Goal: Task Accomplishment & Management: Use online tool/utility

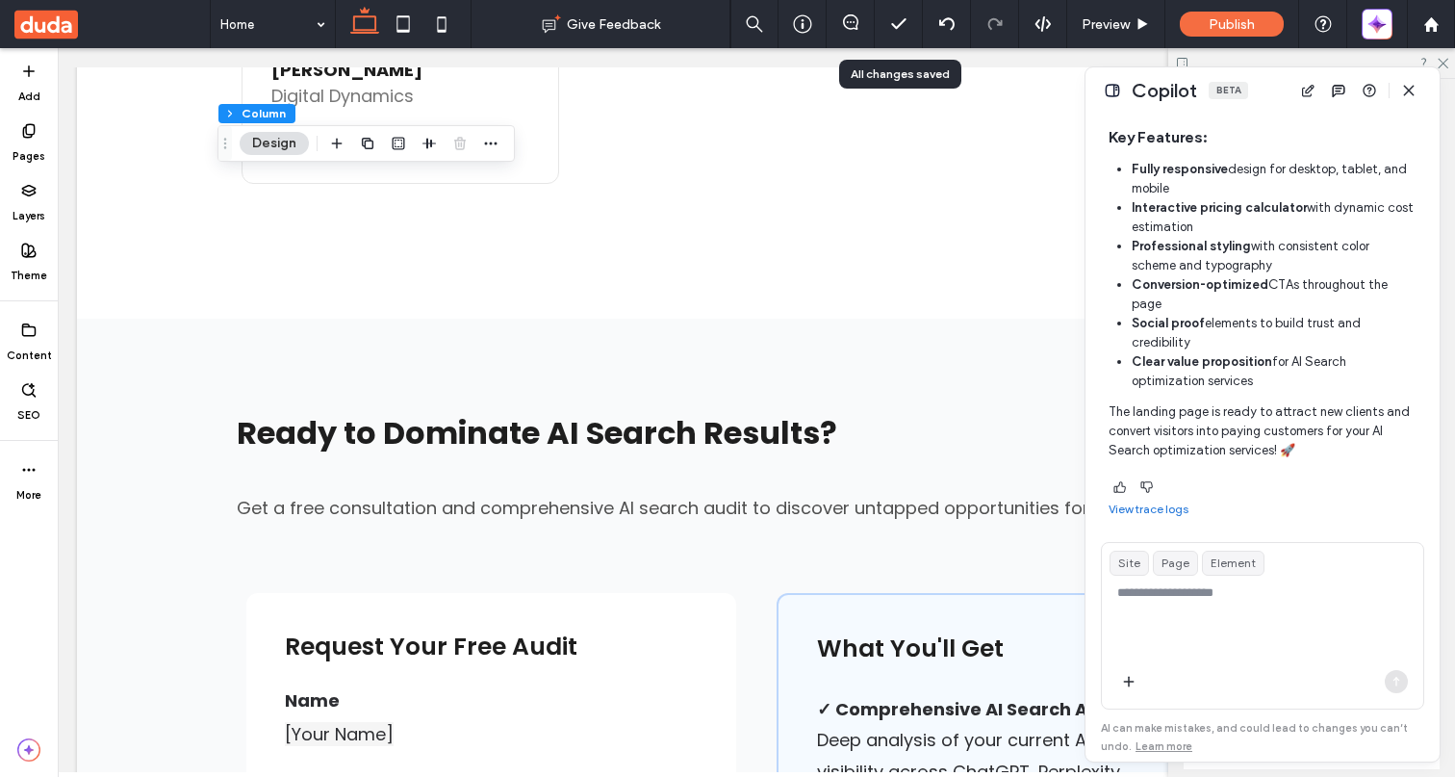
scroll to position [6431, 0]
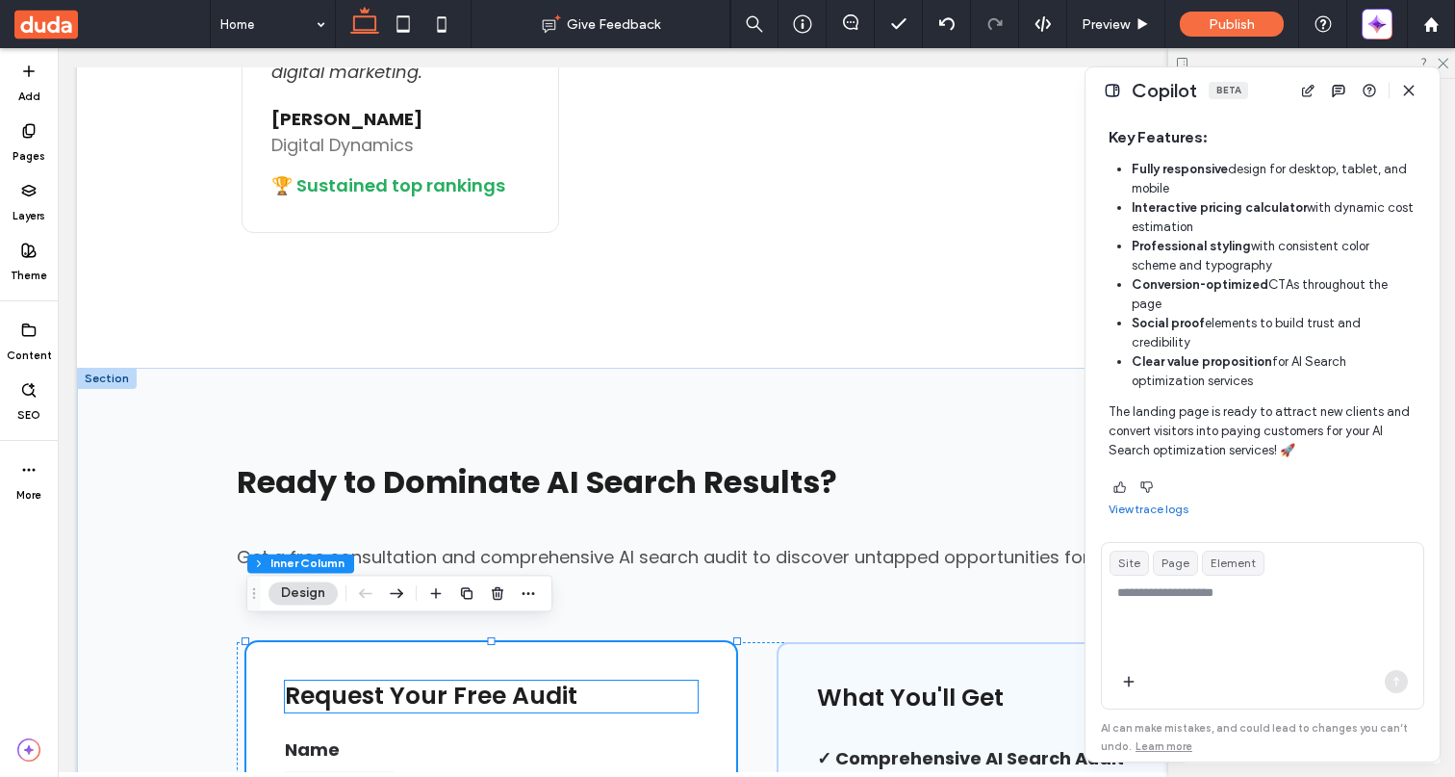
click at [573, 681] on span "Request Your Free Audit" at bounding box center [431, 696] width 293 height 34
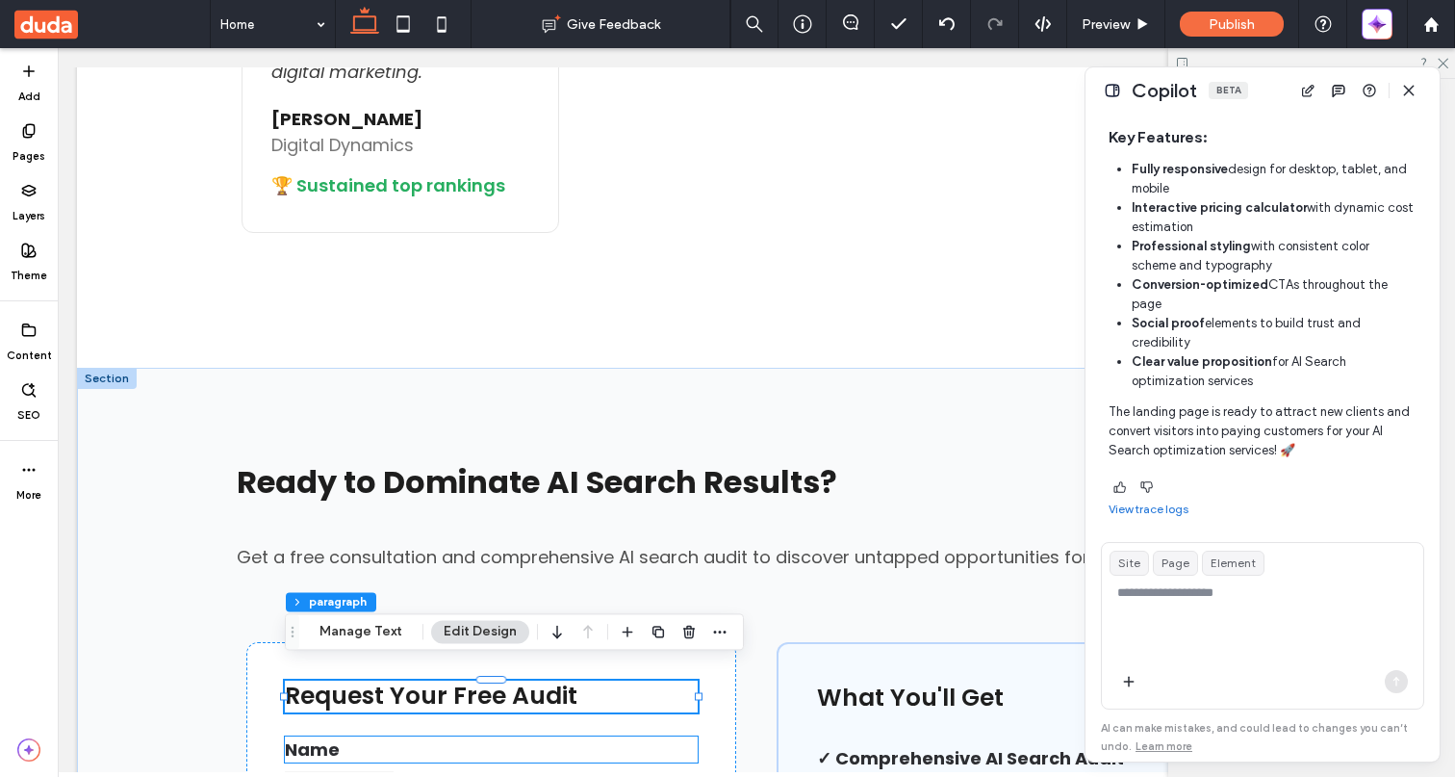
click at [502, 736] on p "Name" at bounding box center [491, 749] width 413 height 26
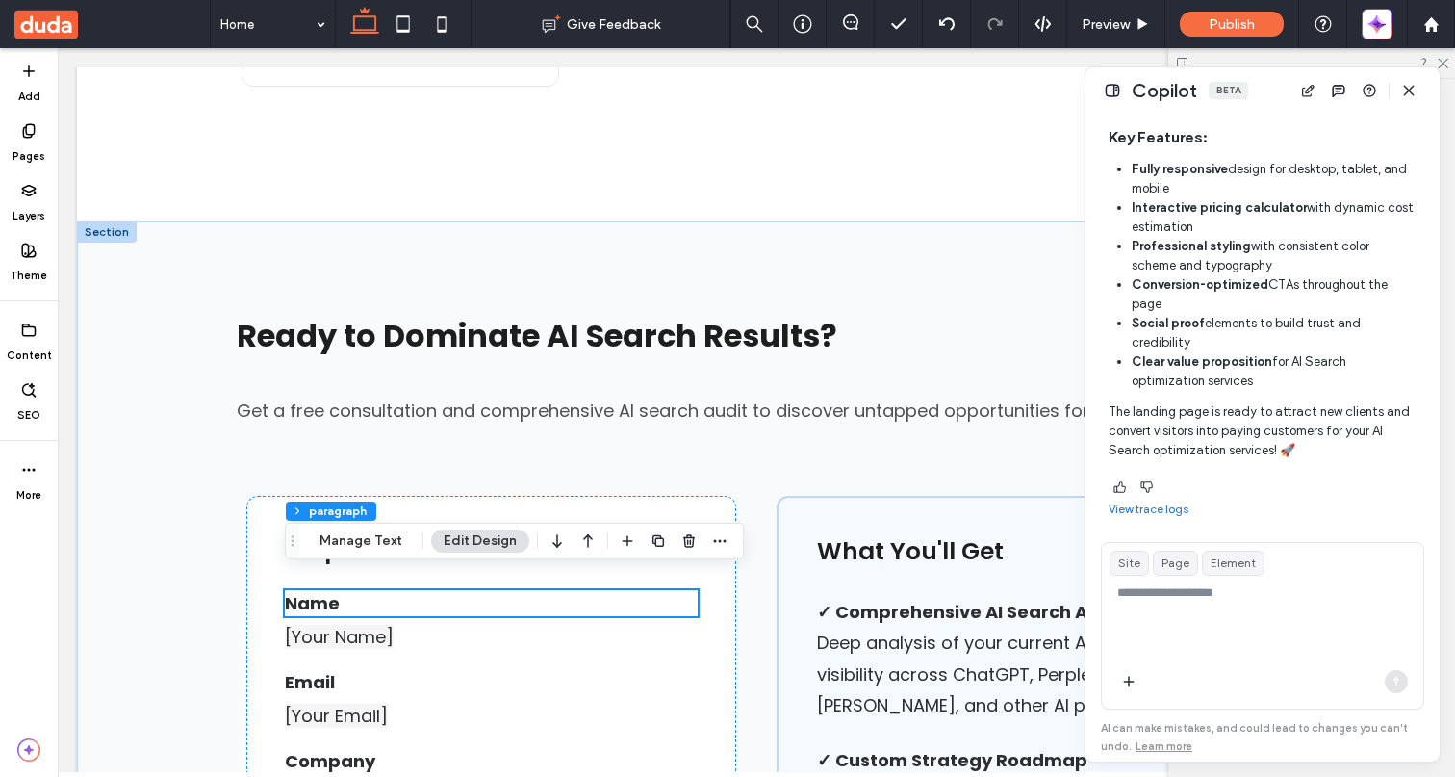
scroll to position [6602, 0]
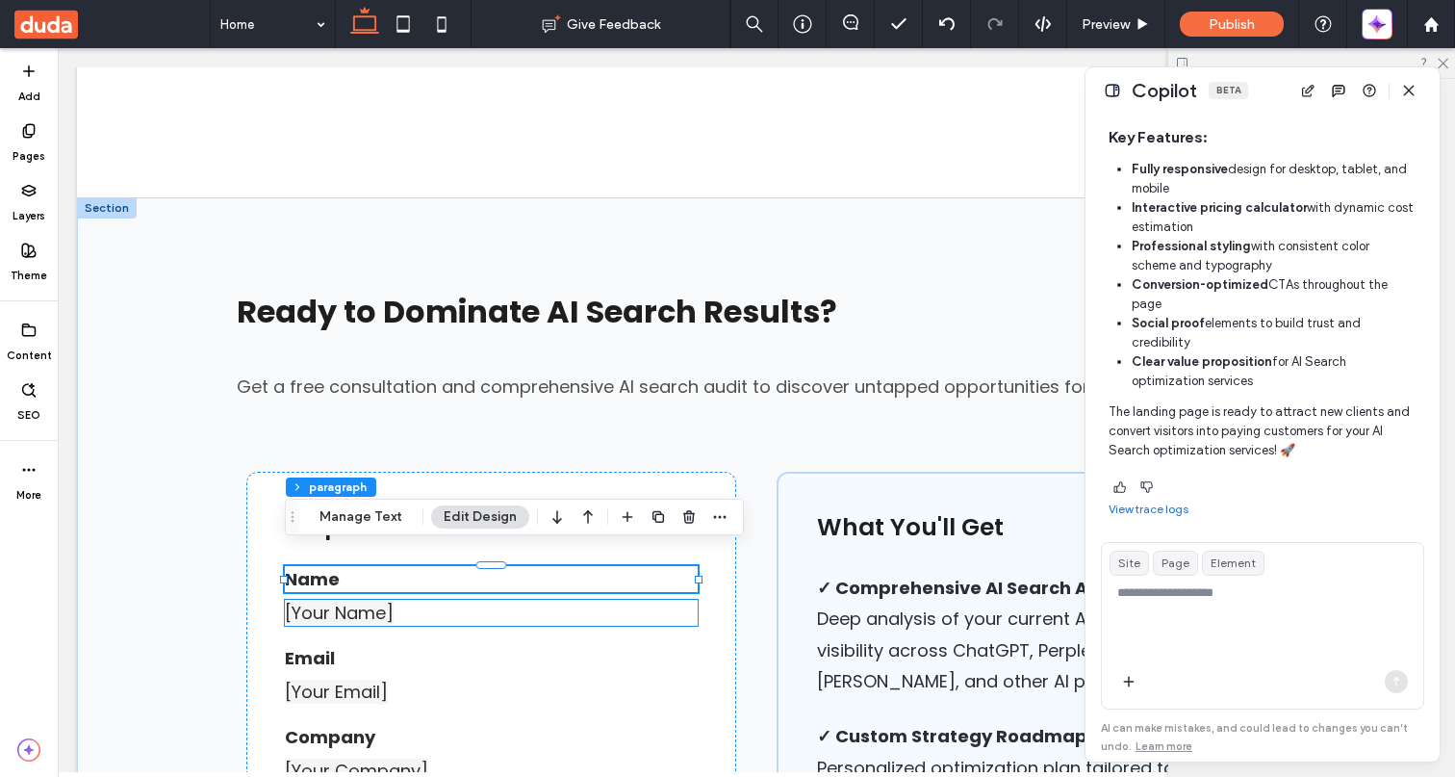
click at [393, 603] on span "[Your Name]" at bounding box center [339, 613] width 109 height 24
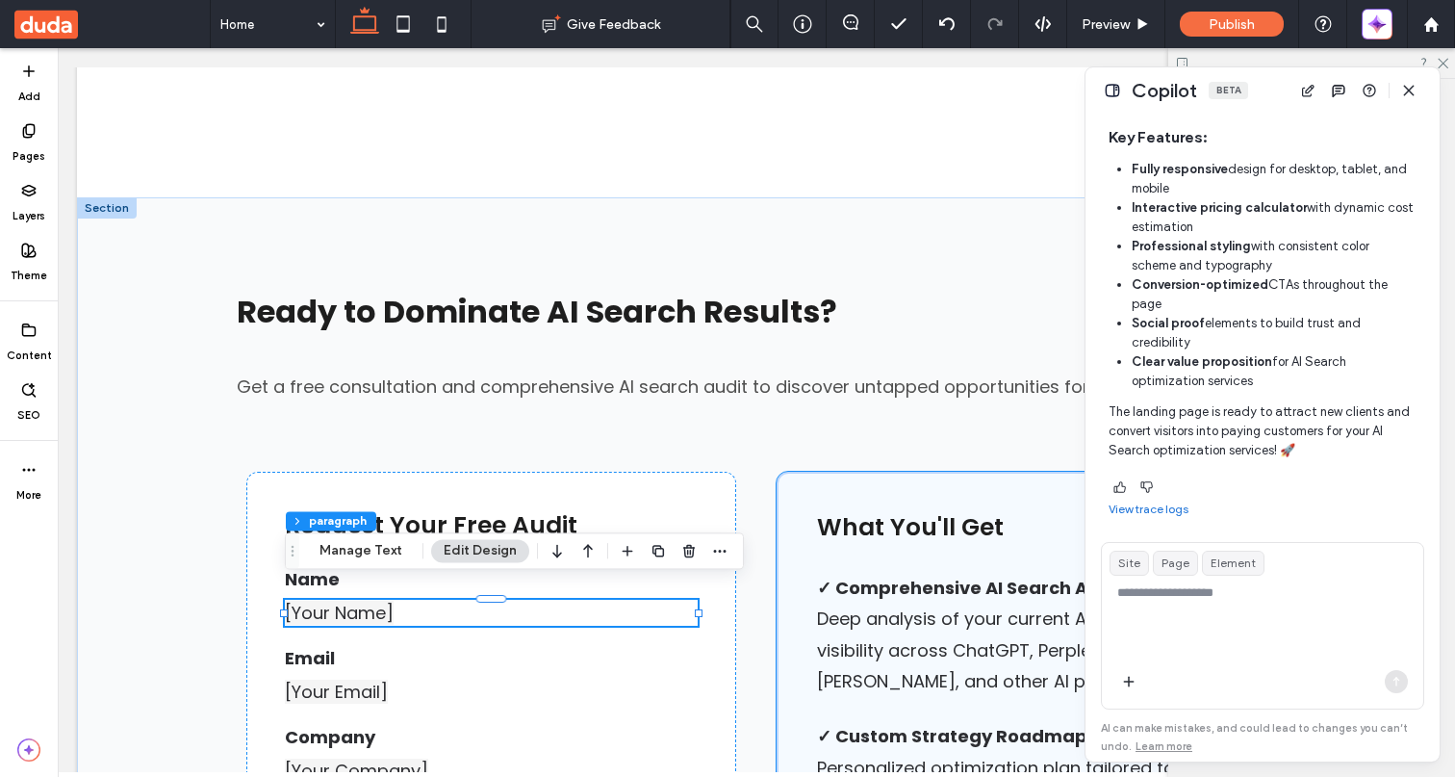
click at [940, 514] on span "What You'll Get" at bounding box center [910, 527] width 187 height 34
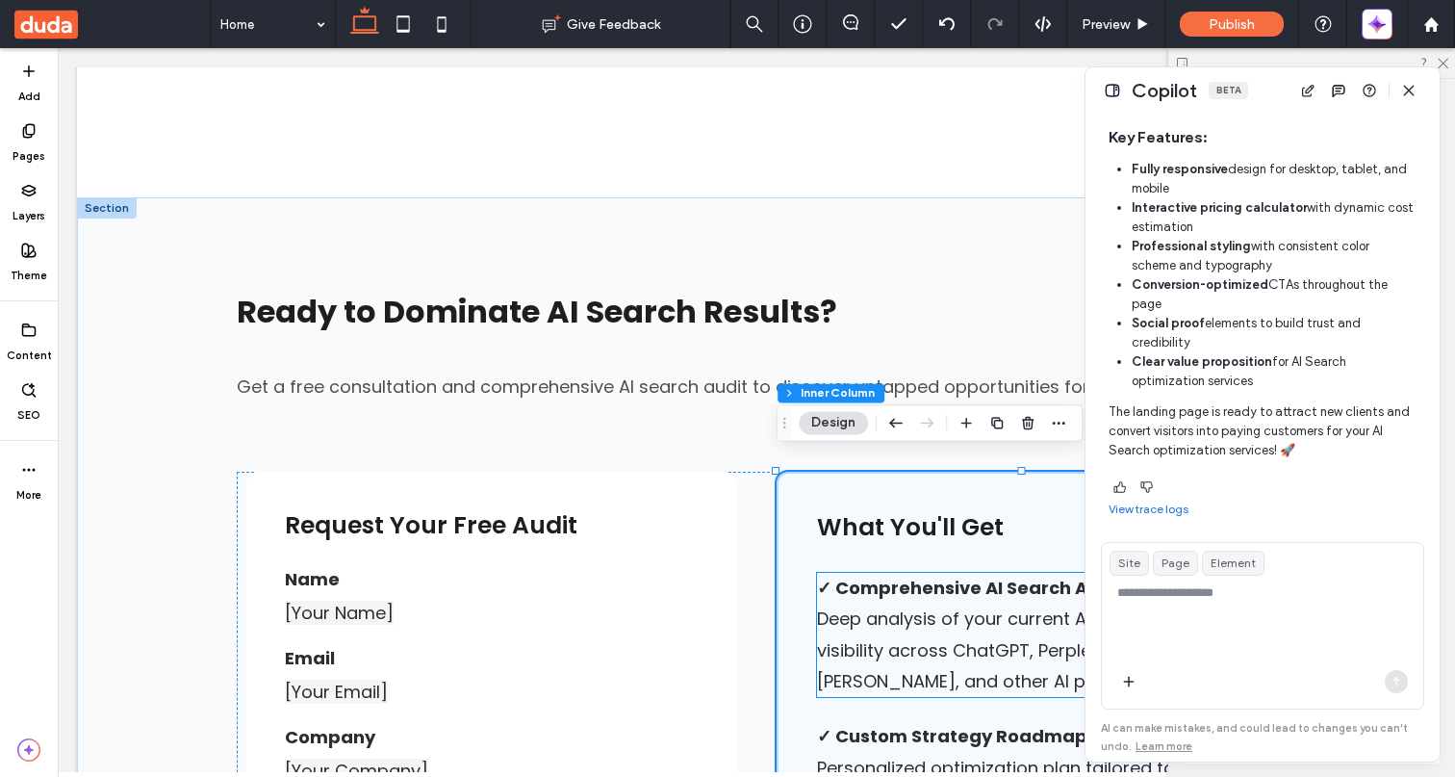
click at [929, 606] on span "Deep analysis of your current AI search visibility across ChatGPT, Perplexity, …" at bounding box center [988, 649] width 343 height 87
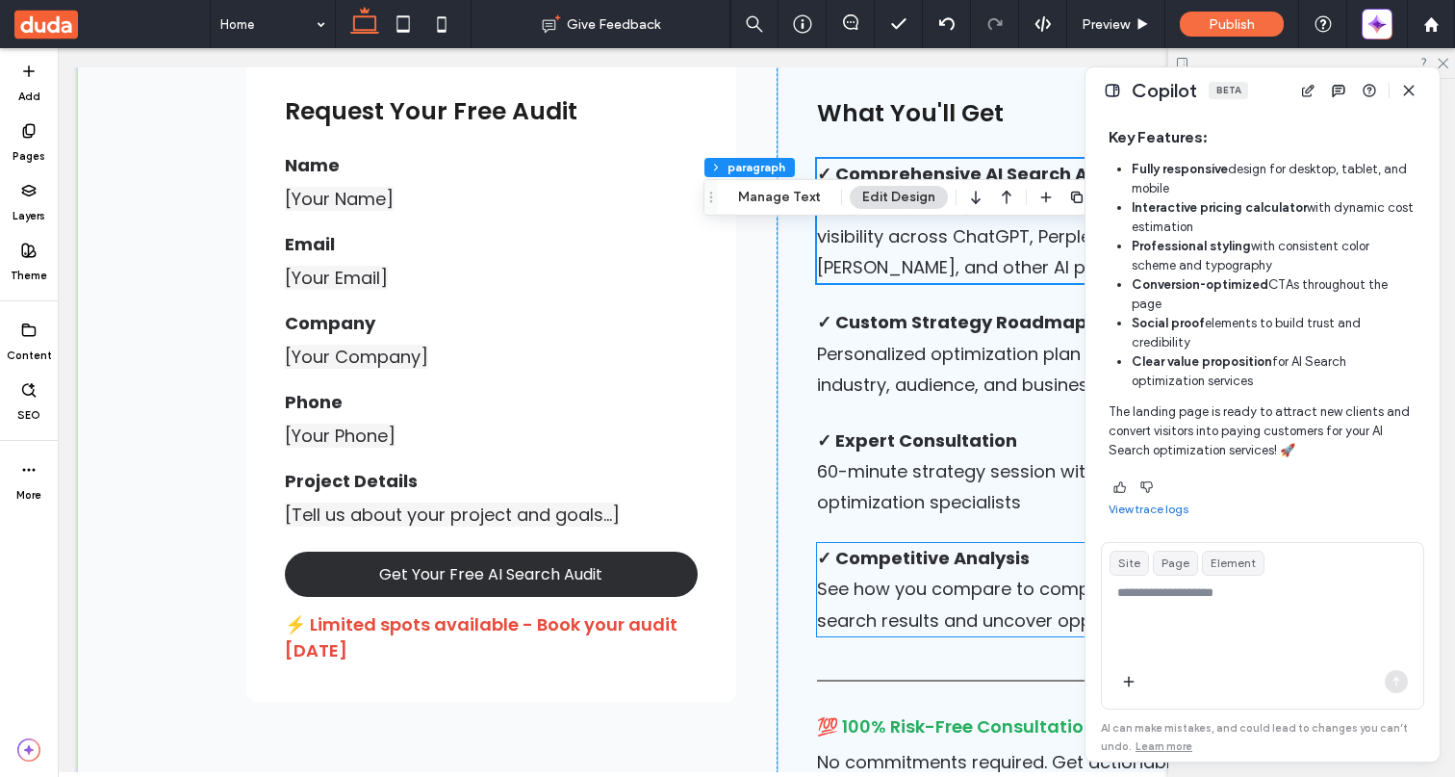
scroll to position [7147, 0]
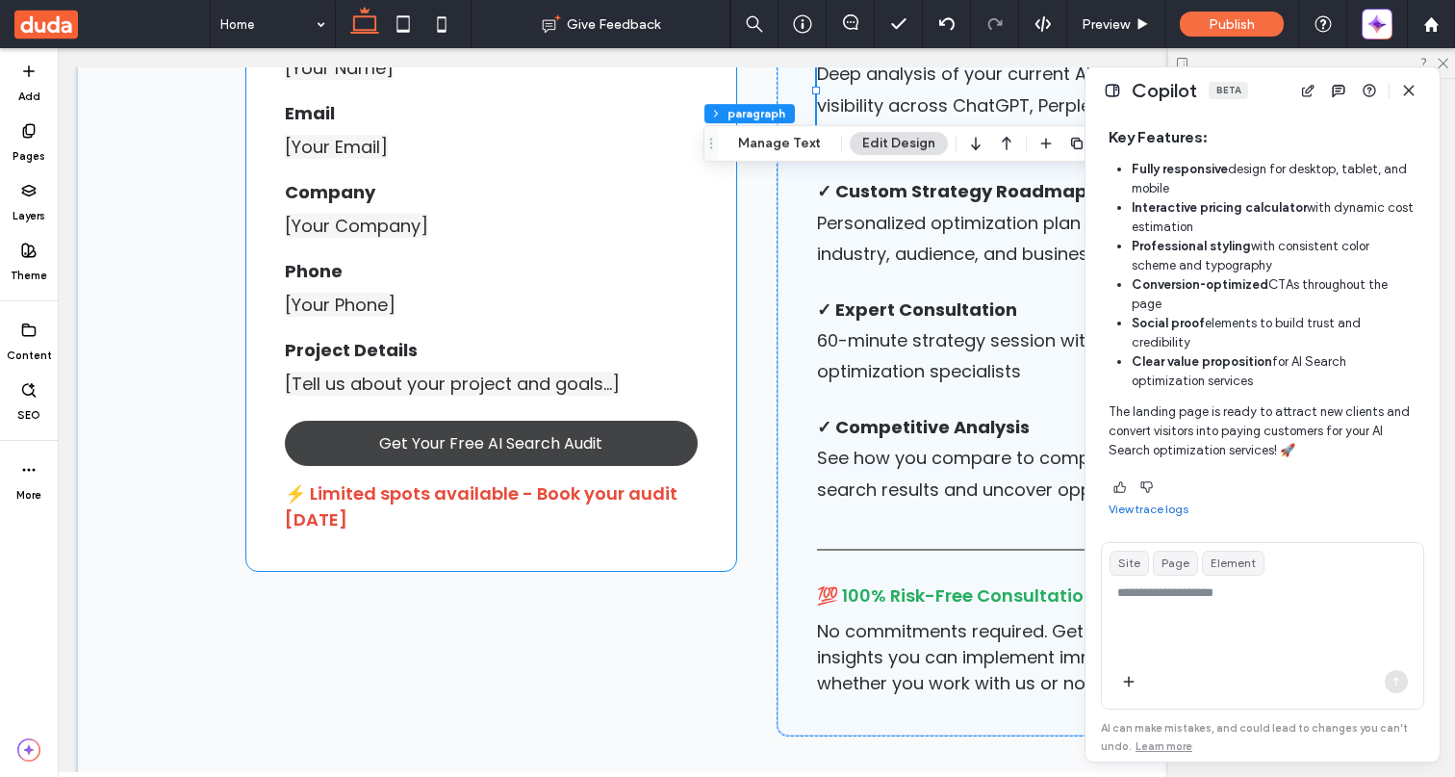
click at [614, 430] on link "Get Your Free AI Search Audit" at bounding box center [491, 443] width 413 height 45
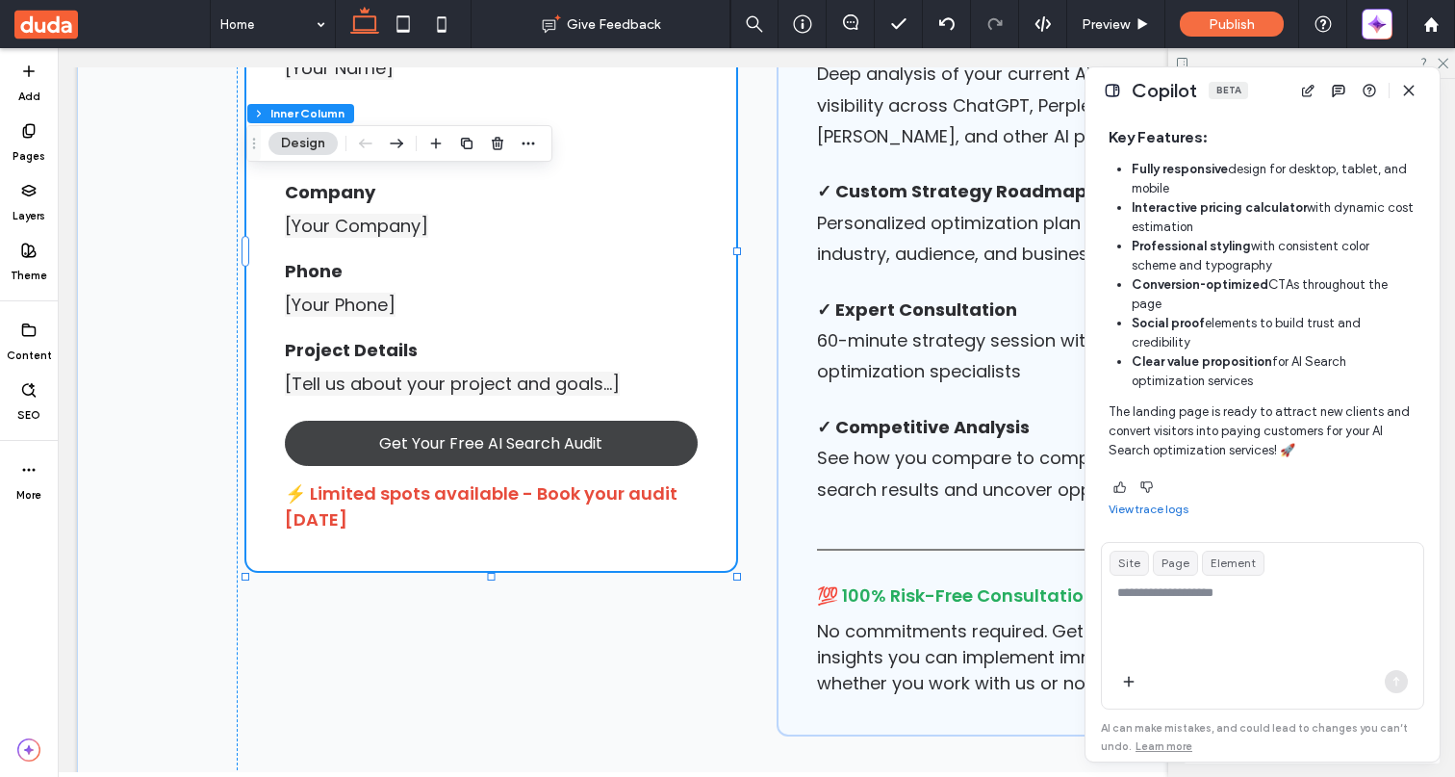
click at [622, 429] on link "Get Your Free AI Search Audit" at bounding box center [491, 443] width 413 height 45
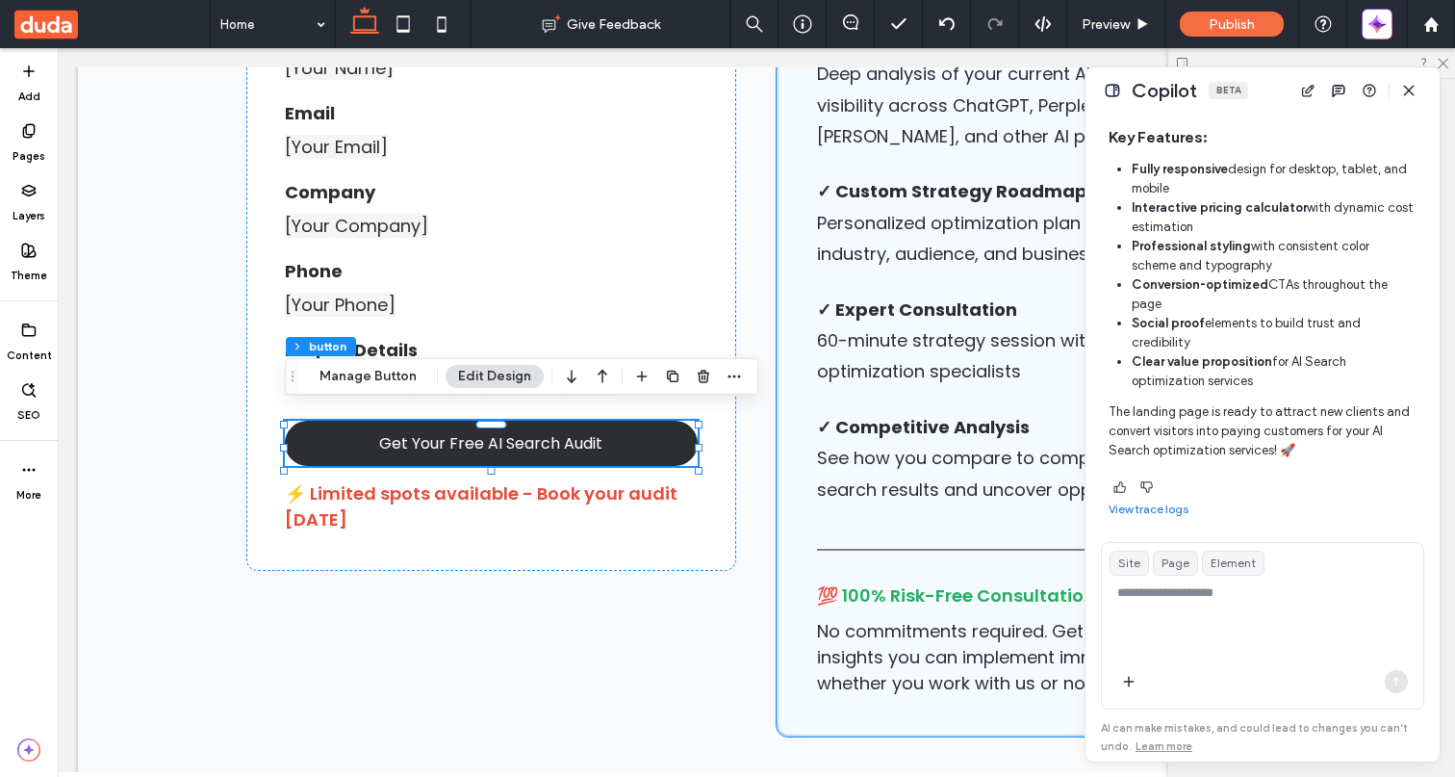
click at [879, 583] on span "💯 100% Risk-Free Consultation" at bounding box center [956, 595] width 278 height 24
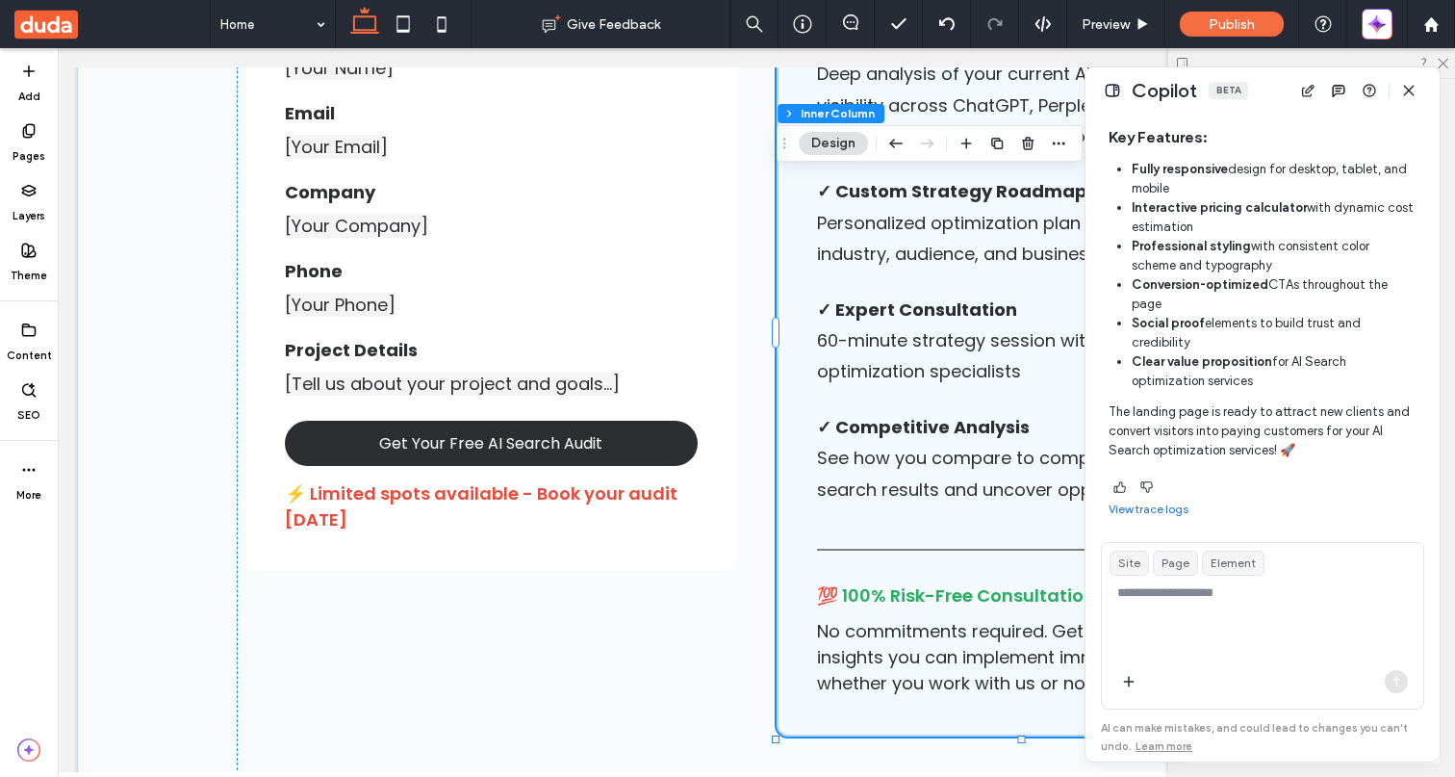
type input "**"
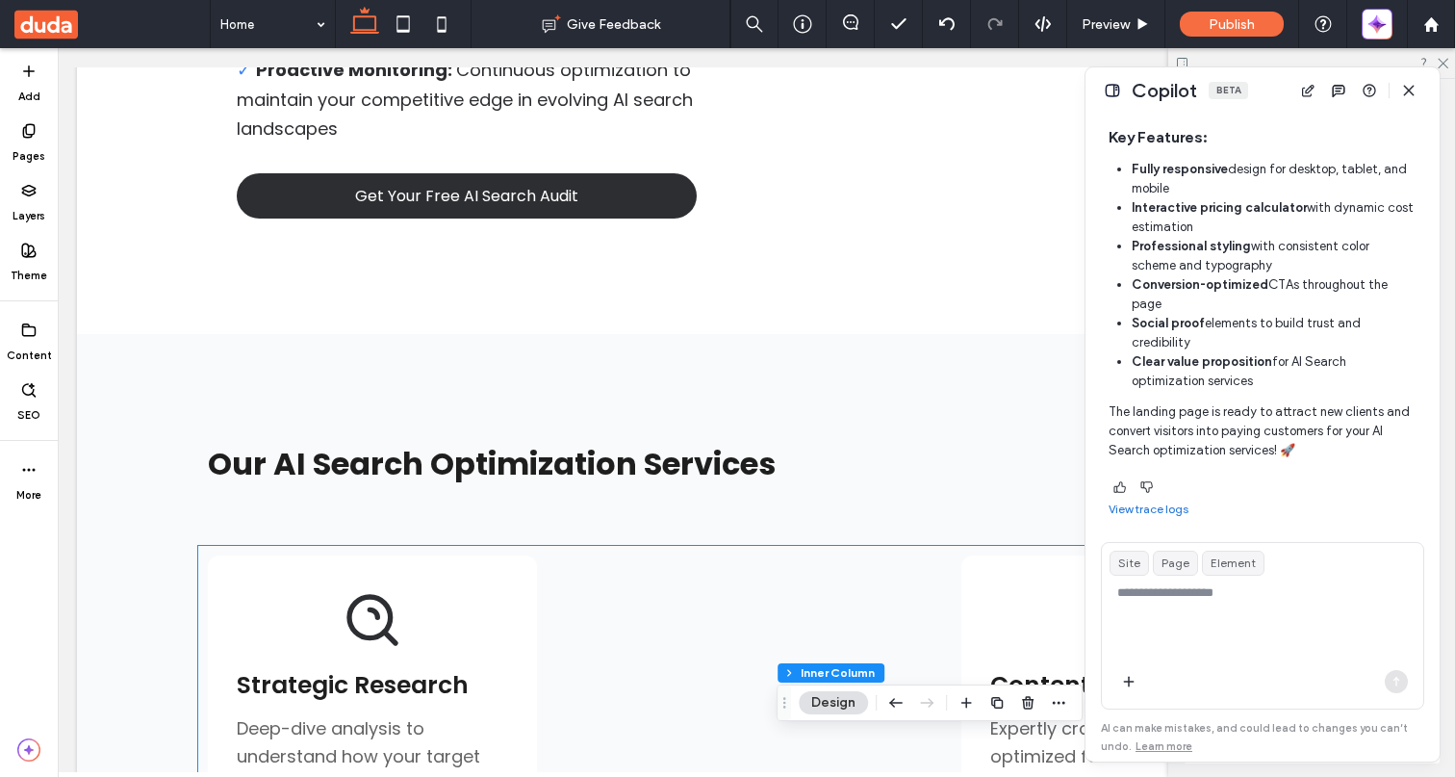
scroll to position [0, 0]
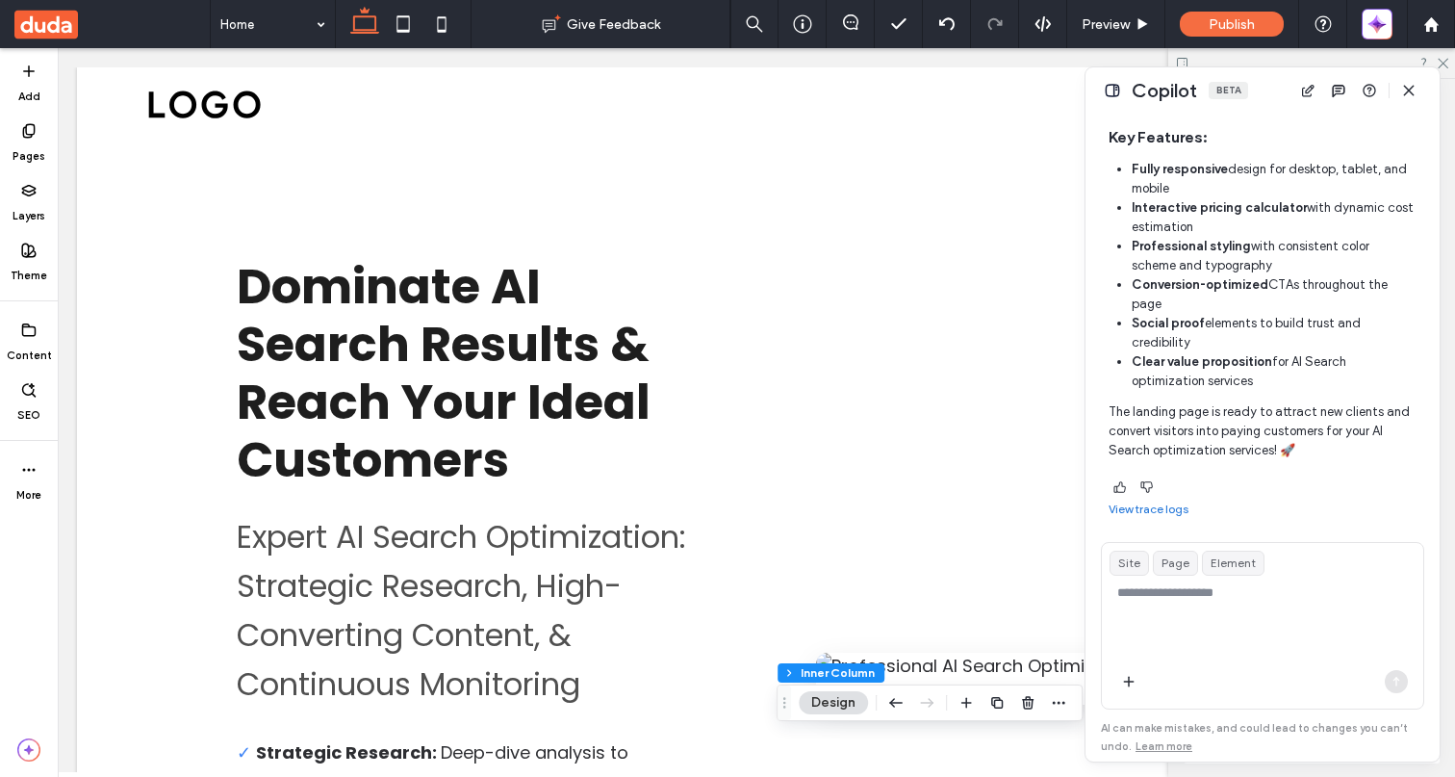
click at [1167, 507] on link "View trace logs" at bounding box center [1149, 509] width 80 height 15
click at [1405, 90] on icon "button" at bounding box center [1409, 90] width 15 height 15
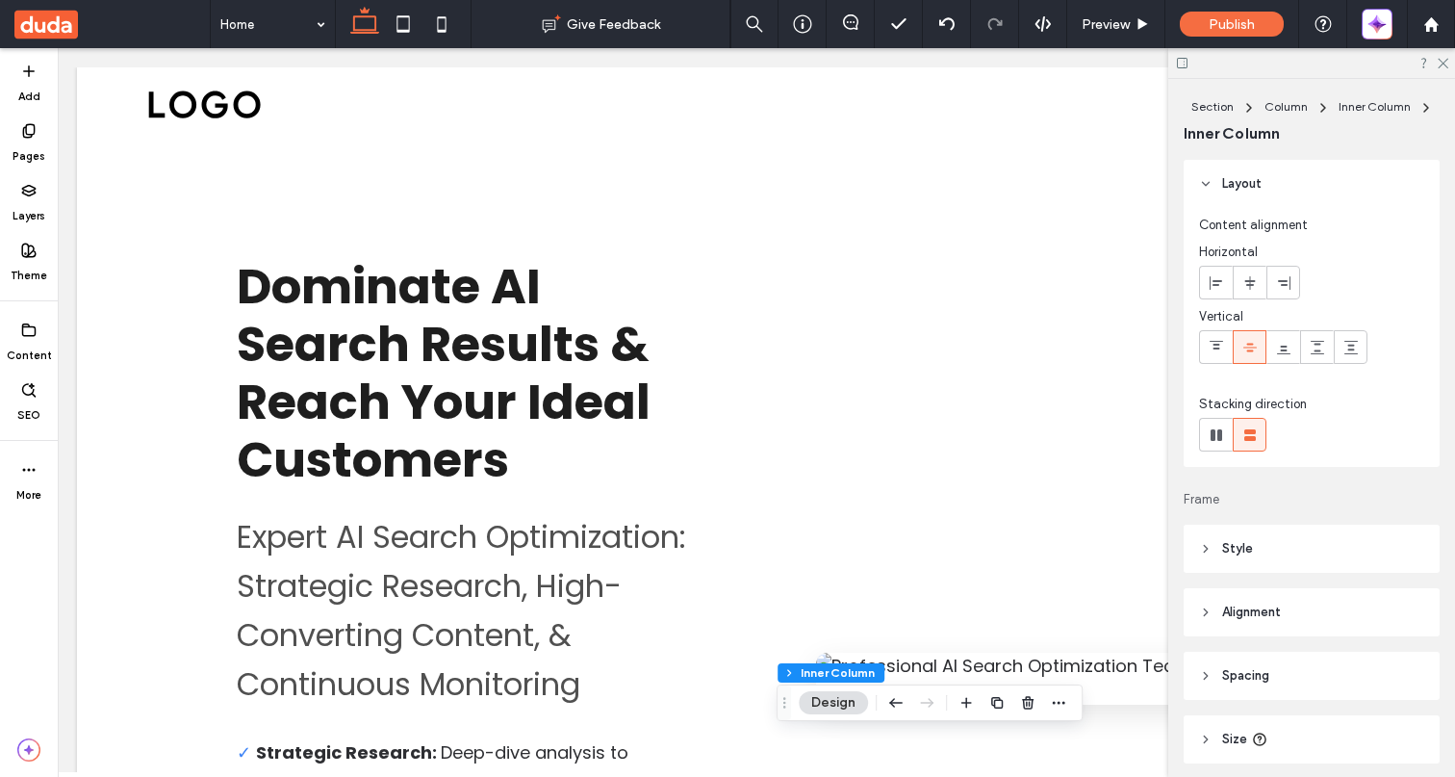
scroll to position [21995, 0]
click at [1442, 60] on icon at bounding box center [1442, 62] width 13 height 13
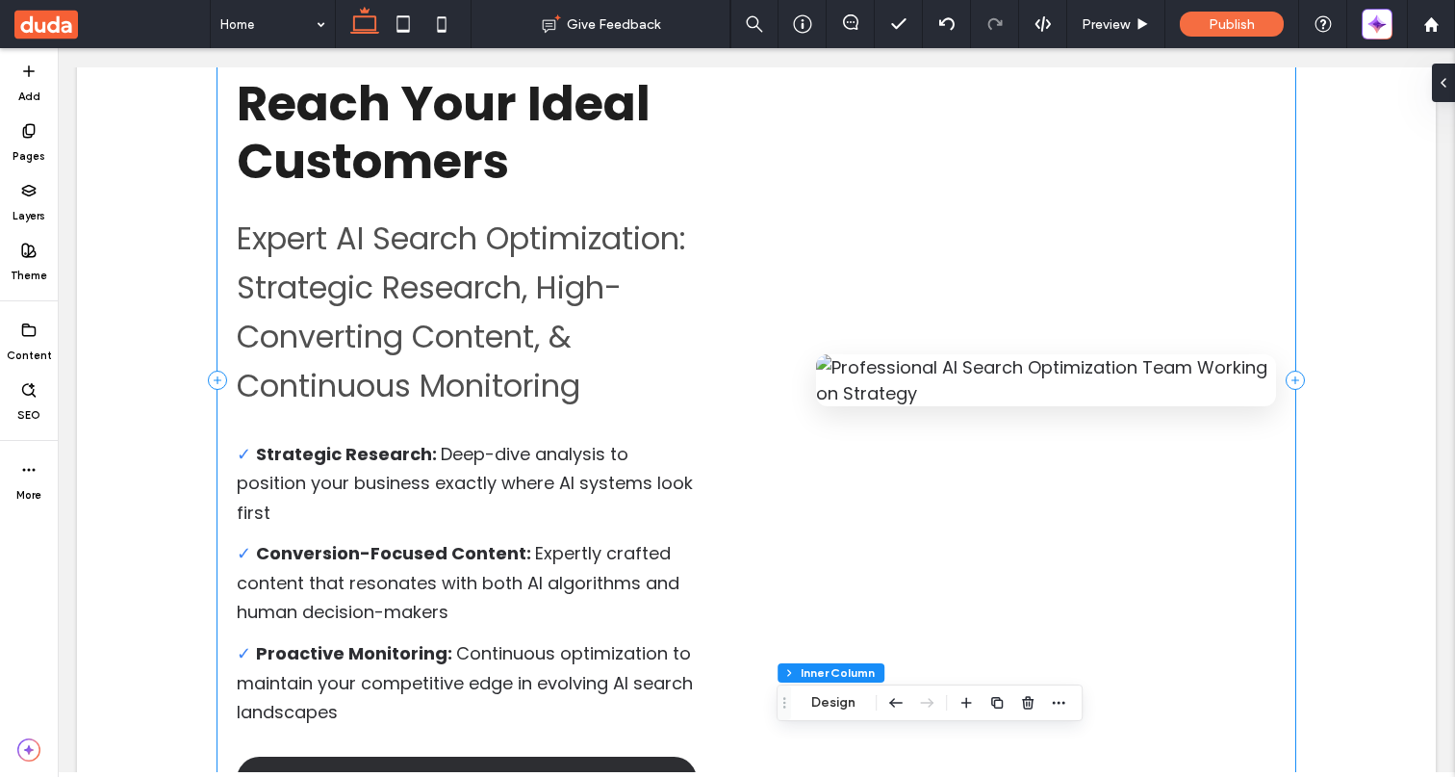
scroll to position [374, 0]
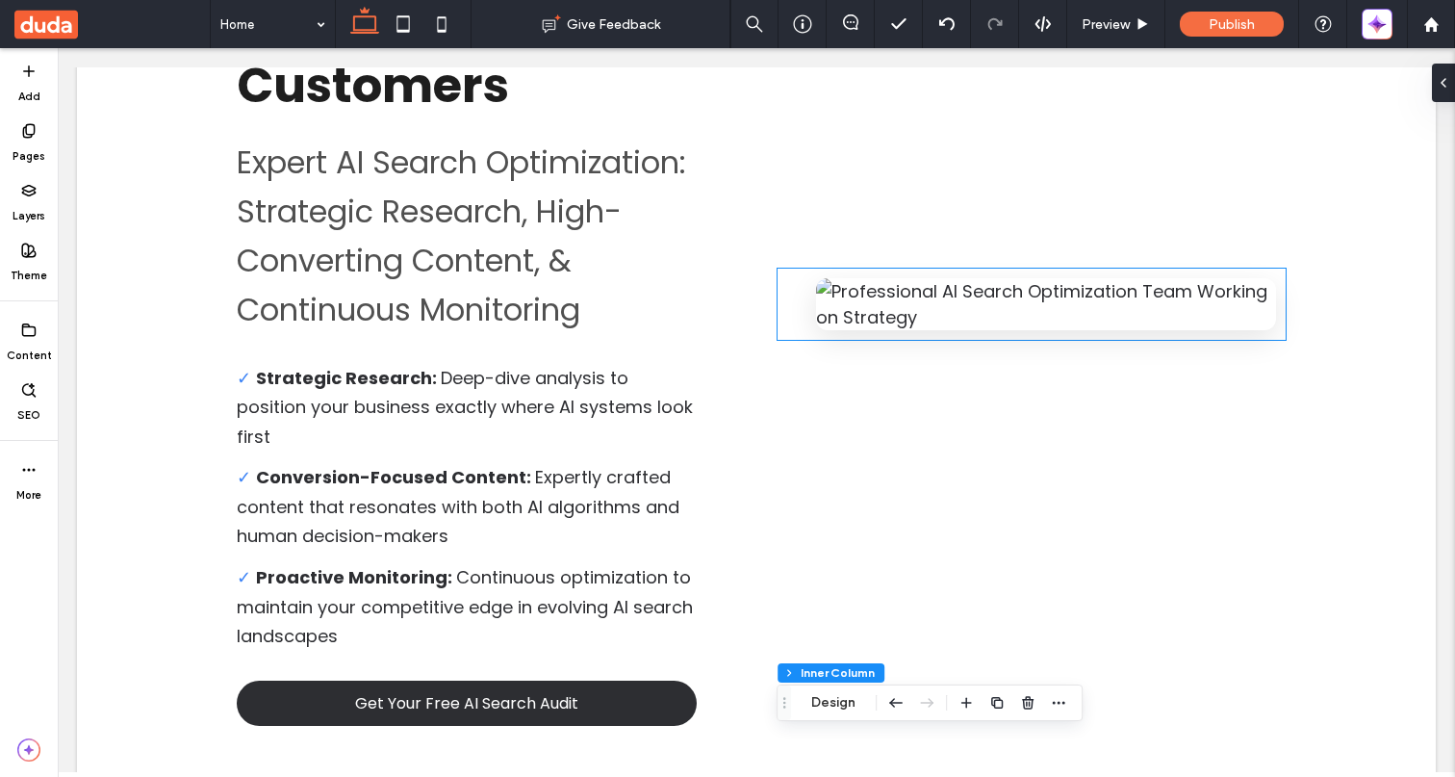
click at [1019, 278] on img at bounding box center [1046, 304] width 460 height 52
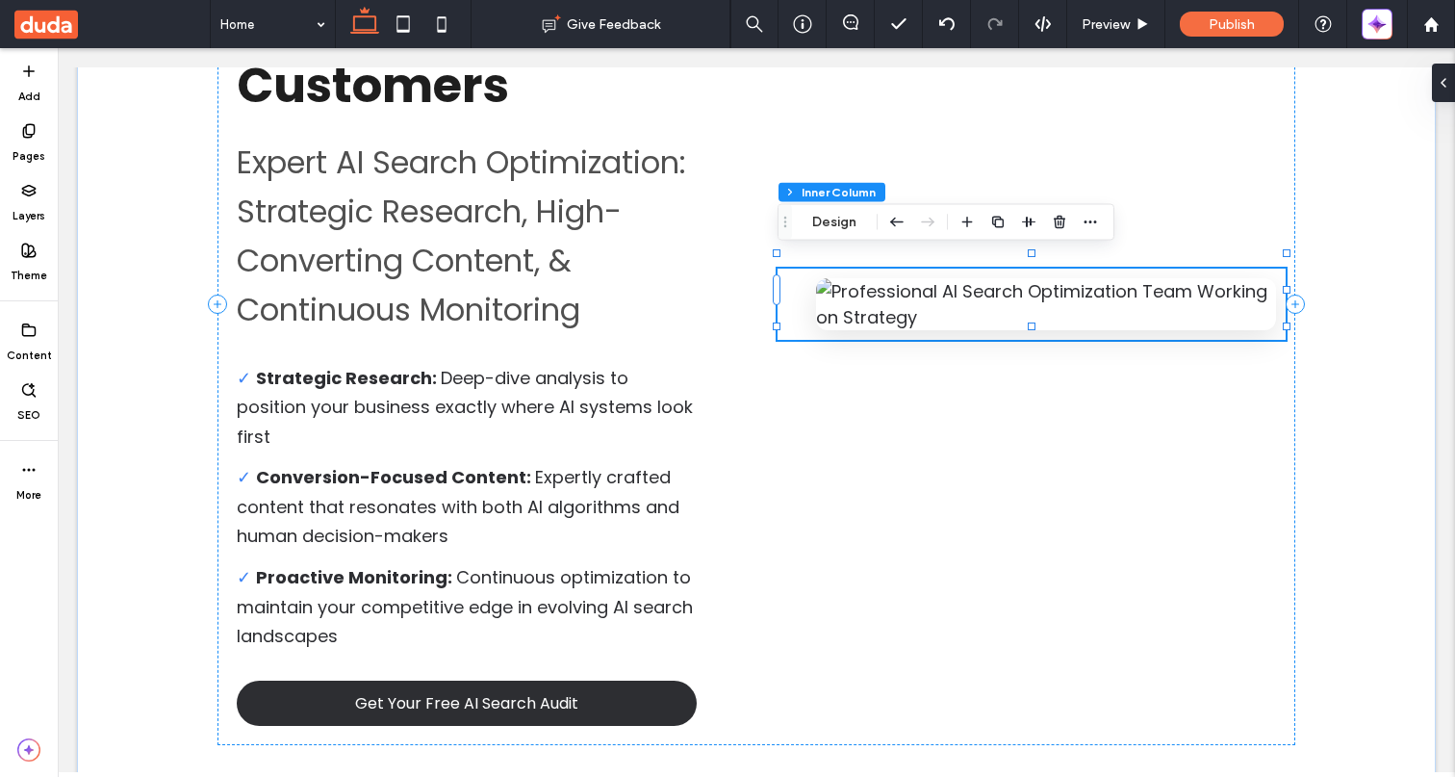
click at [964, 287] on img at bounding box center [1046, 304] width 460 height 52
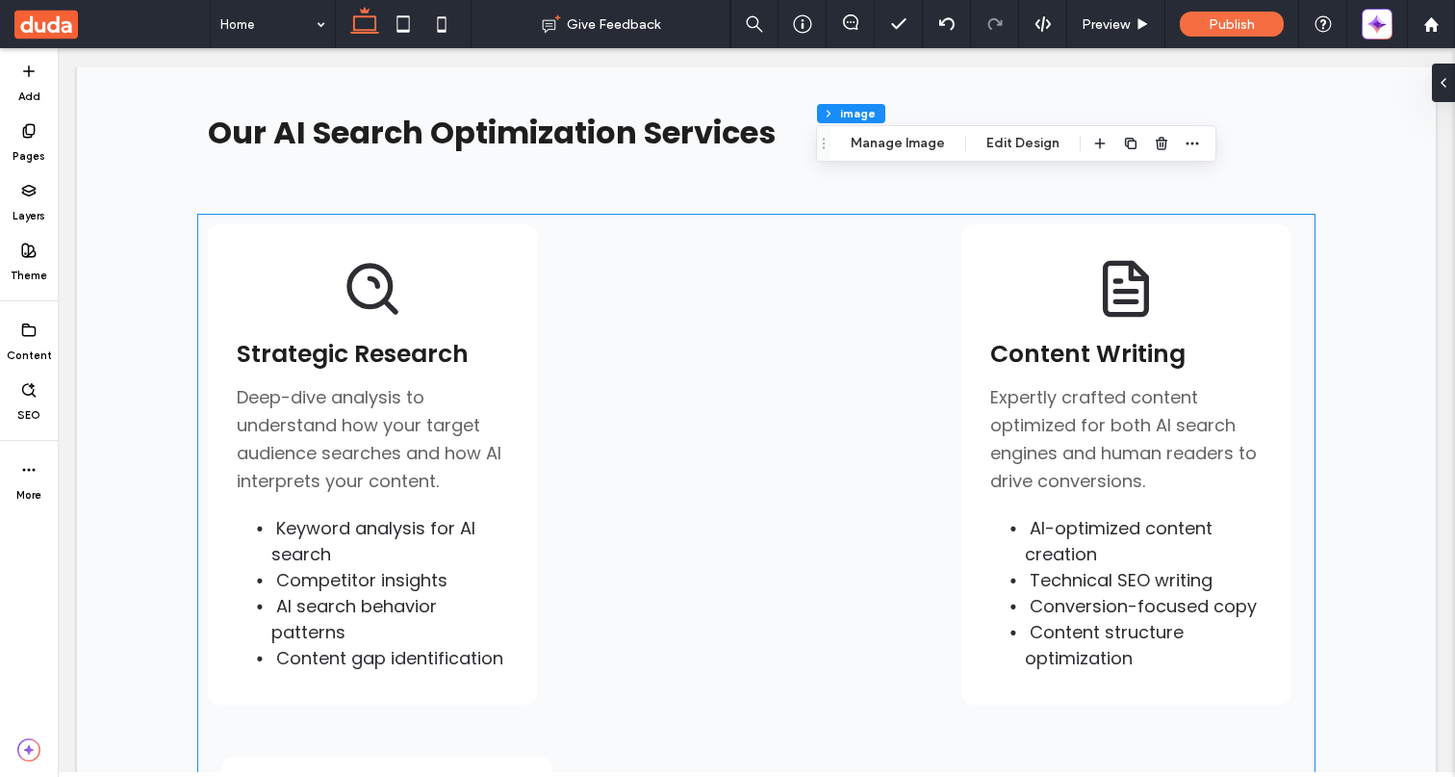
scroll to position [1089, 0]
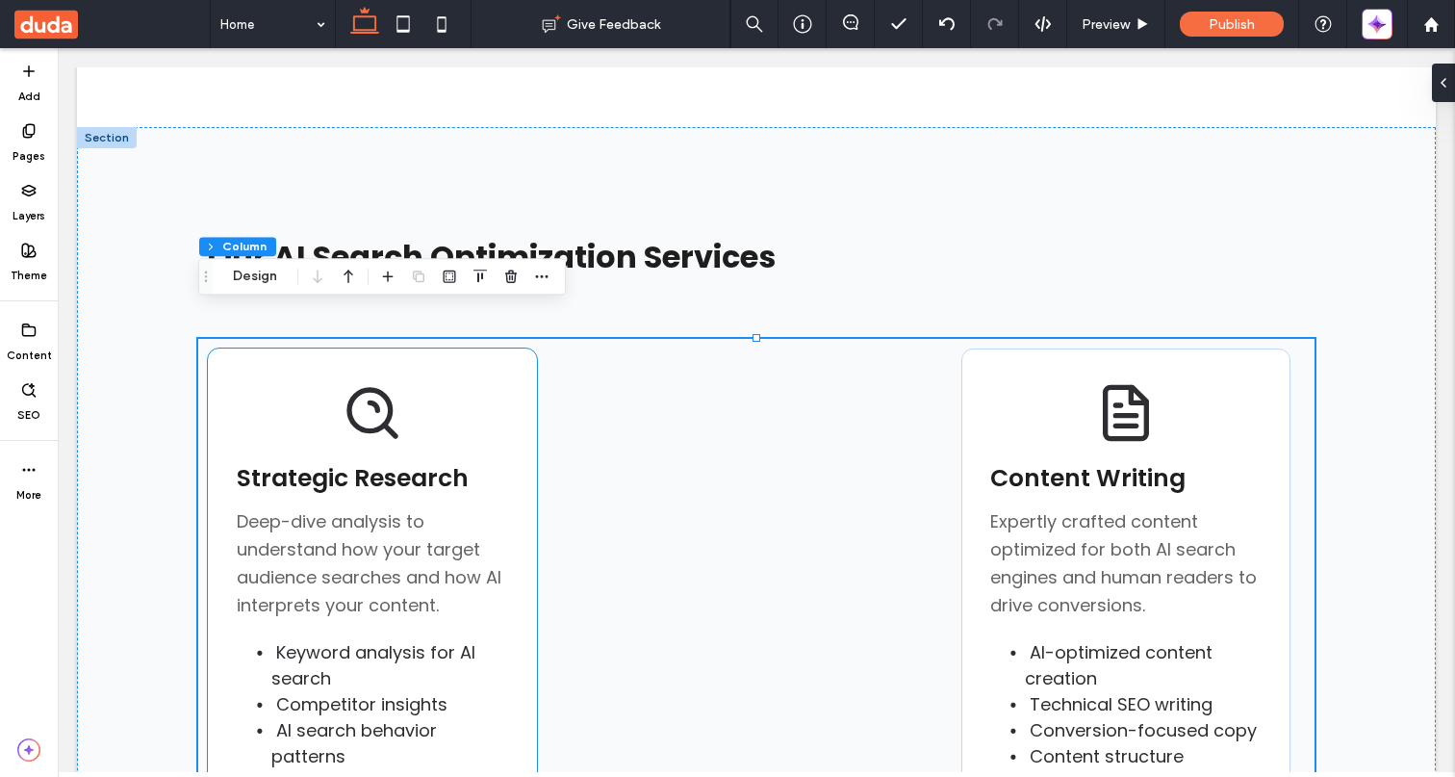
click at [482, 399] on div "Strategic Research Icon Strategic Research Deep-dive analysis to understand how…" at bounding box center [372, 588] width 329 height 480
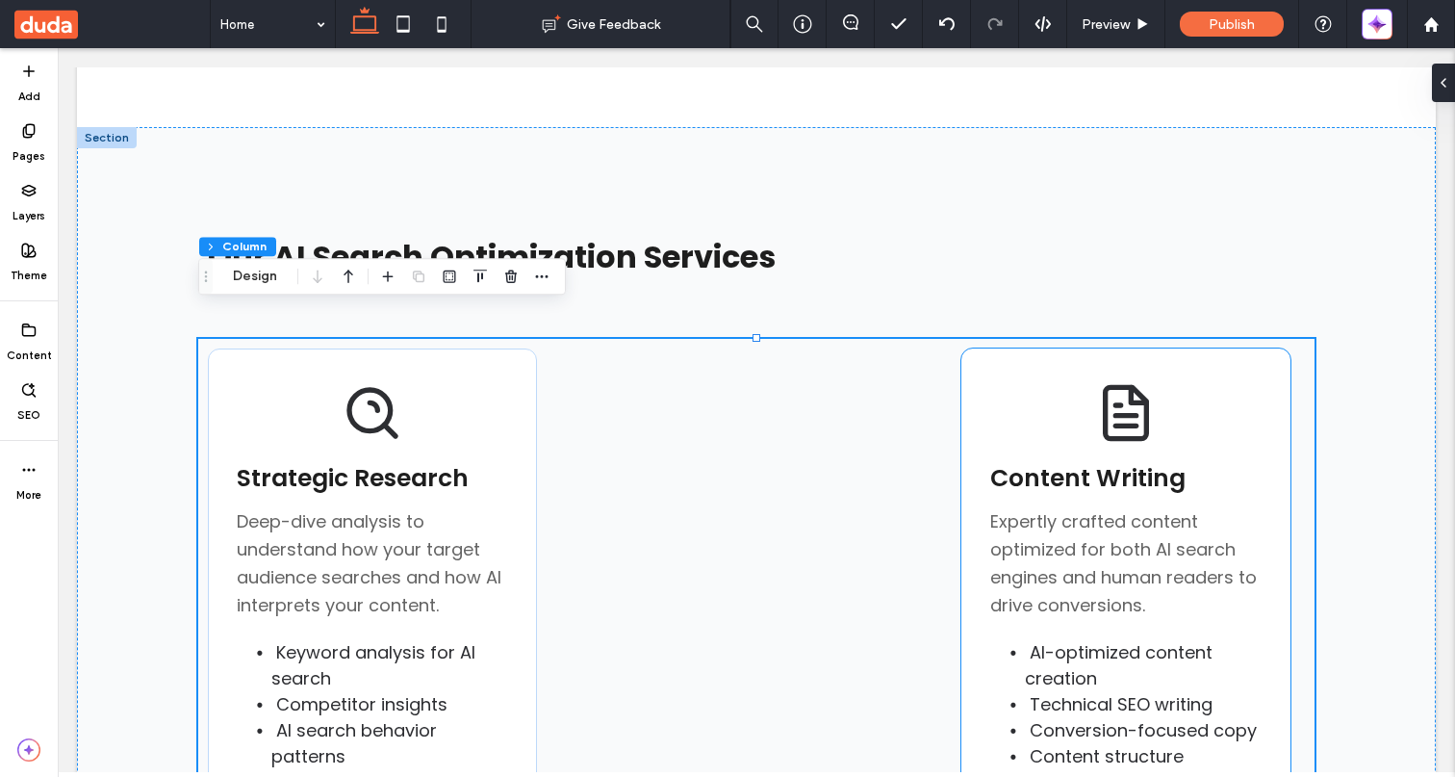
click at [1005, 383] on div "Content Writing Icon Content Writing Expertly crafted content optimized for bot…" at bounding box center [1126, 588] width 329 height 480
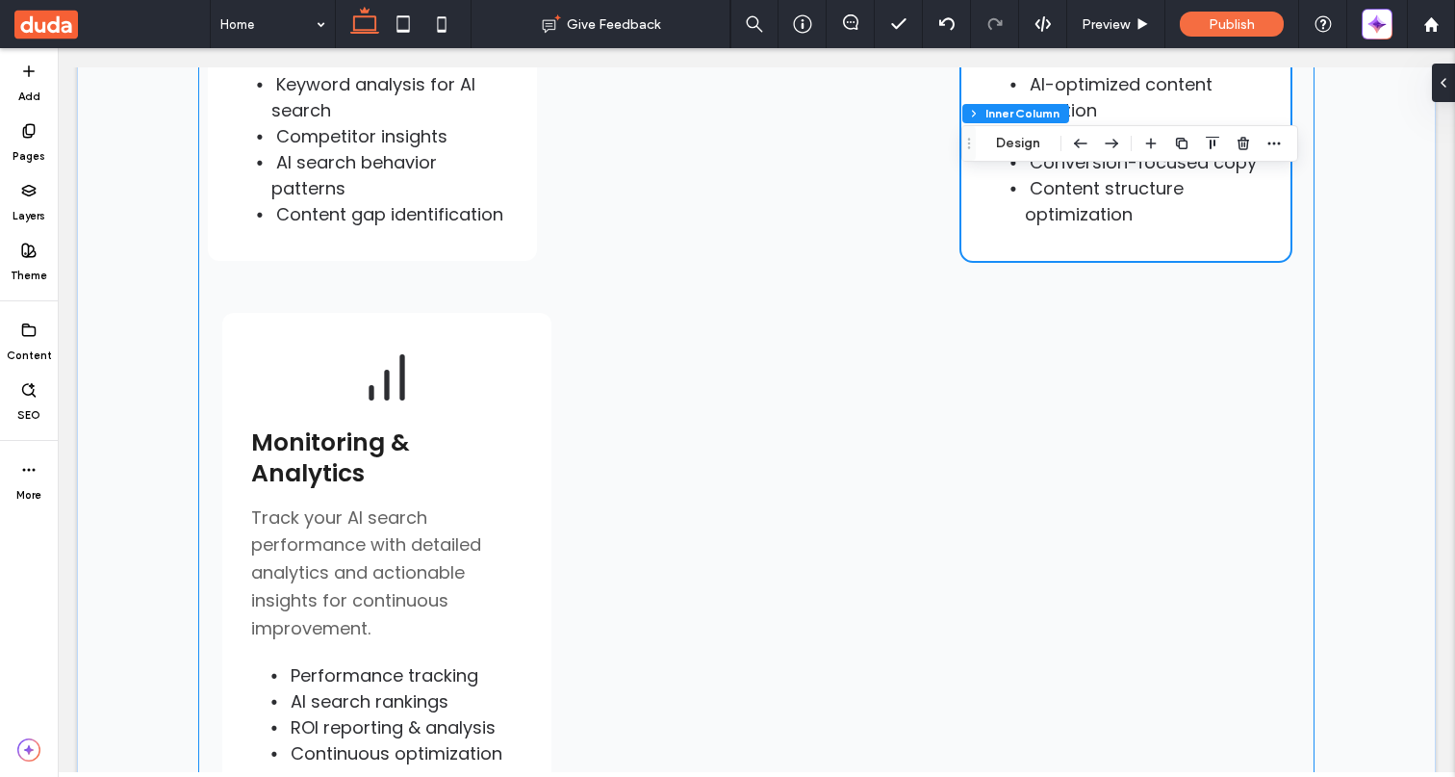
scroll to position [1718, 0]
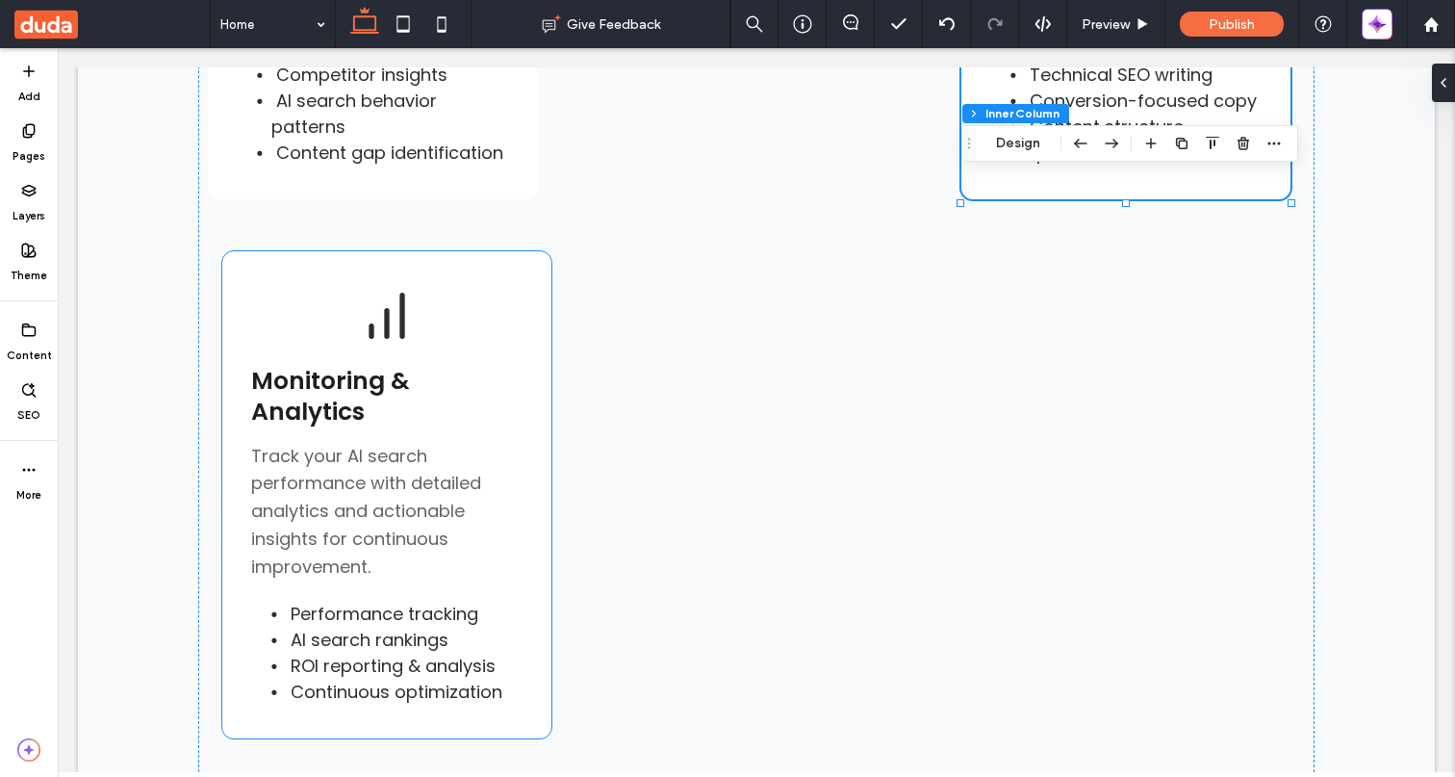
click at [502, 366] on h3 "Monitoring & Analytics" at bounding box center [386, 397] width 271 height 63
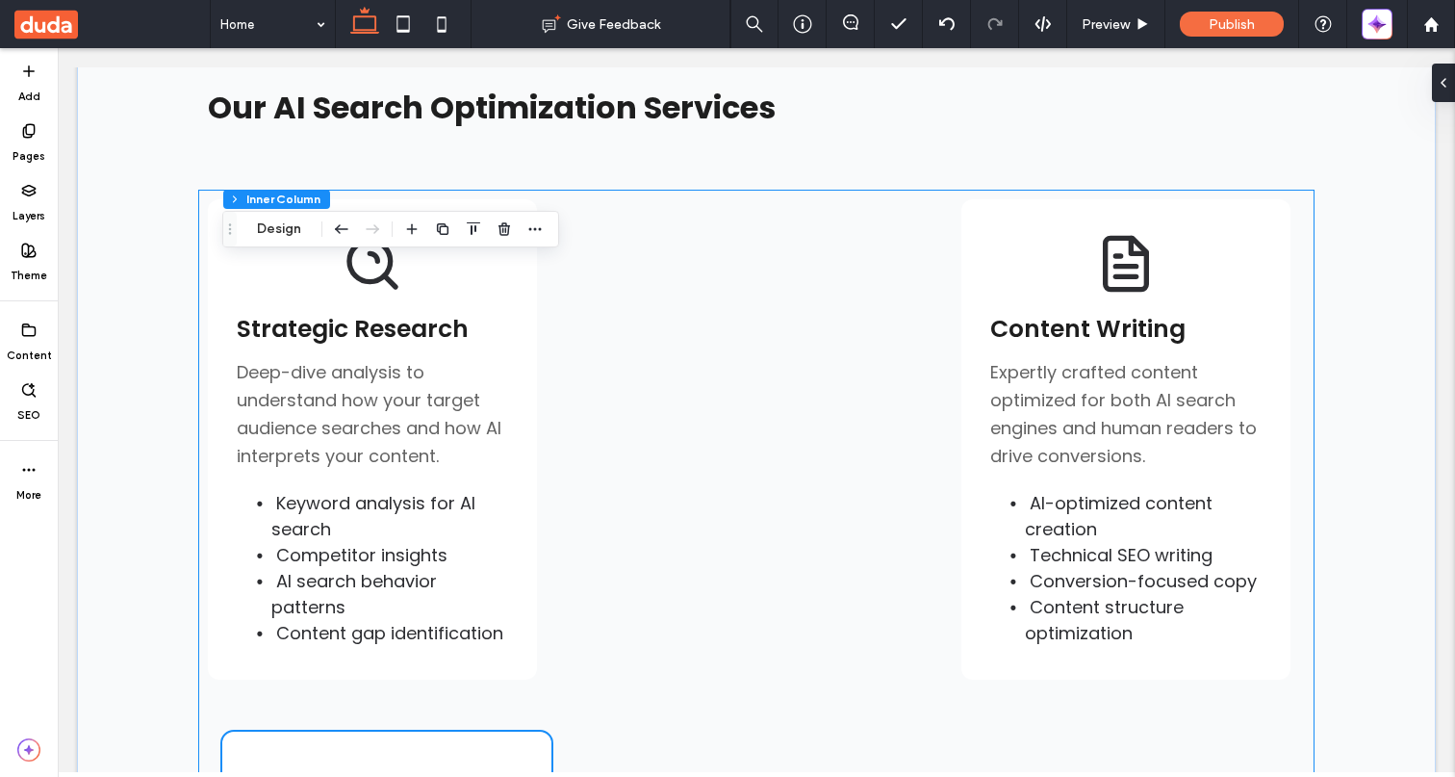
scroll to position [1045, 0]
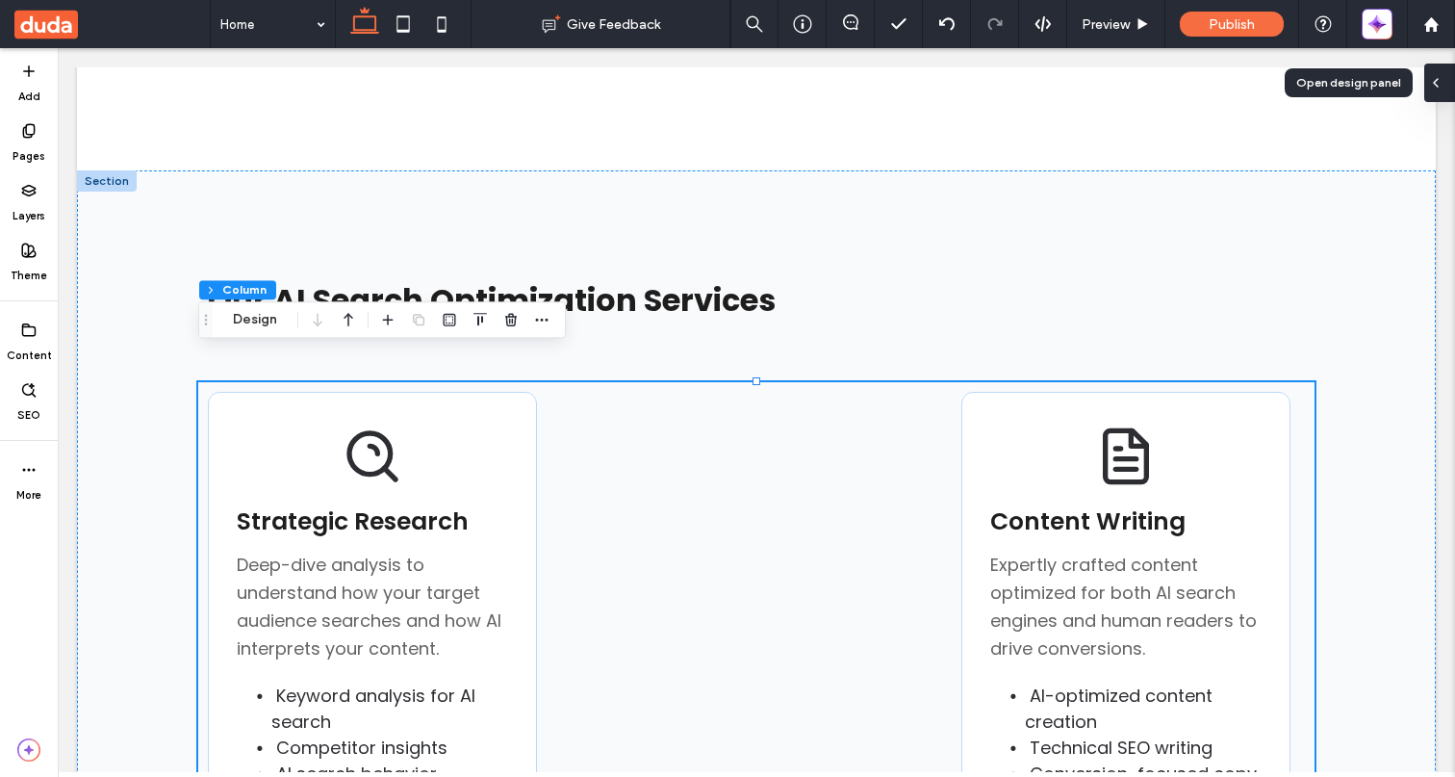
click at [1441, 87] on icon at bounding box center [1436, 82] width 15 height 15
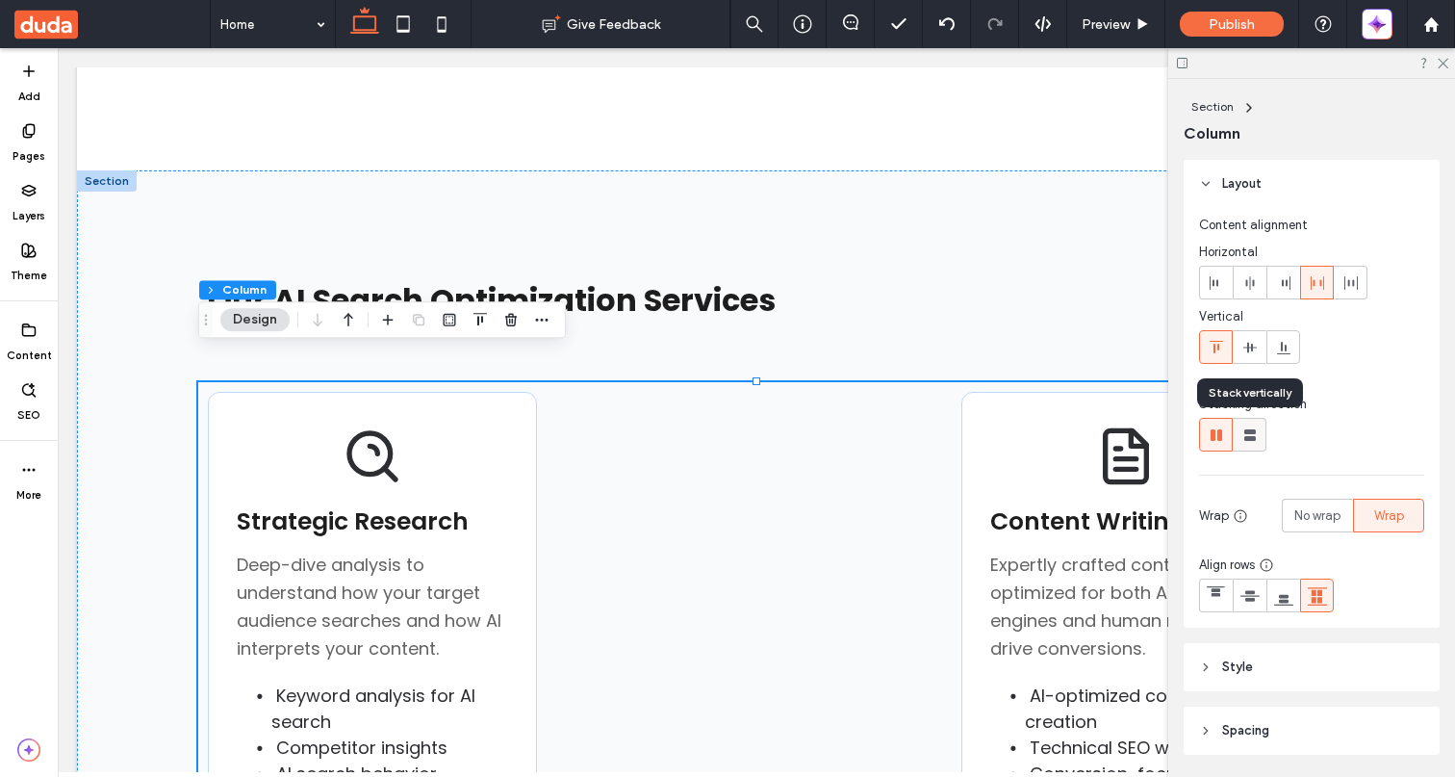
click at [1253, 429] on use at bounding box center [1251, 435] width 12 height 12
type input "**"
type input "****"
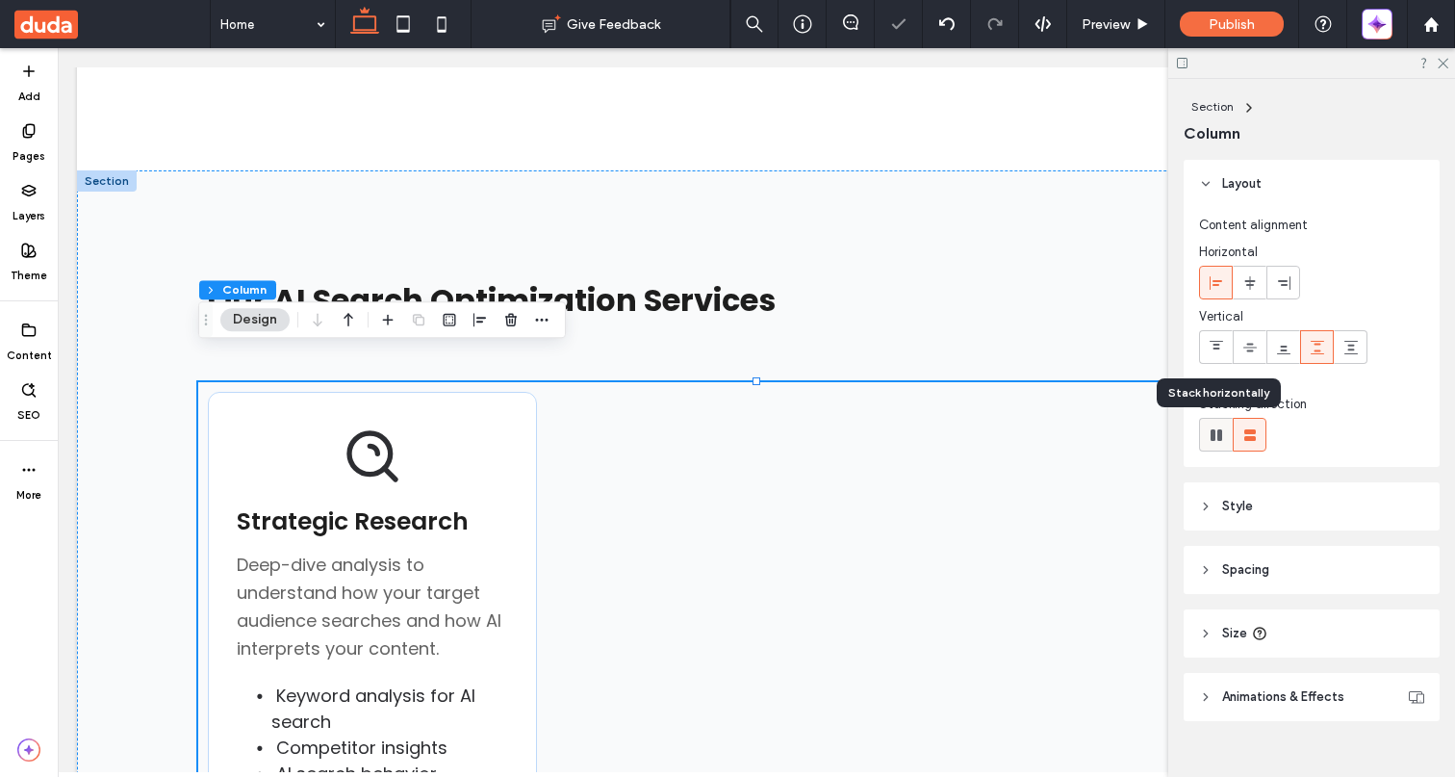
click at [1223, 432] on icon at bounding box center [1216, 434] width 19 height 19
type input "*"
type input "**"
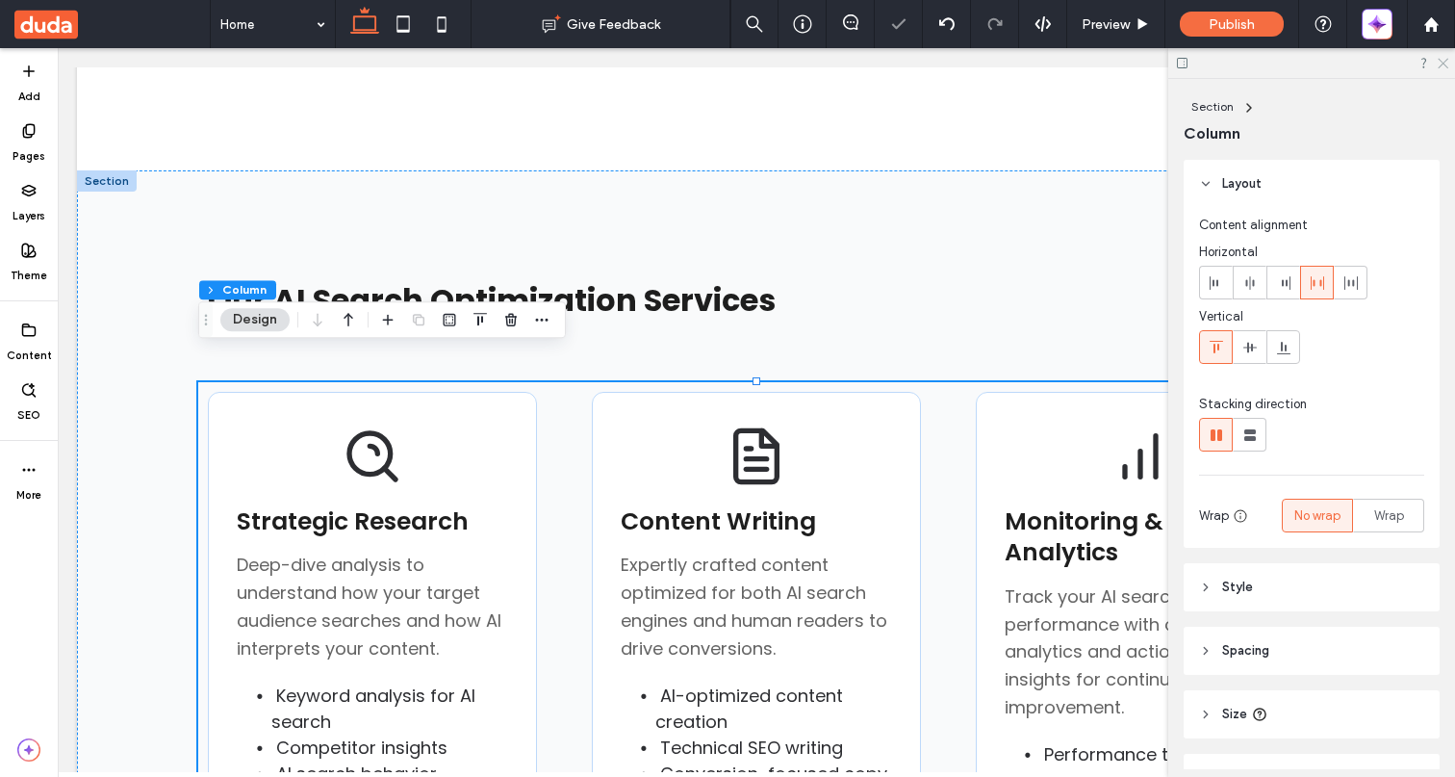
click at [1442, 62] on use at bounding box center [1443, 64] width 11 height 11
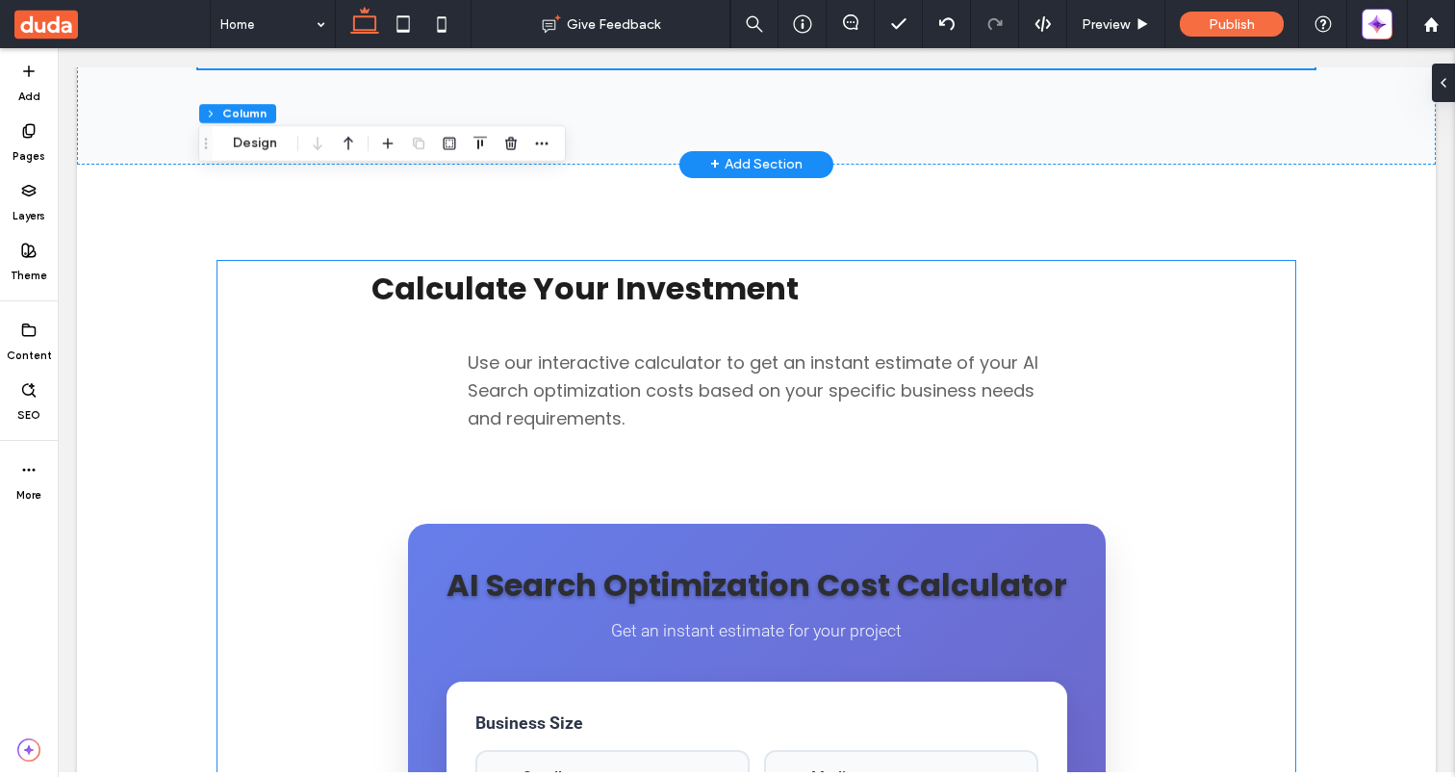
scroll to position [1865, 0]
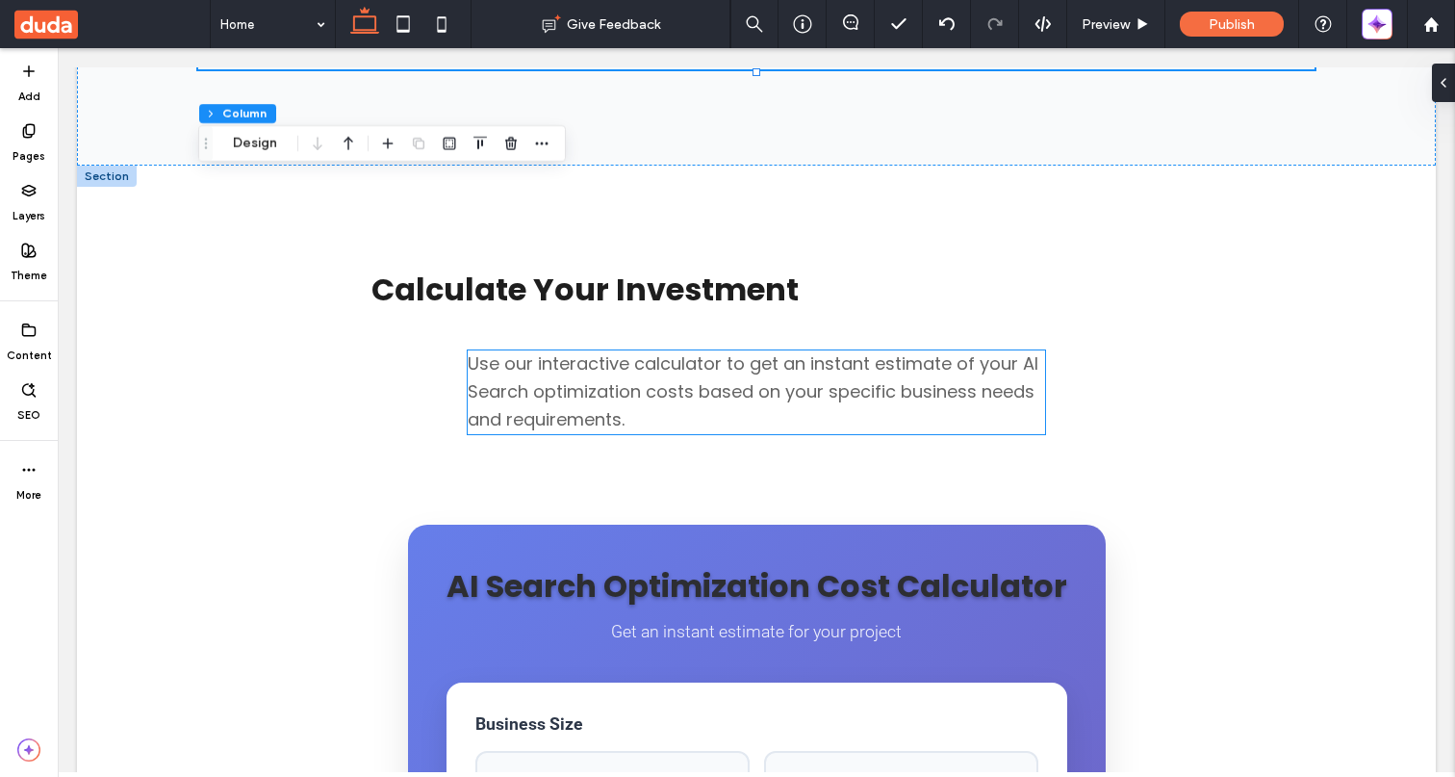
click at [492, 350] on p "Use our interactive calculator to get an instant estimate of your AI Search opt…" at bounding box center [757, 391] width 578 height 83
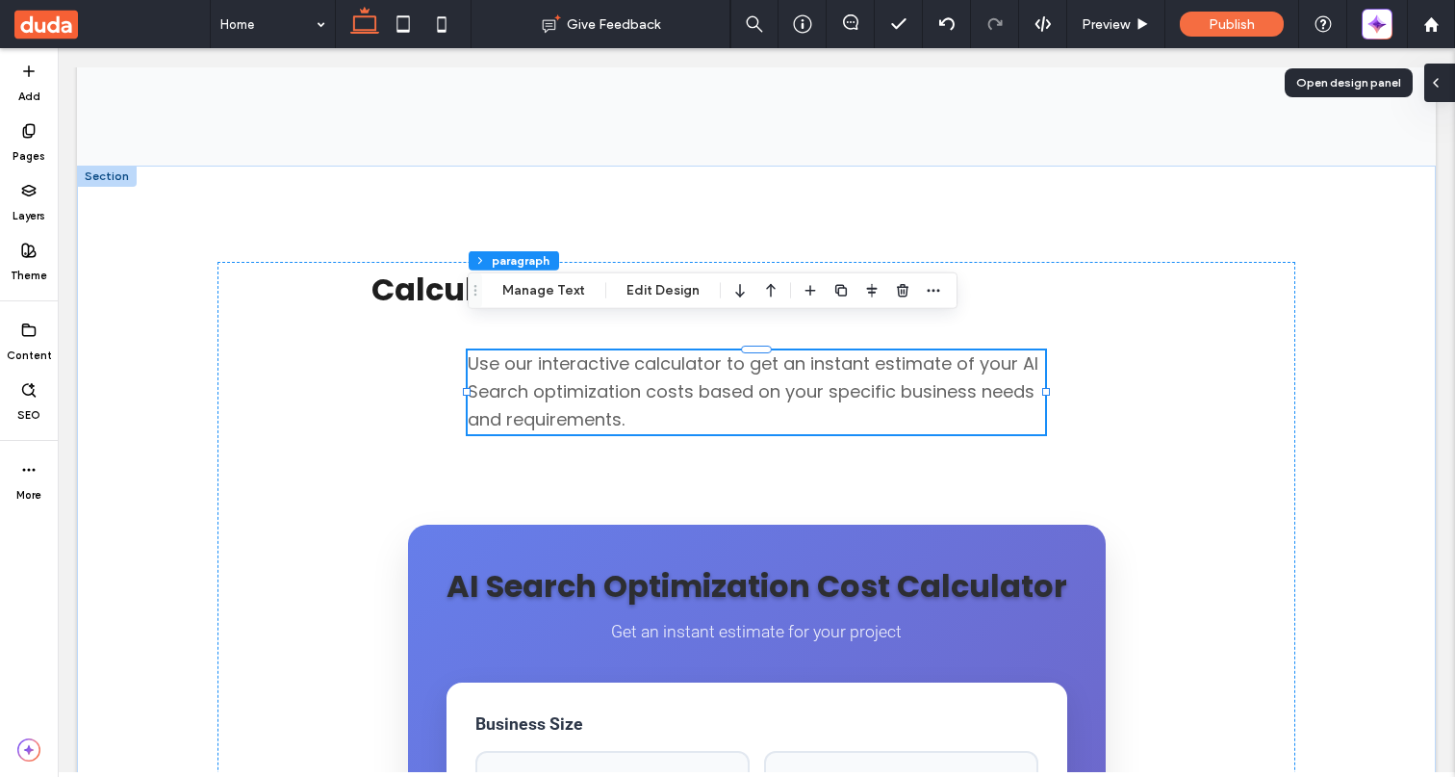
click at [1446, 80] on div at bounding box center [1440, 83] width 31 height 39
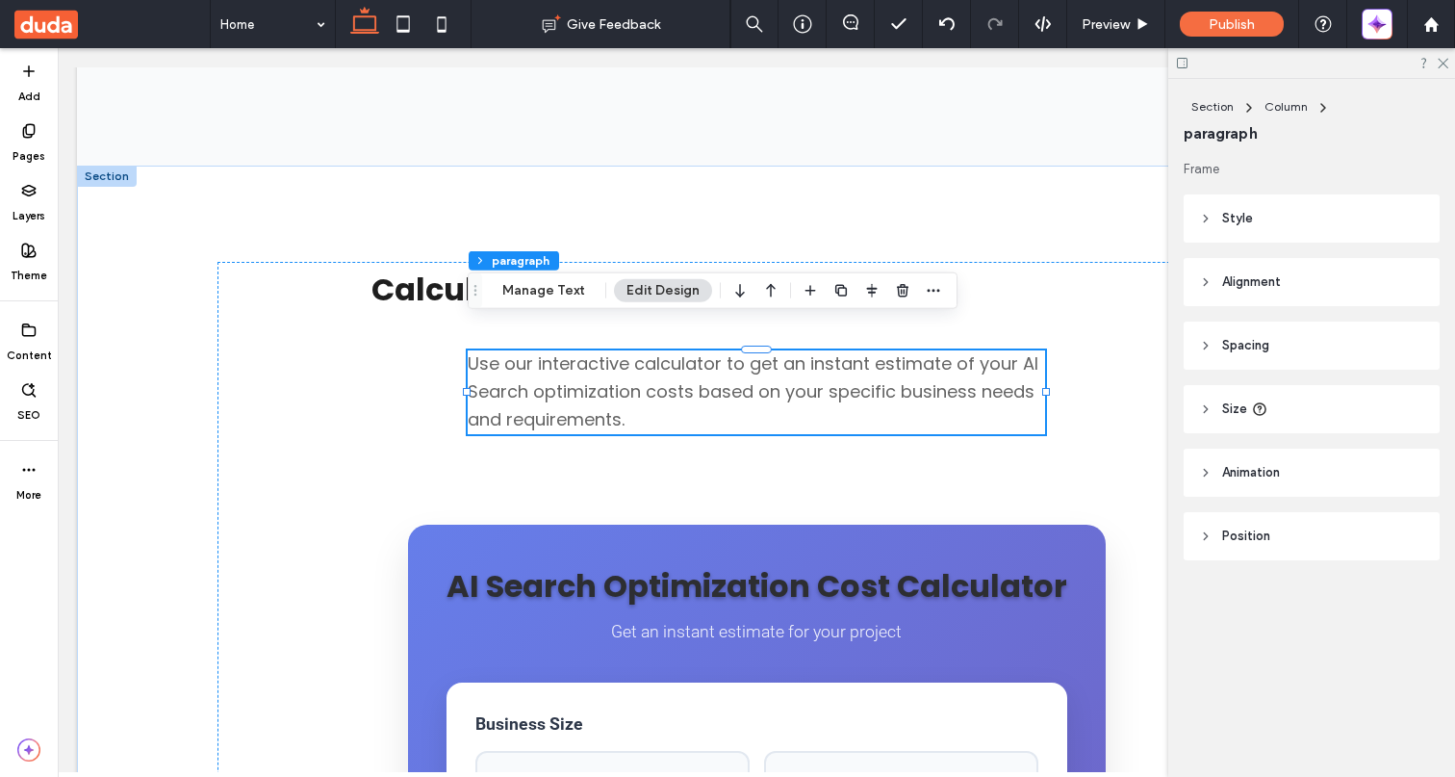
click at [1339, 345] on header "Spacing" at bounding box center [1312, 346] width 256 height 48
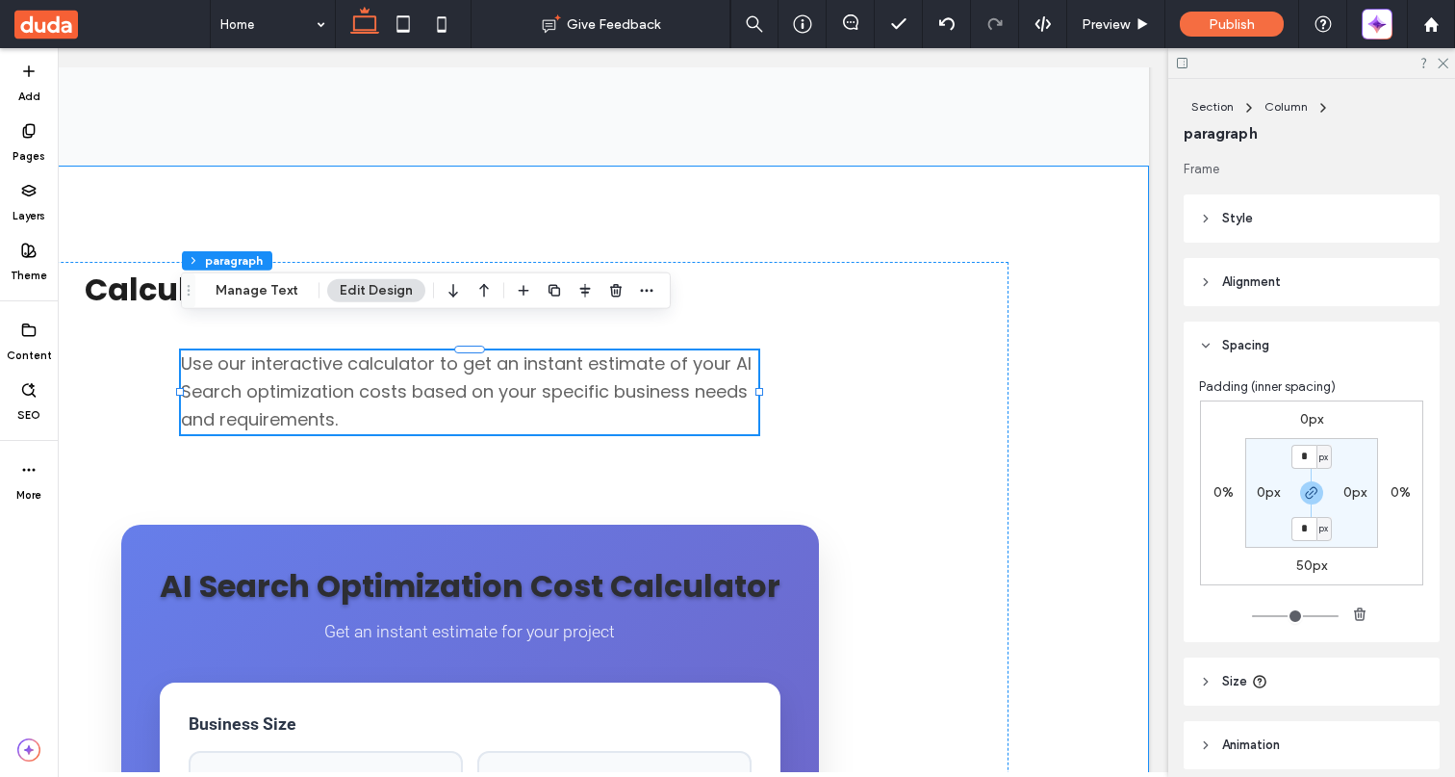
scroll to position [0, 0]
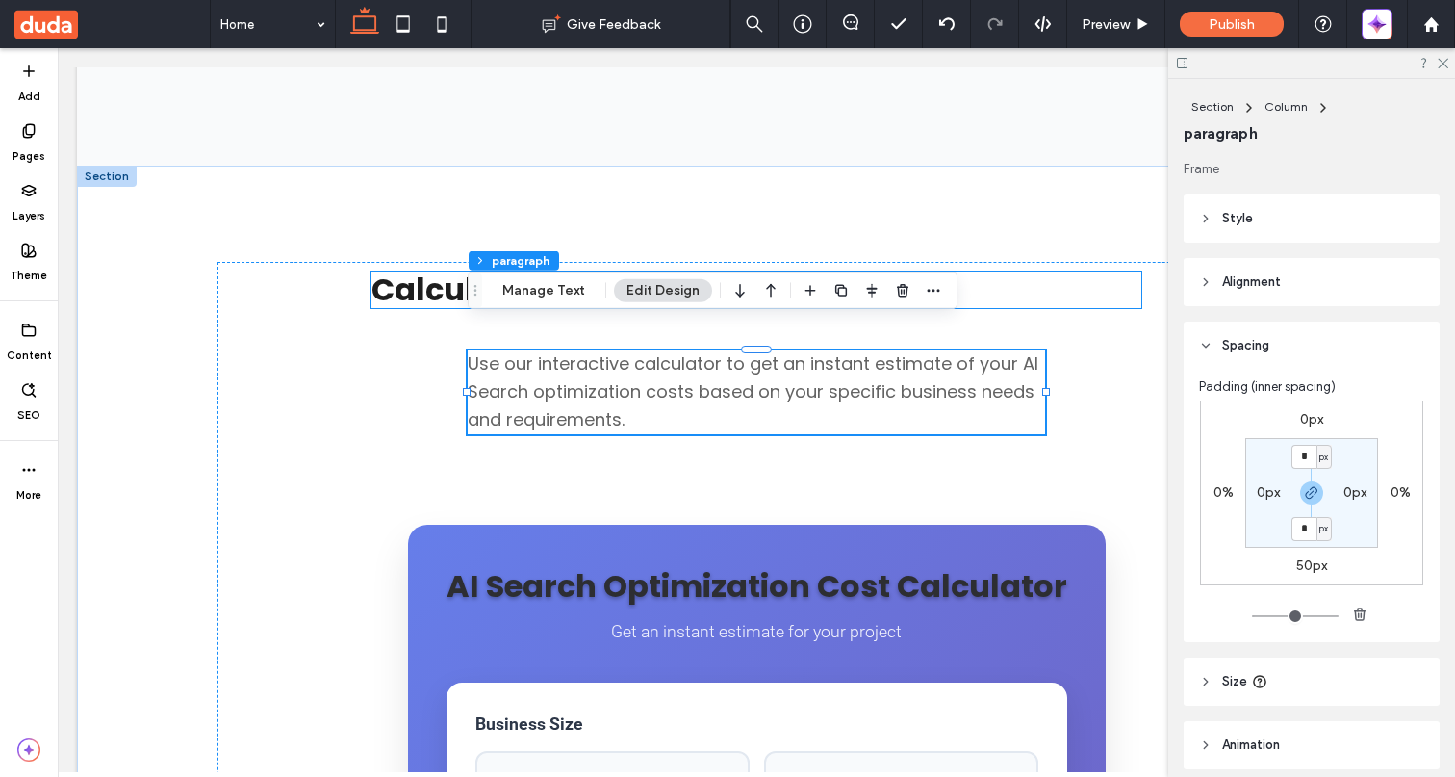
click at [770, 268] on strong "Calculate Your Investment" at bounding box center [585, 289] width 427 height 43
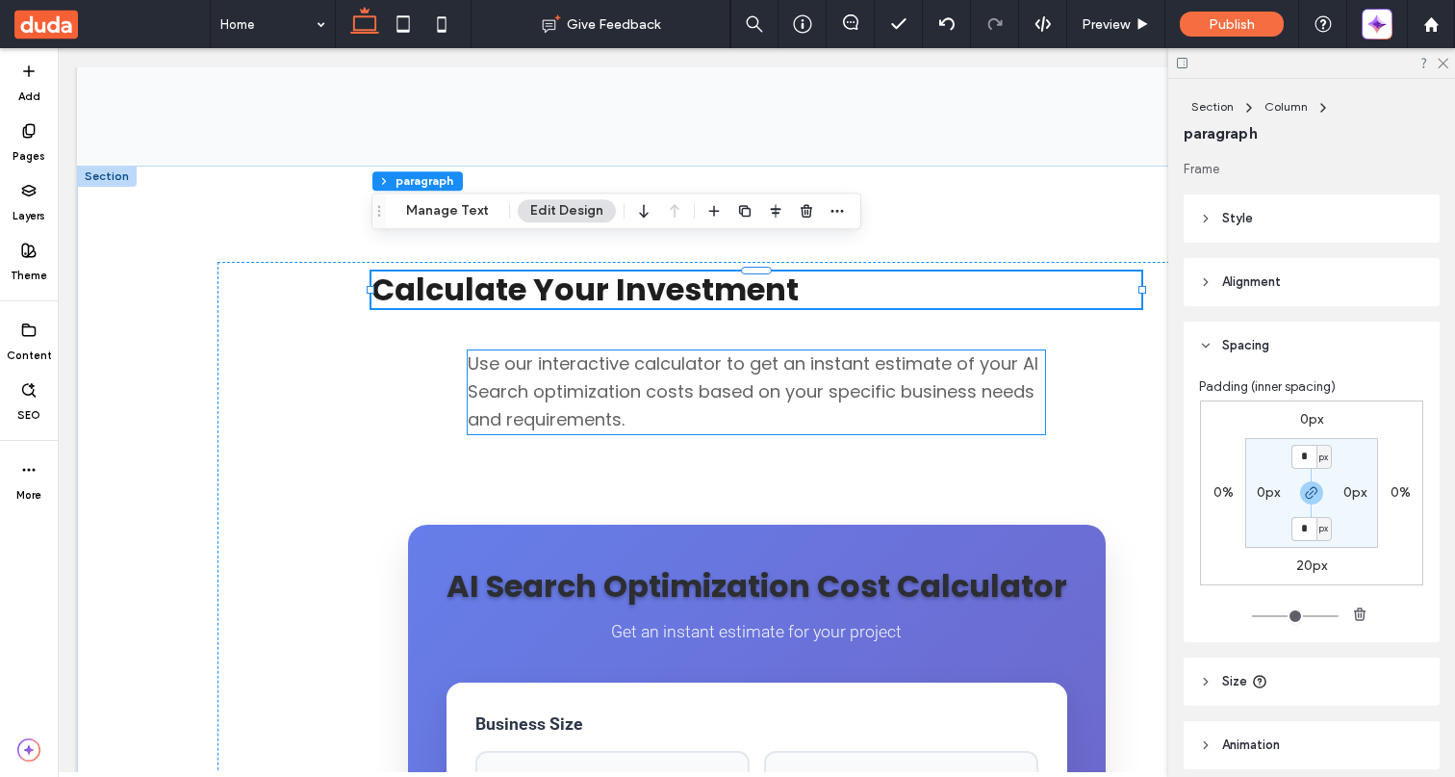
click at [679, 366] on span "Use our interactive calculator to get an instant estimate of your AI Search opt…" at bounding box center [753, 391] width 571 height 80
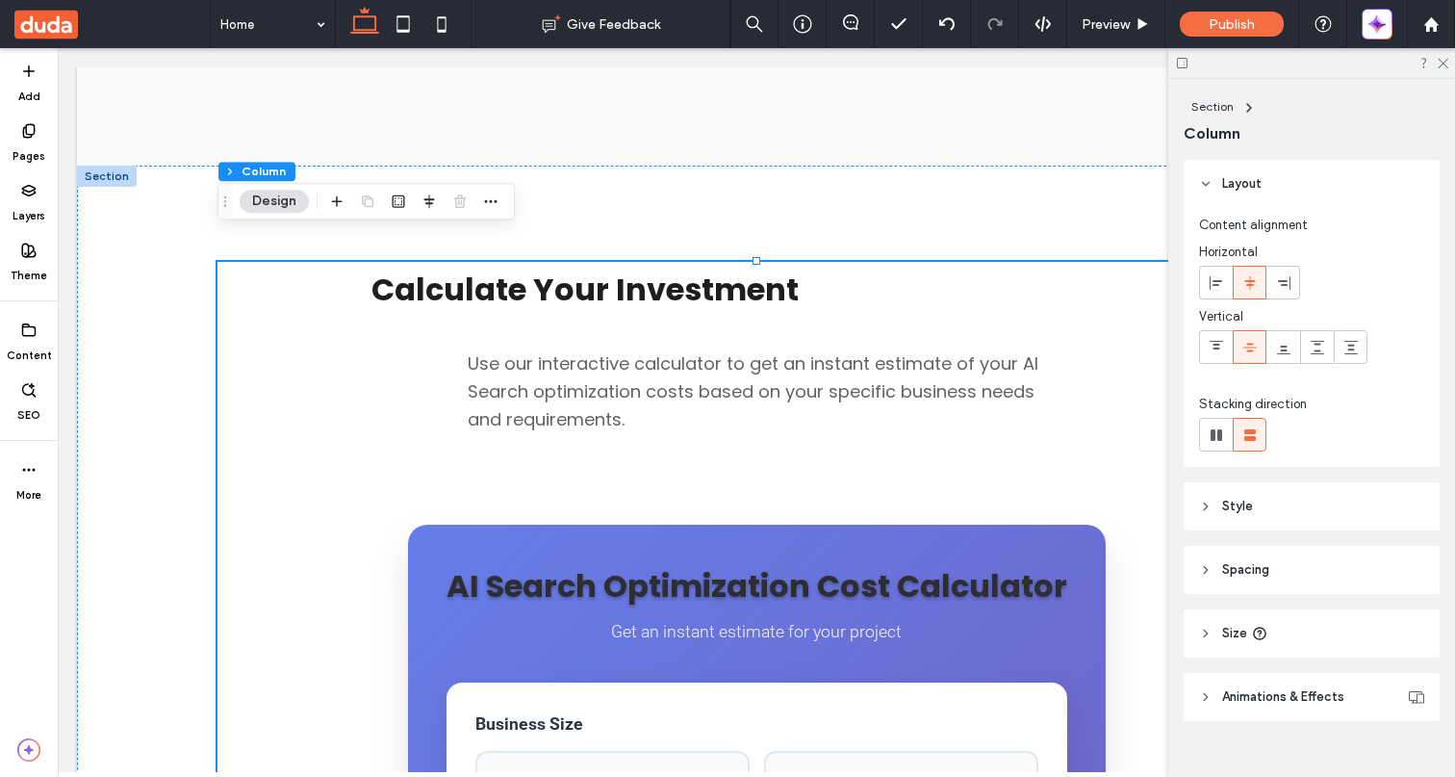
click at [1299, 564] on header "Spacing" at bounding box center [1312, 570] width 256 height 48
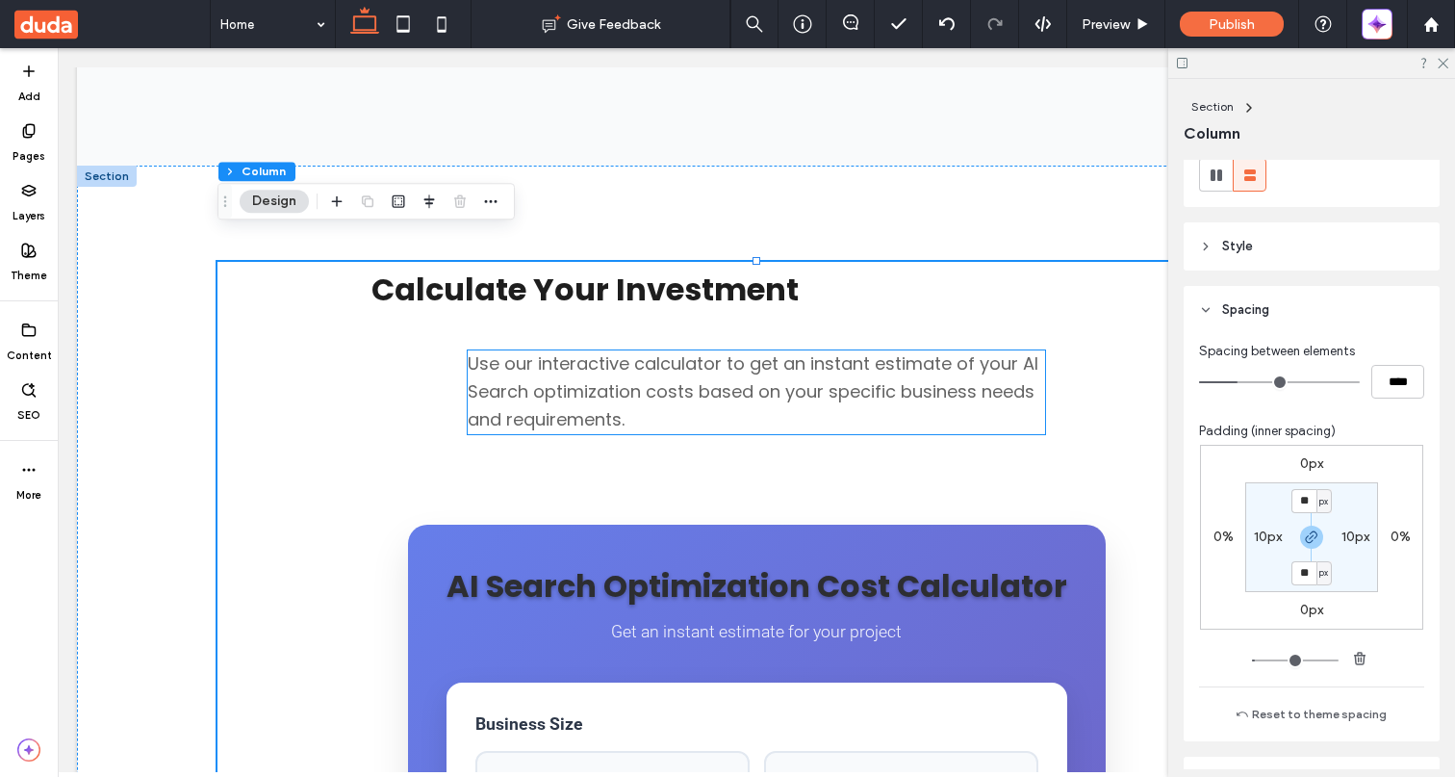
scroll to position [0, 287]
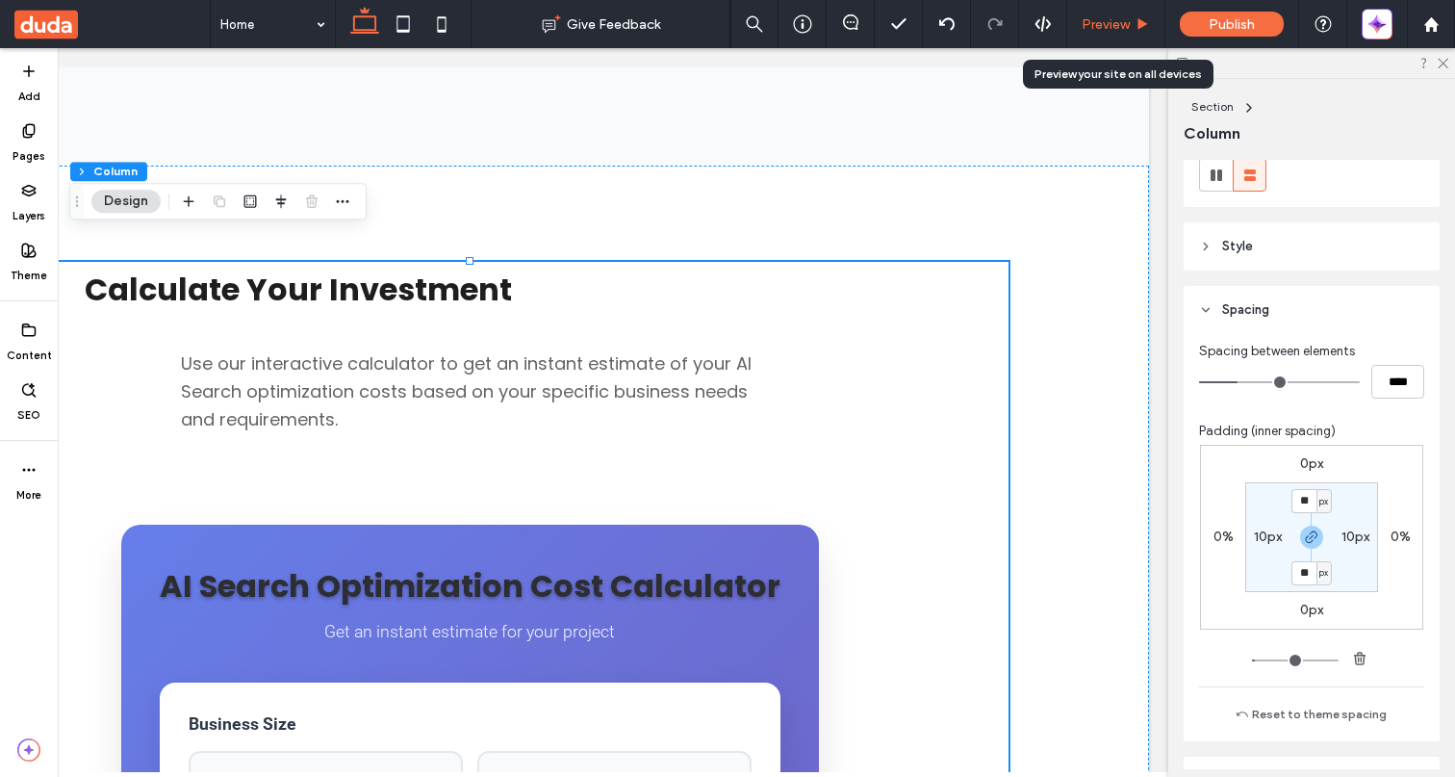
click at [1115, 34] on div "Preview" at bounding box center [1117, 24] width 98 height 48
click at [1107, 32] on span "Preview" at bounding box center [1106, 24] width 48 height 16
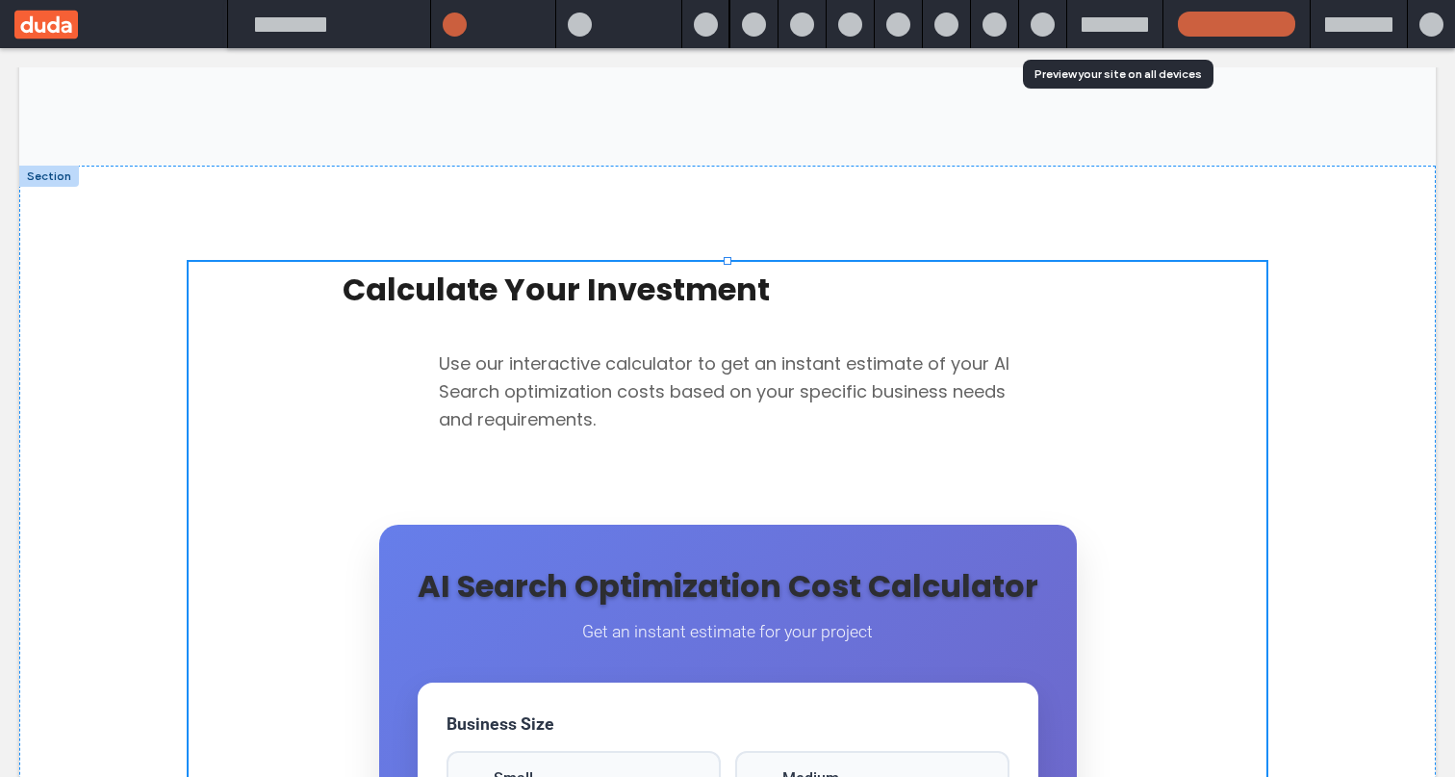
scroll to position [1845, 0]
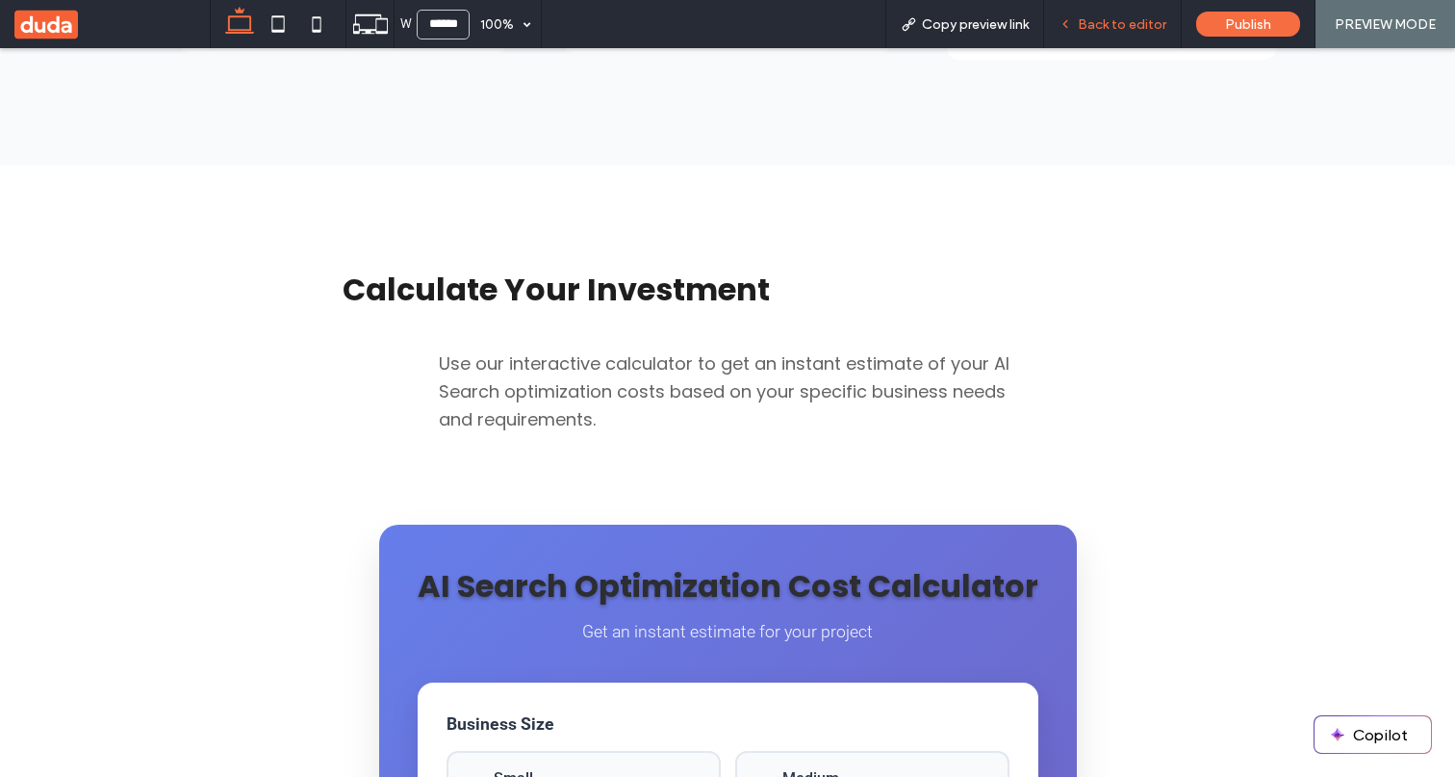
click at [1121, 24] on span "Back to editor" at bounding box center [1122, 24] width 89 height 16
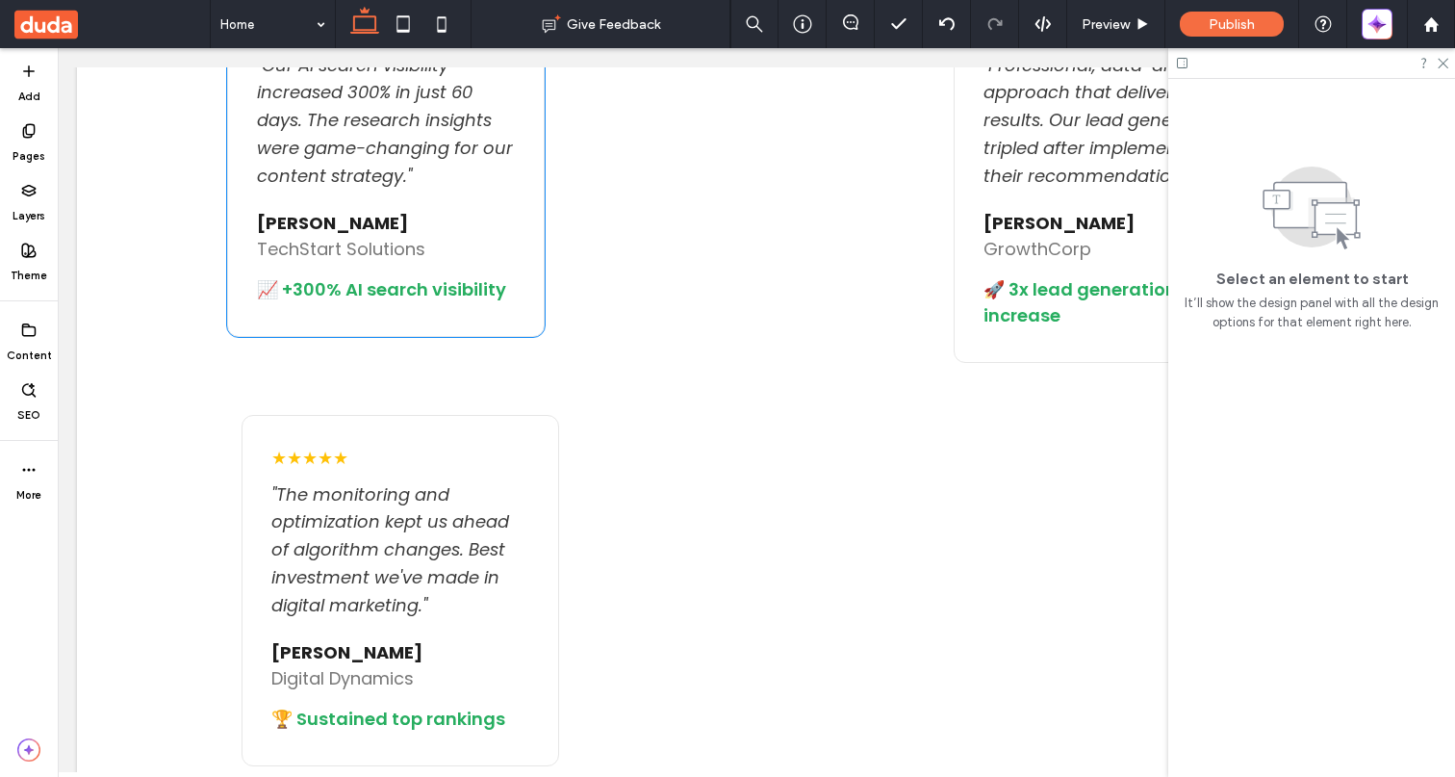
scroll to position [5384, 0]
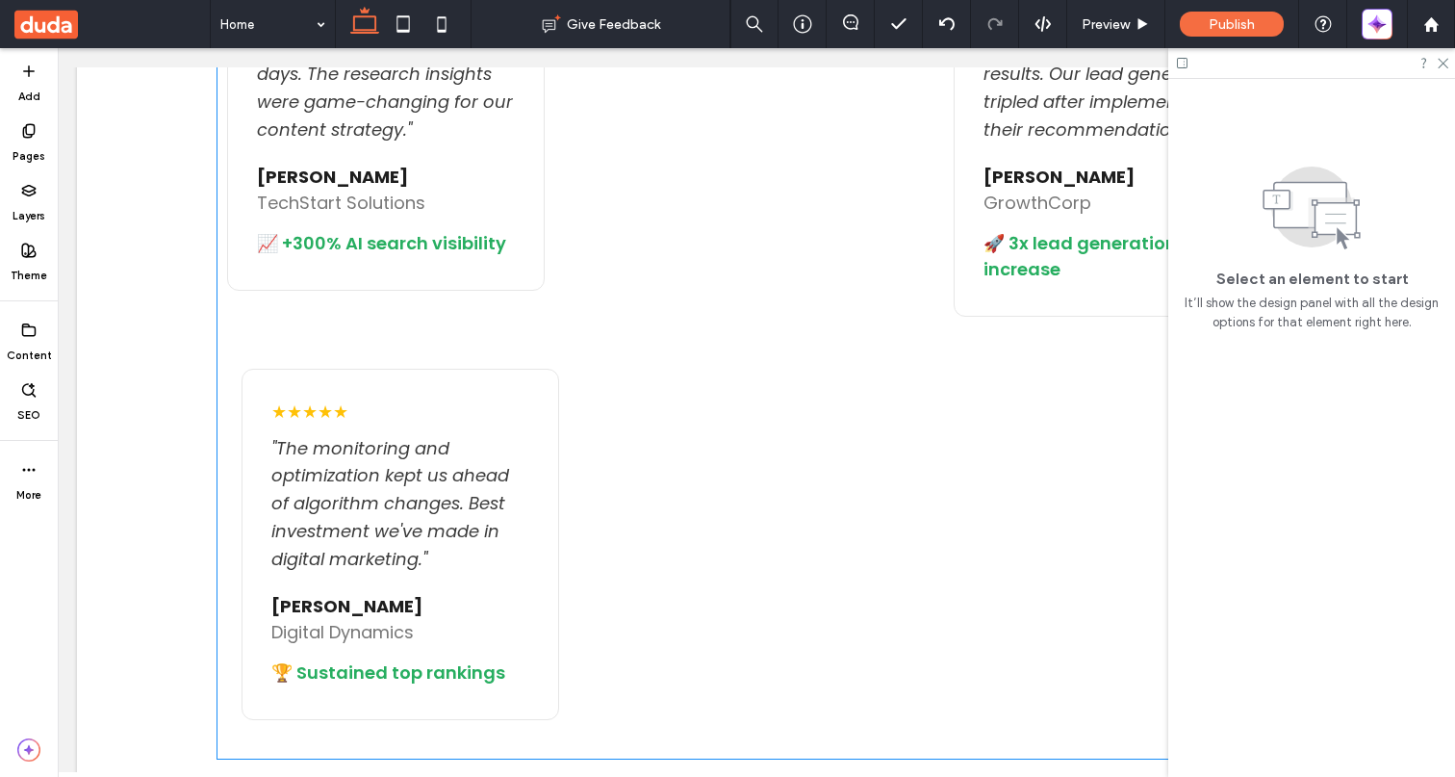
click at [738, 324] on div "★★★★★ "Our AI search visibility increased 300% in just 60 days. The research in…" at bounding box center [757, 344] width 1078 height 829
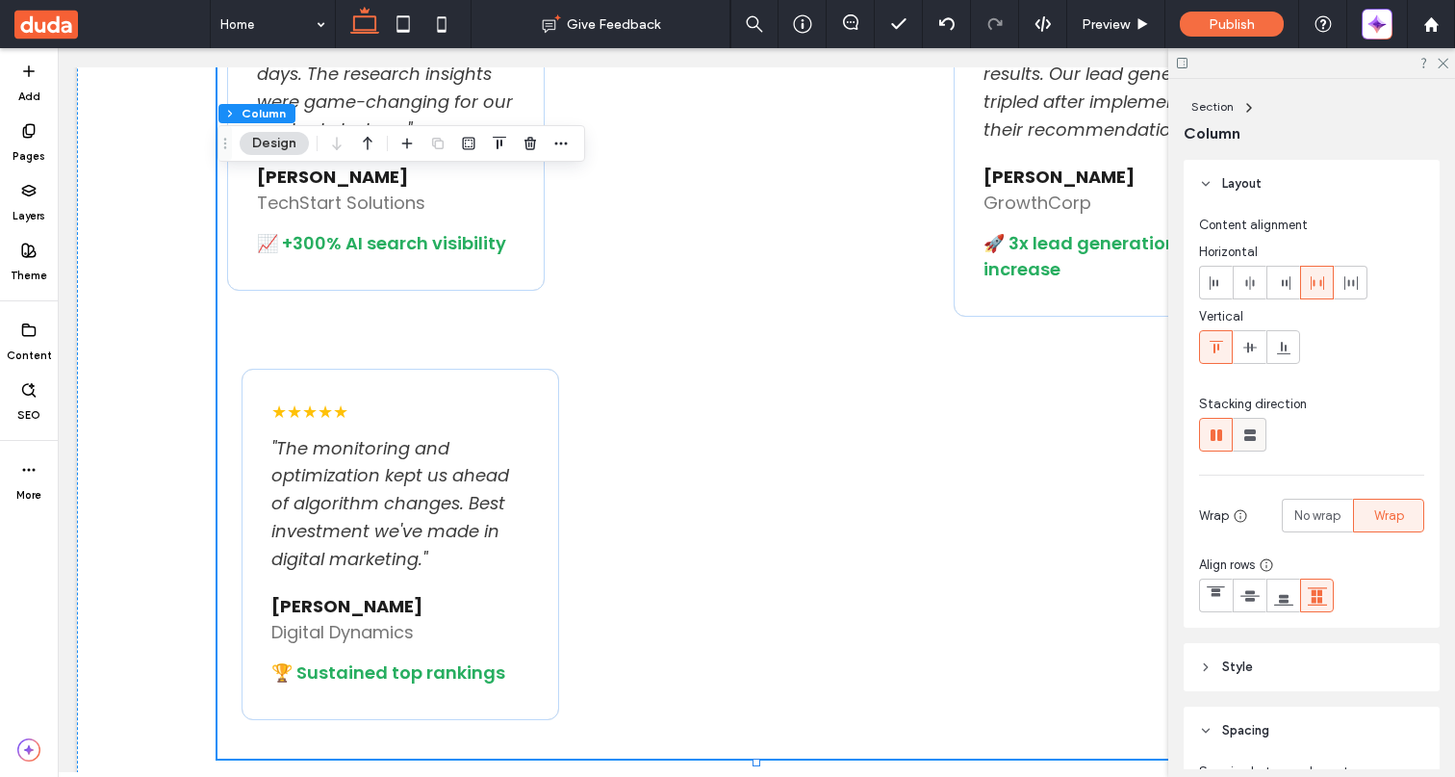
click at [1251, 435] on use at bounding box center [1251, 435] width 12 height 12
type input "**"
type input "****"
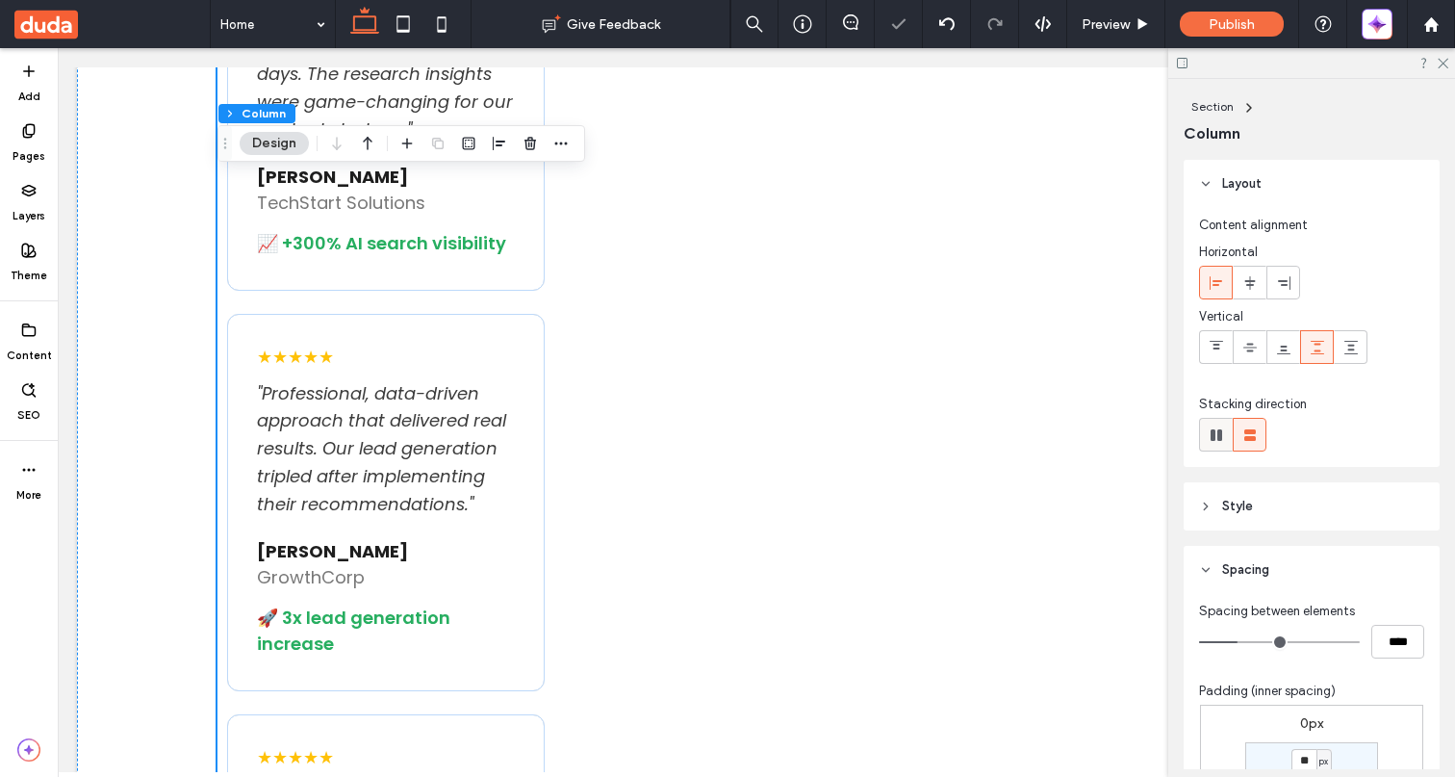
click at [1218, 433] on use at bounding box center [1217, 435] width 12 height 12
type input "*"
type input "**"
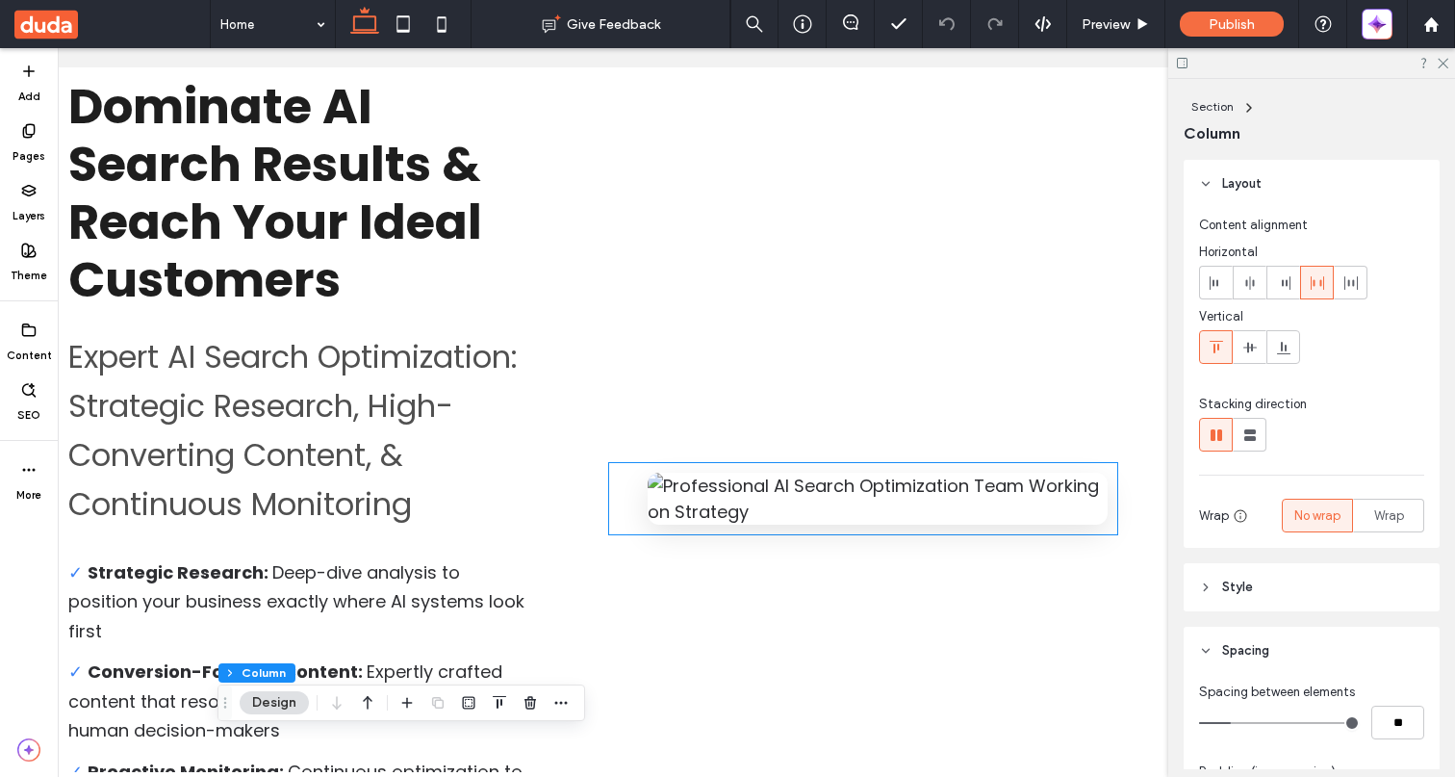
scroll to position [0, 215]
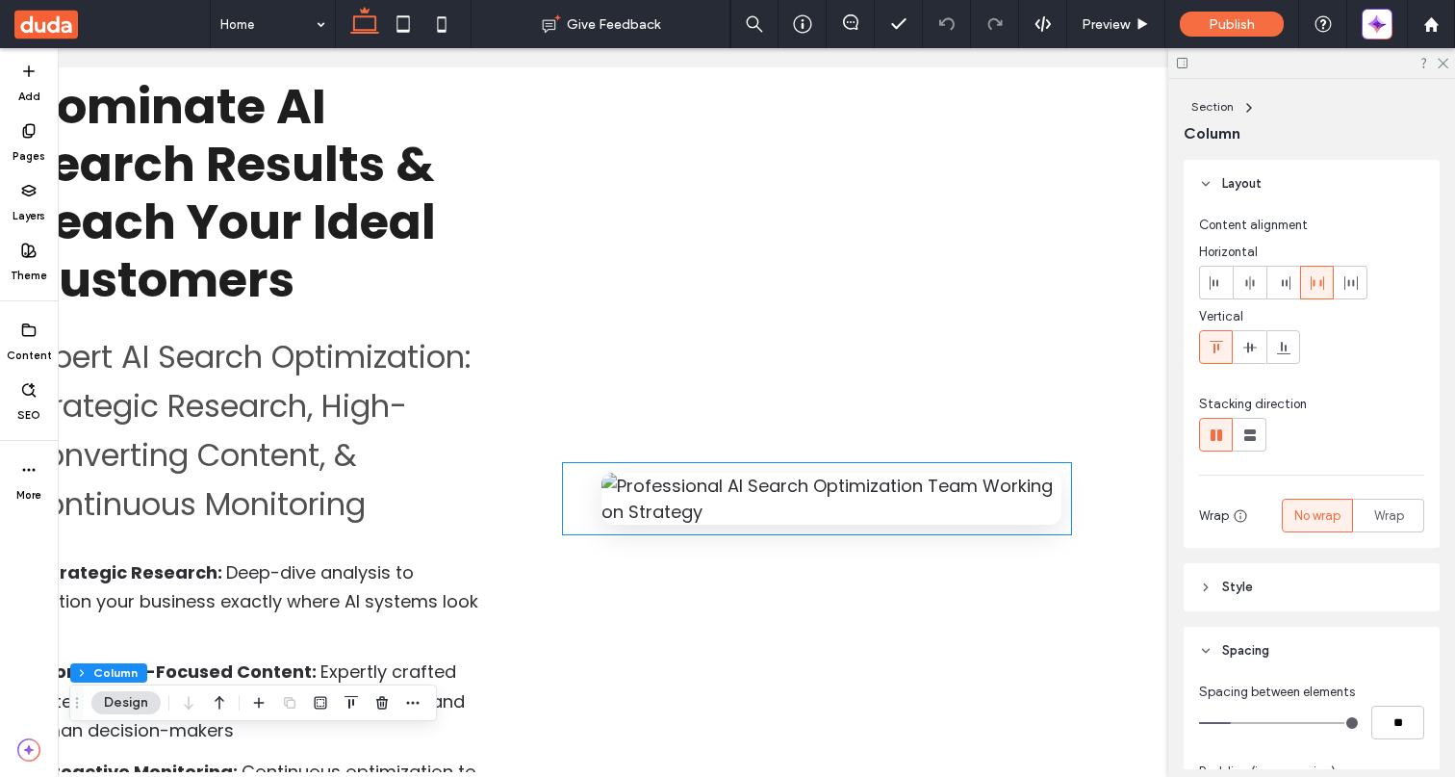
click at [854, 486] on img at bounding box center [832, 499] width 460 height 52
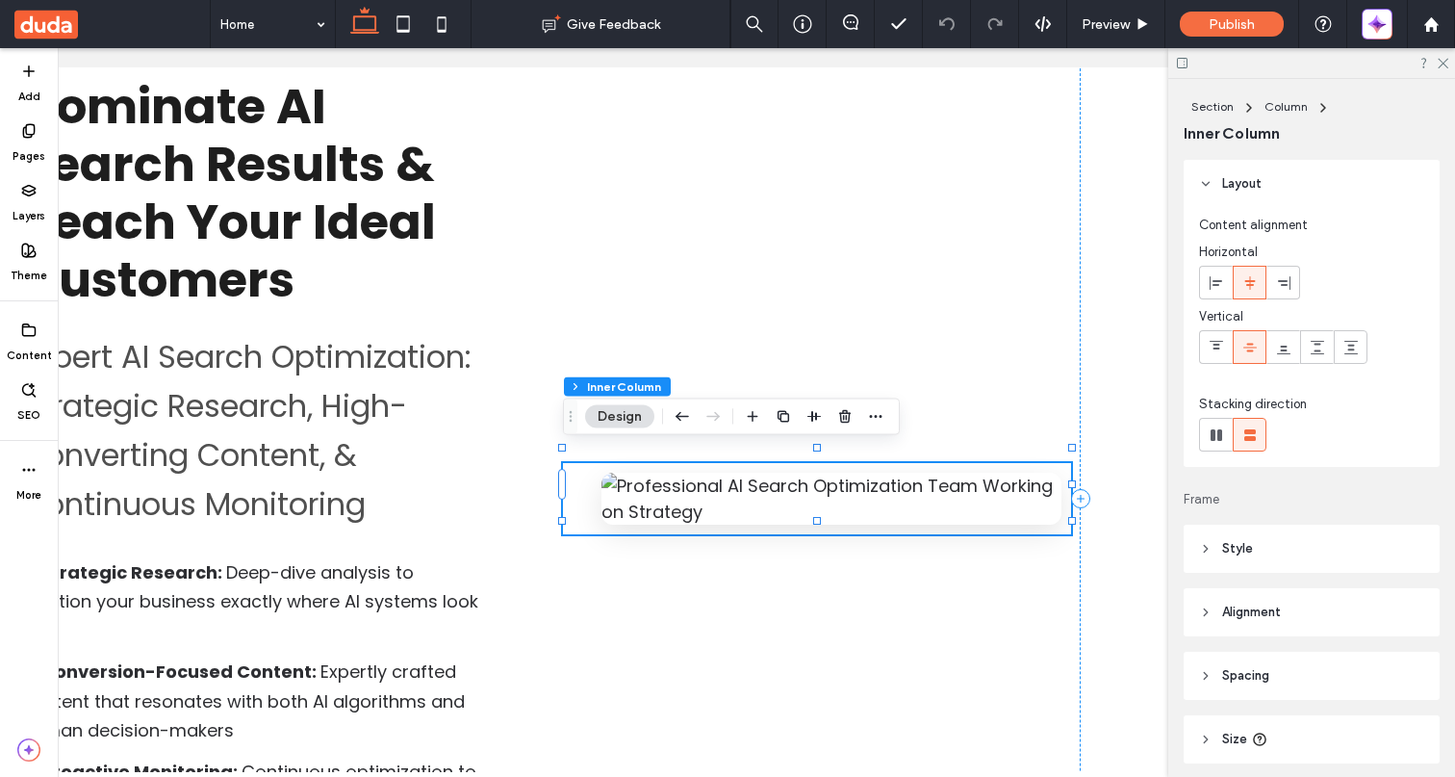
click at [847, 473] on img at bounding box center [832, 499] width 460 height 52
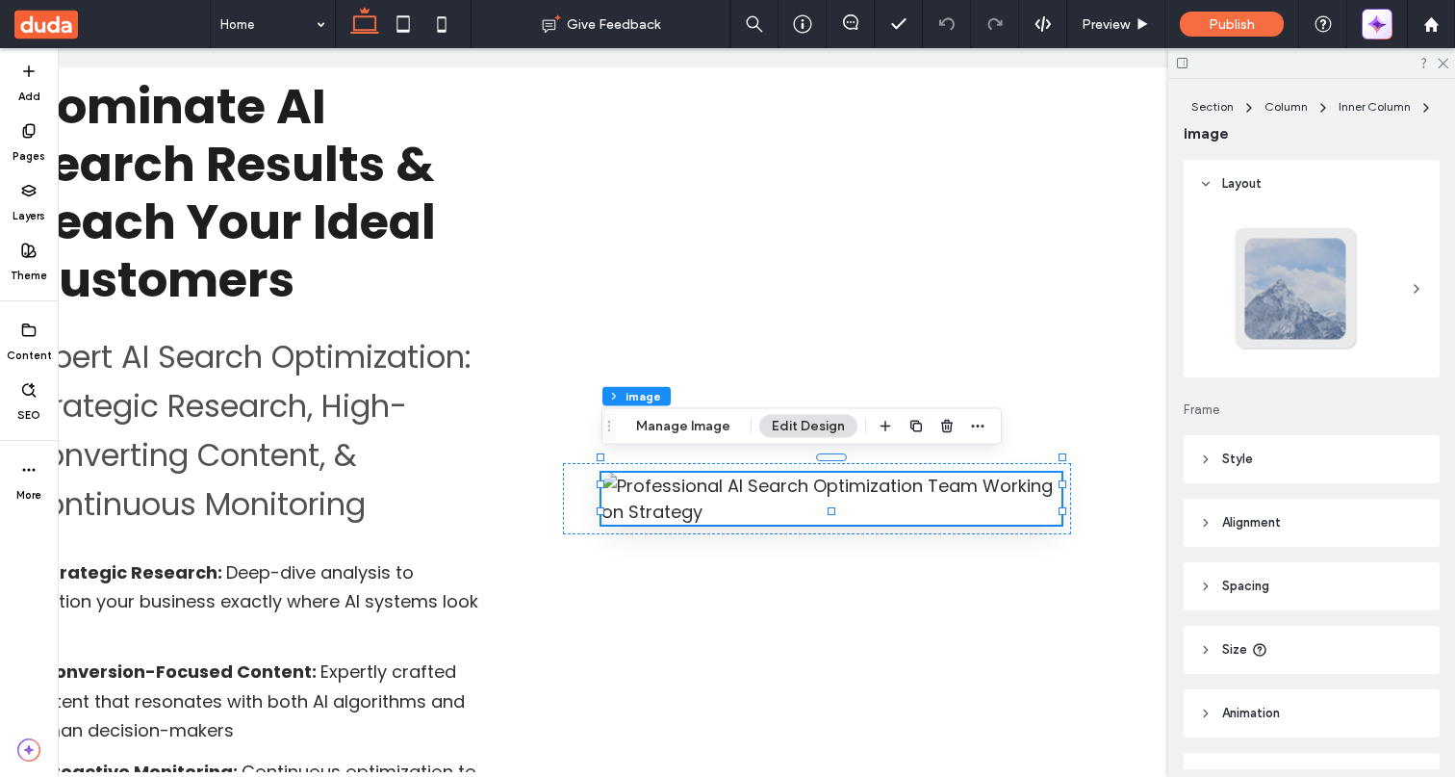
click at [1380, 25] on icon "button" at bounding box center [1382, 28] width 9 height 9
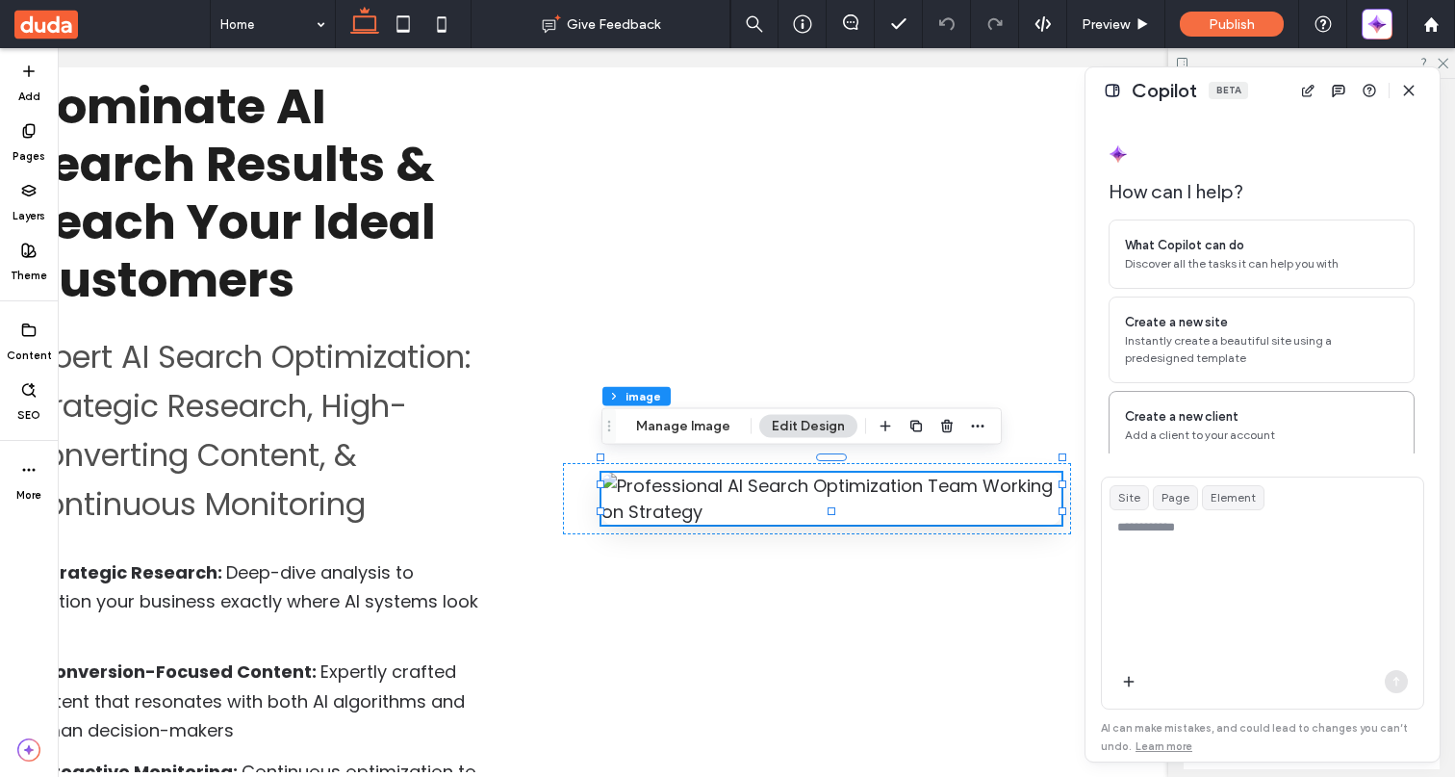
scroll to position [49, 0]
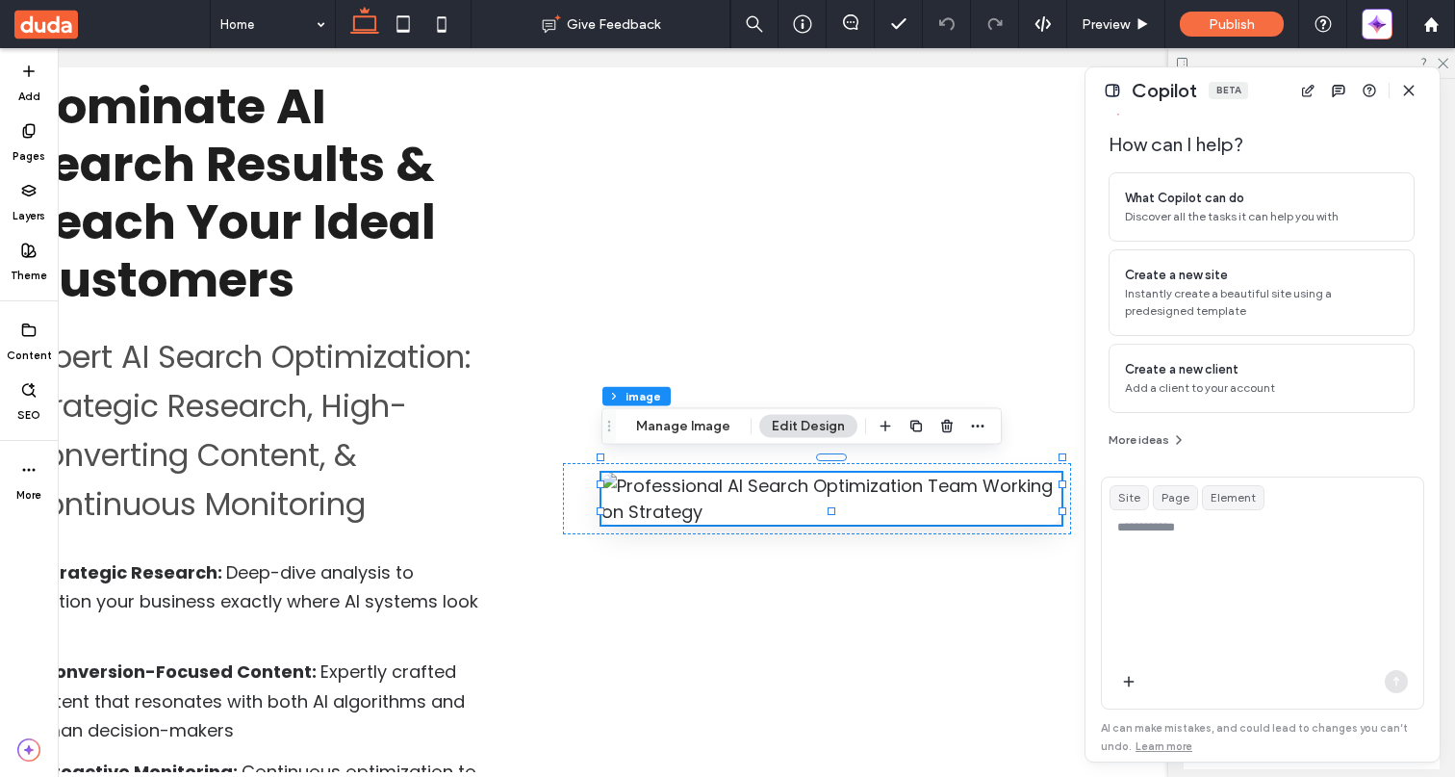
click at [1210, 564] on textarea at bounding box center [1263, 624] width 322 height 212
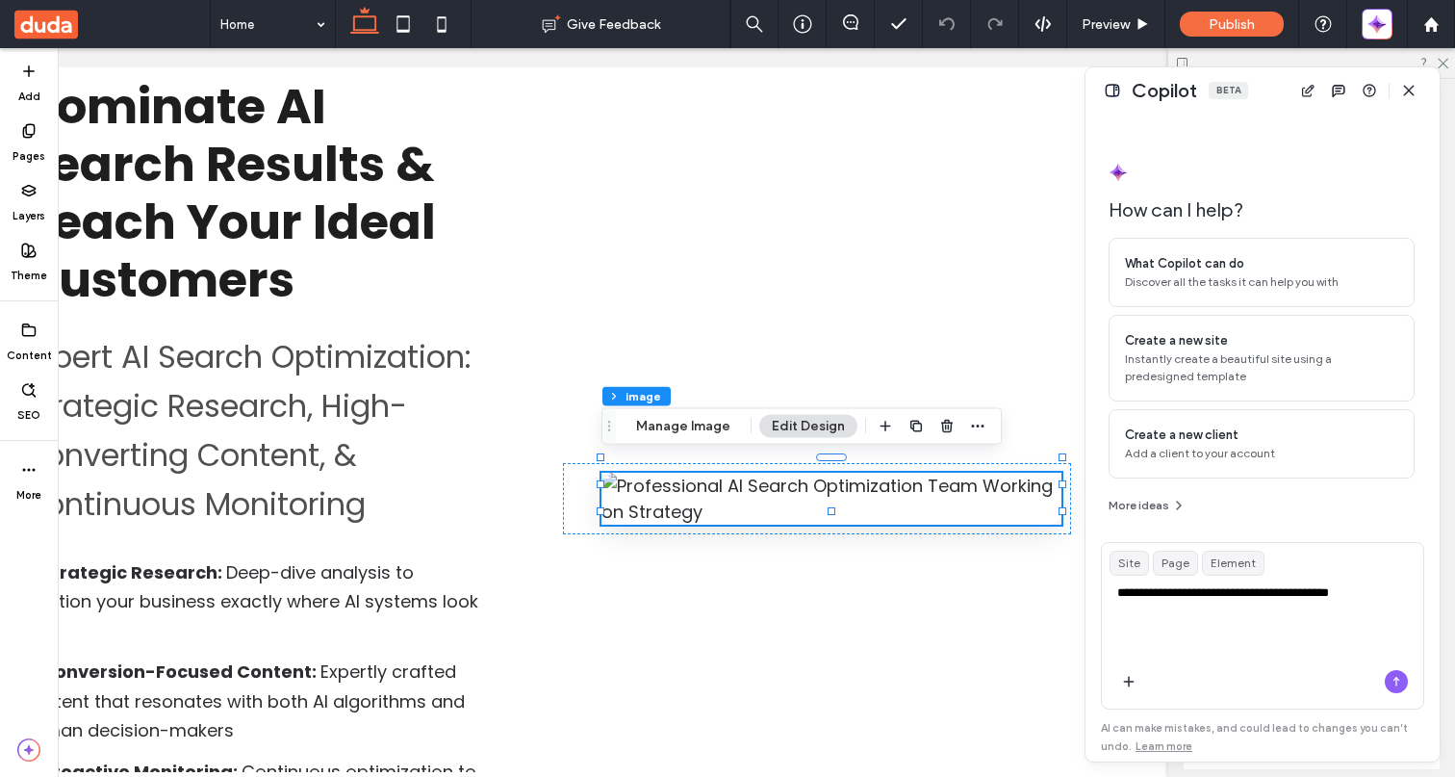
type textarea "**********"
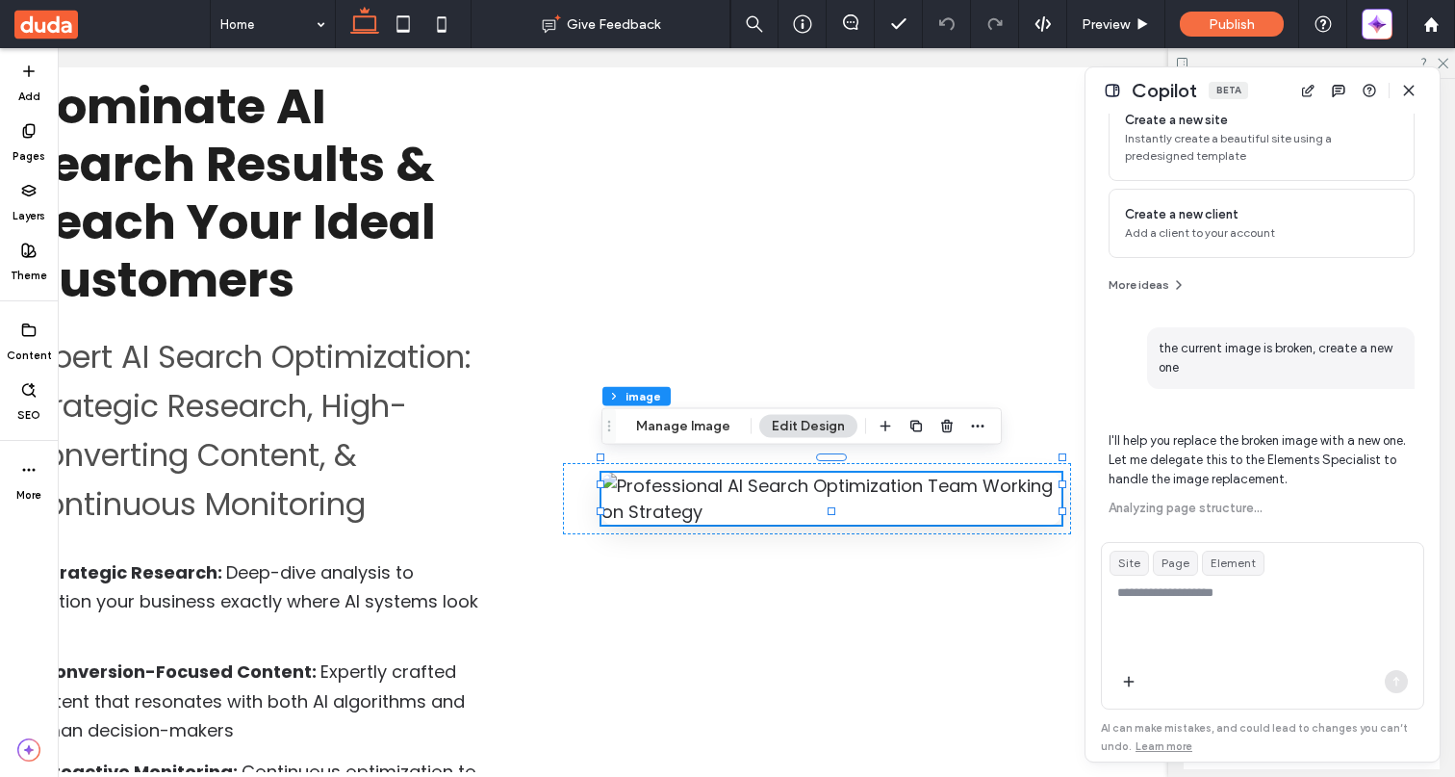
scroll to position [219, 0]
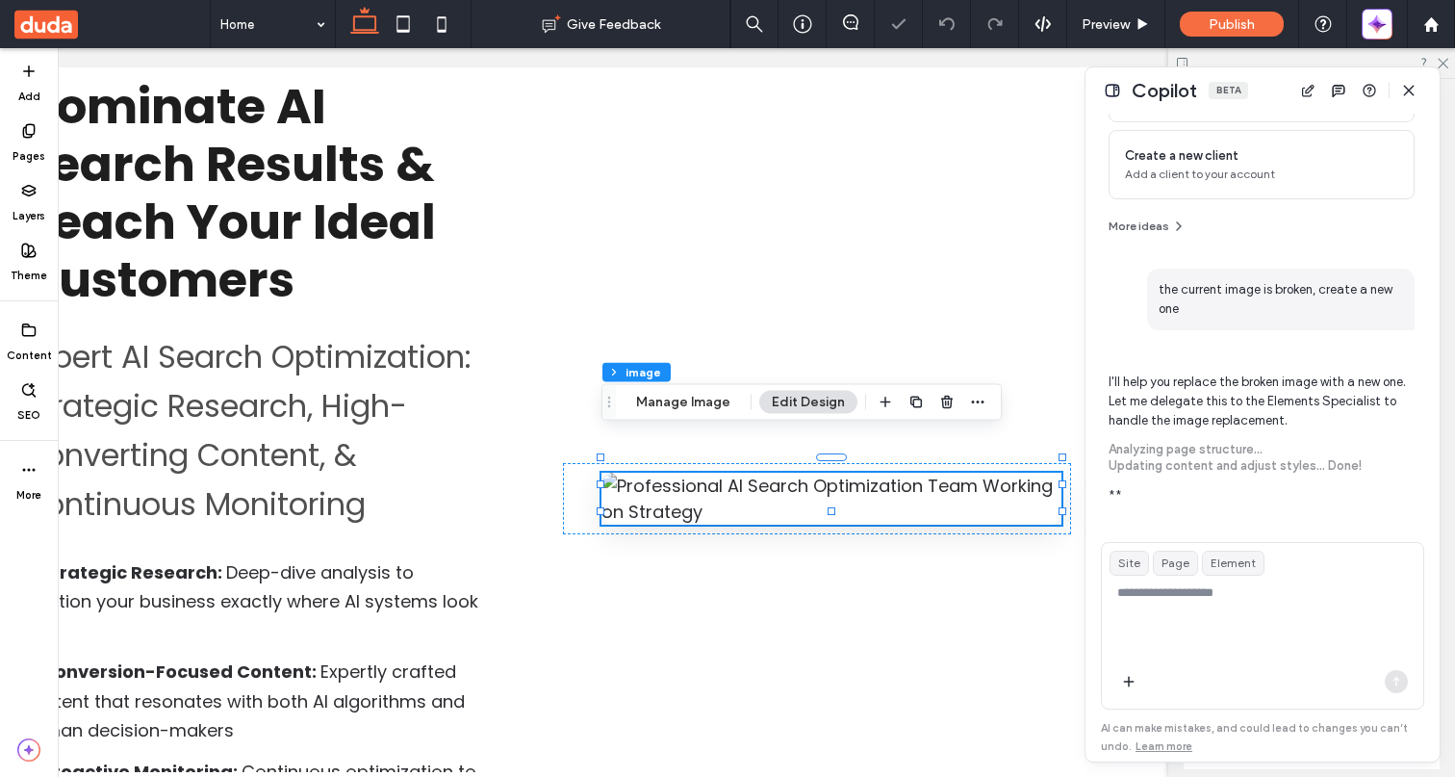
type input "**"
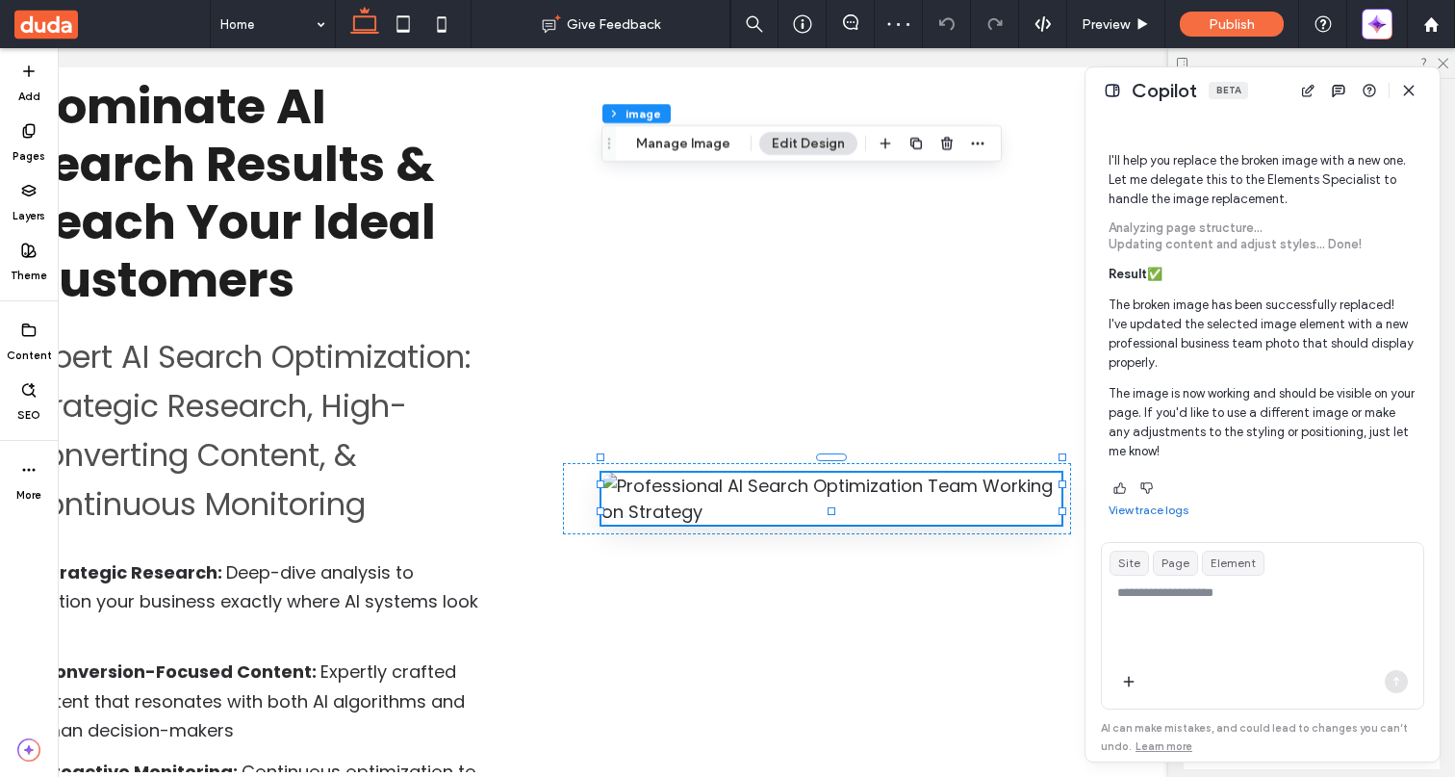
scroll to position [483, 0]
click at [1409, 81] on span "button" at bounding box center [1409, 90] width 31 height 31
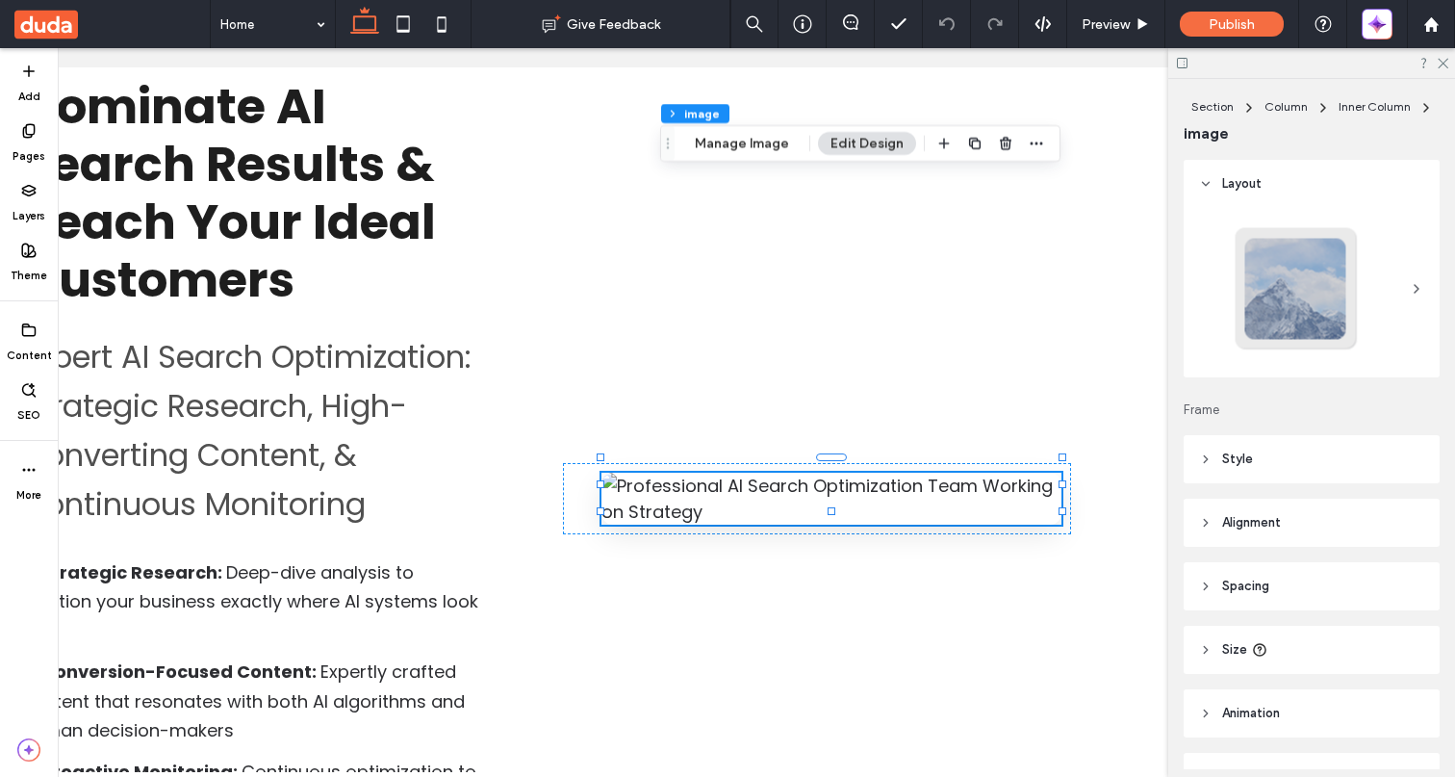
scroll to position [0, 0]
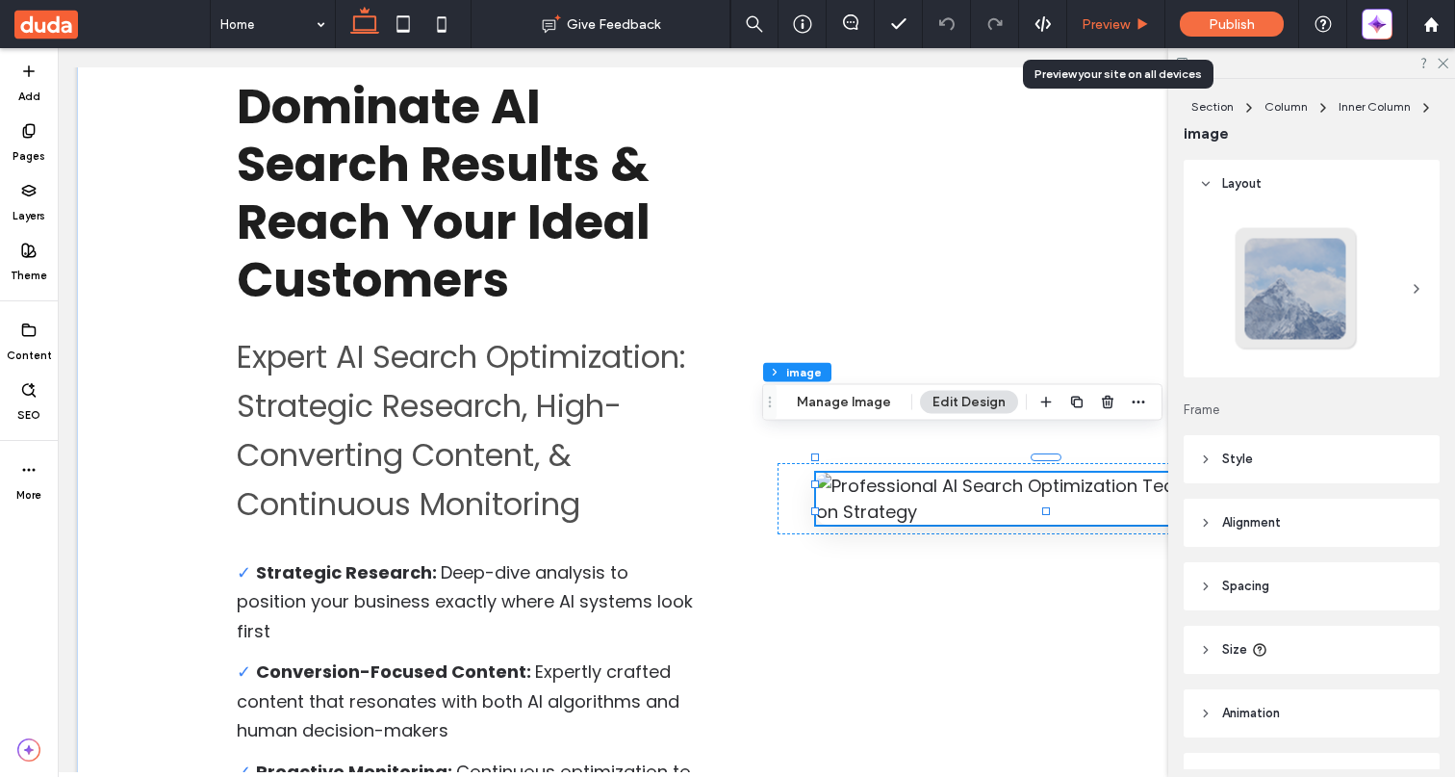
click at [1095, 14] on div "Preview" at bounding box center [1117, 24] width 98 height 48
click at [1099, 12] on div "Preview" at bounding box center [1117, 24] width 98 height 48
click at [1093, 16] on span "Preview" at bounding box center [1106, 24] width 48 height 16
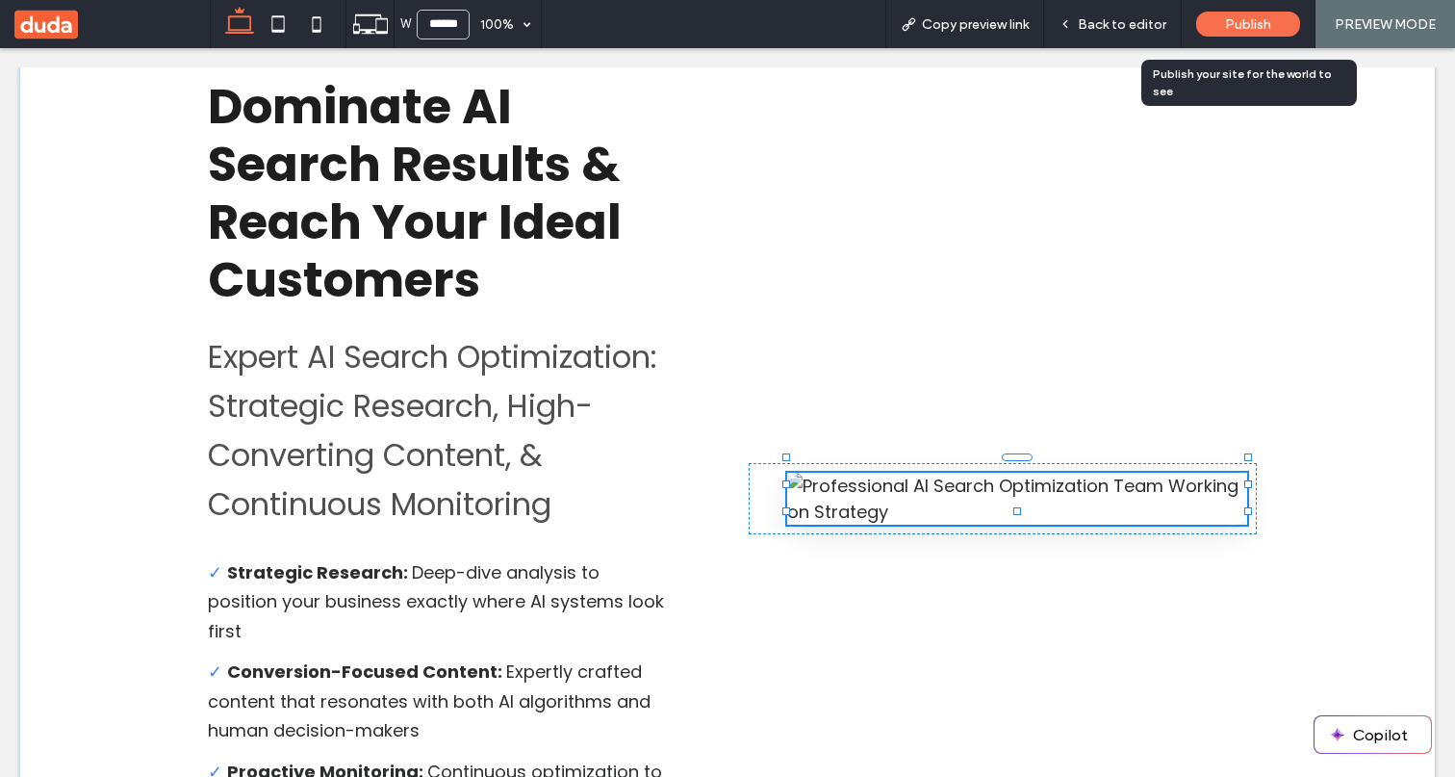
click at [1256, 24] on span "Publish" at bounding box center [1248, 24] width 46 height 16
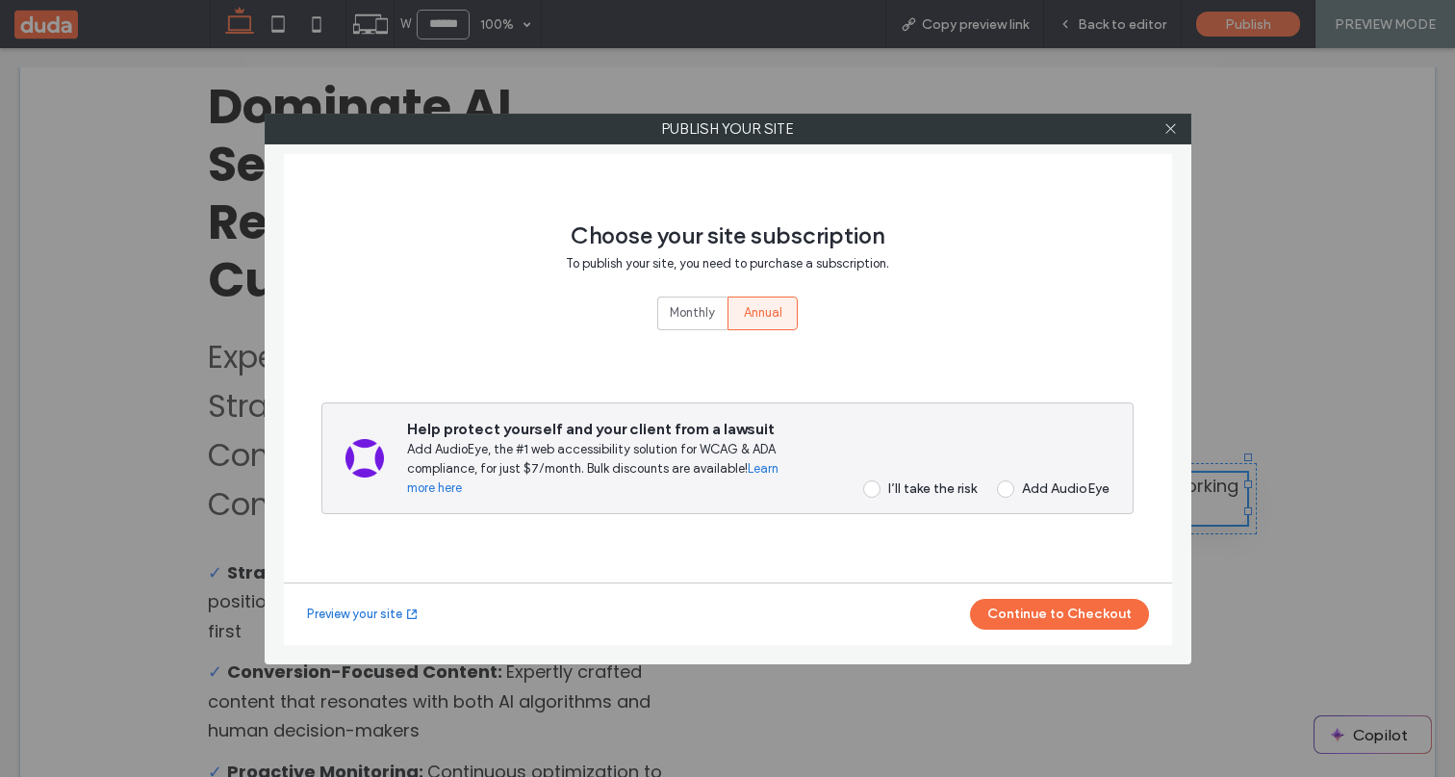
click at [962, 488] on div "I’ll take the risk" at bounding box center [933, 488] width 89 height 16
click at [1060, 614] on button "Continue to Checkout" at bounding box center [1059, 614] width 179 height 31
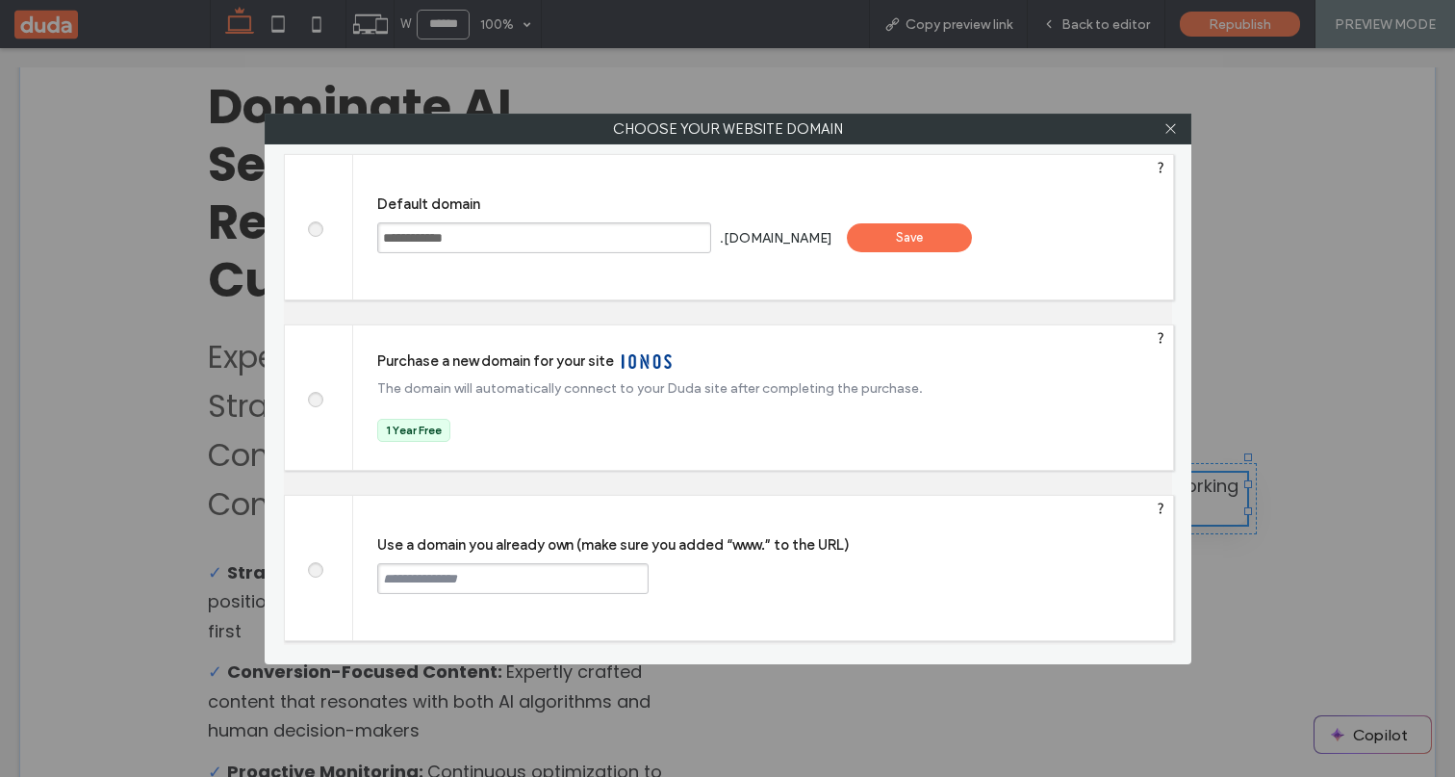
click at [935, 237] on div "Save" at bounding box center [909, 237] width 125 height 29
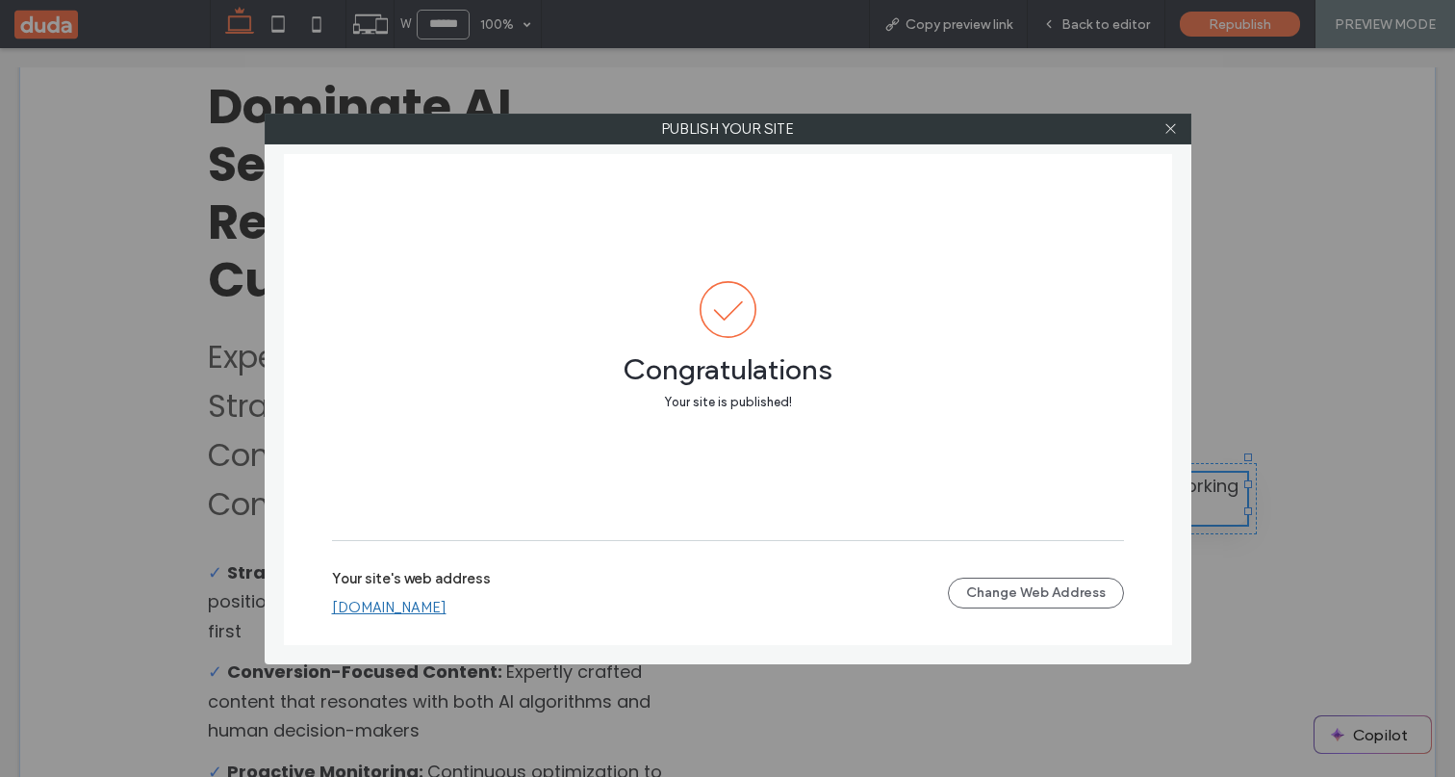
click at [447, 614] on link "[DOMAIN_NAME]" at bounding box center [389, 607] width 115 height 17
click at [1175, 139] on span at bounding box center [1171, 129] width 14 height 29
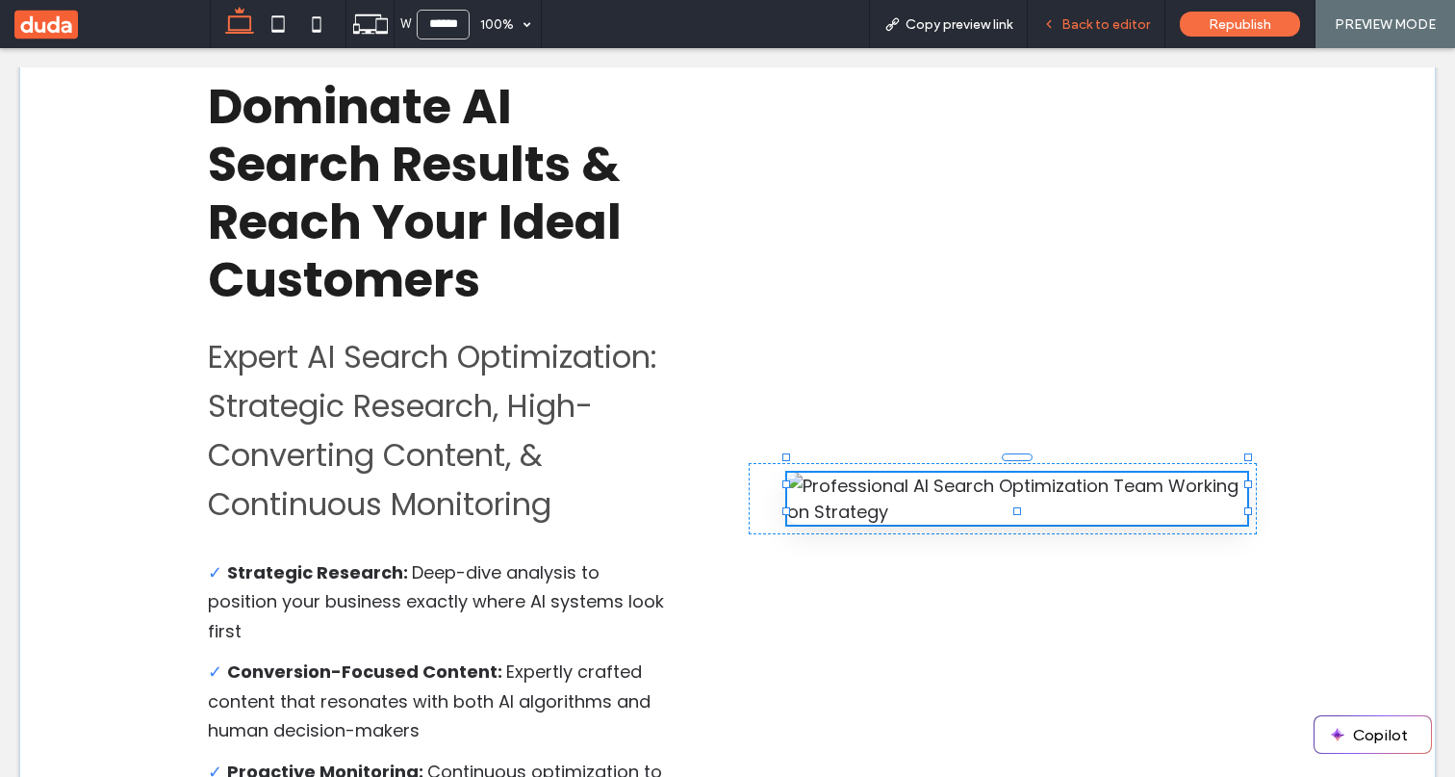
click at [1100, 28] on span "Back to editor" at bounding box center [1106, 24] width 89 height 16
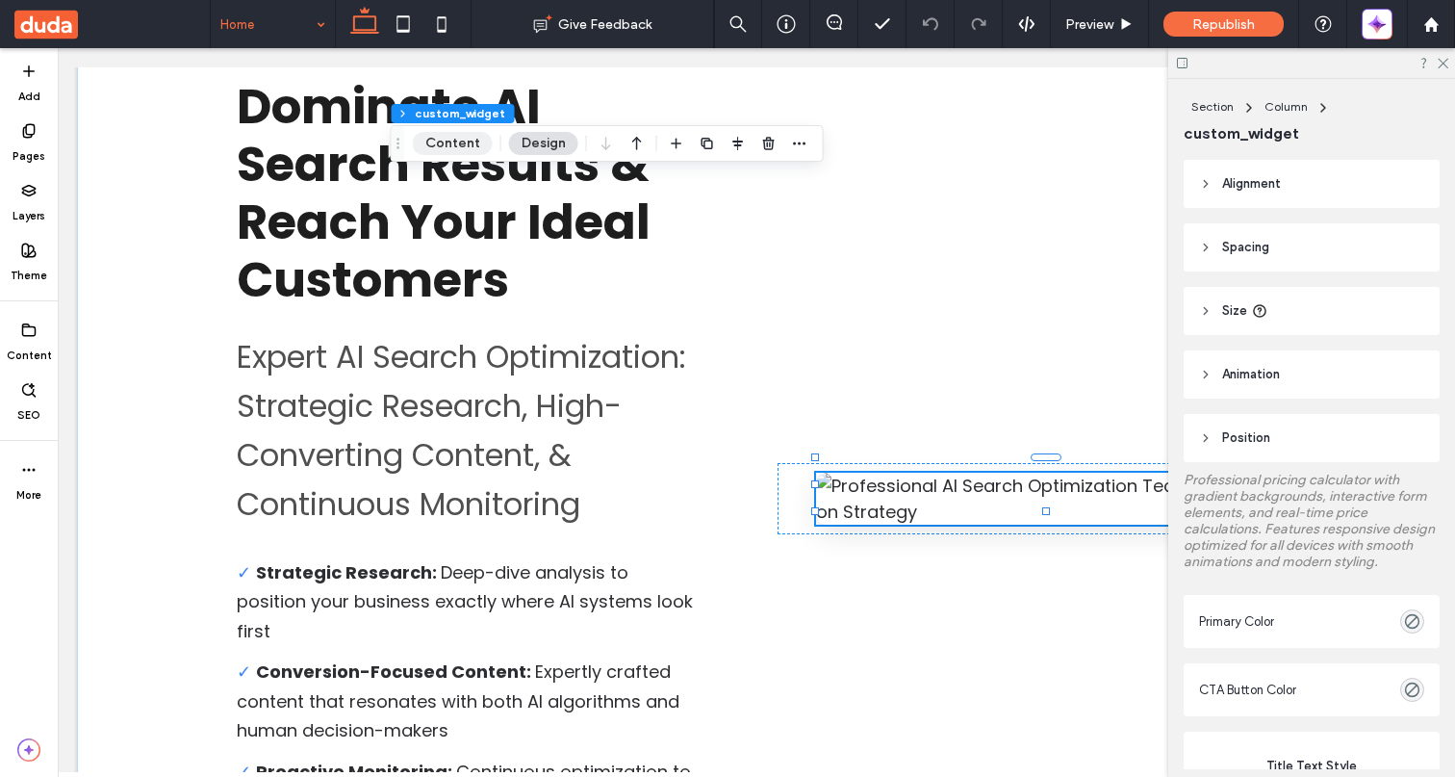
click at [447, 143] on button "Content" at bounding box center [453, 143] width 80 height 23
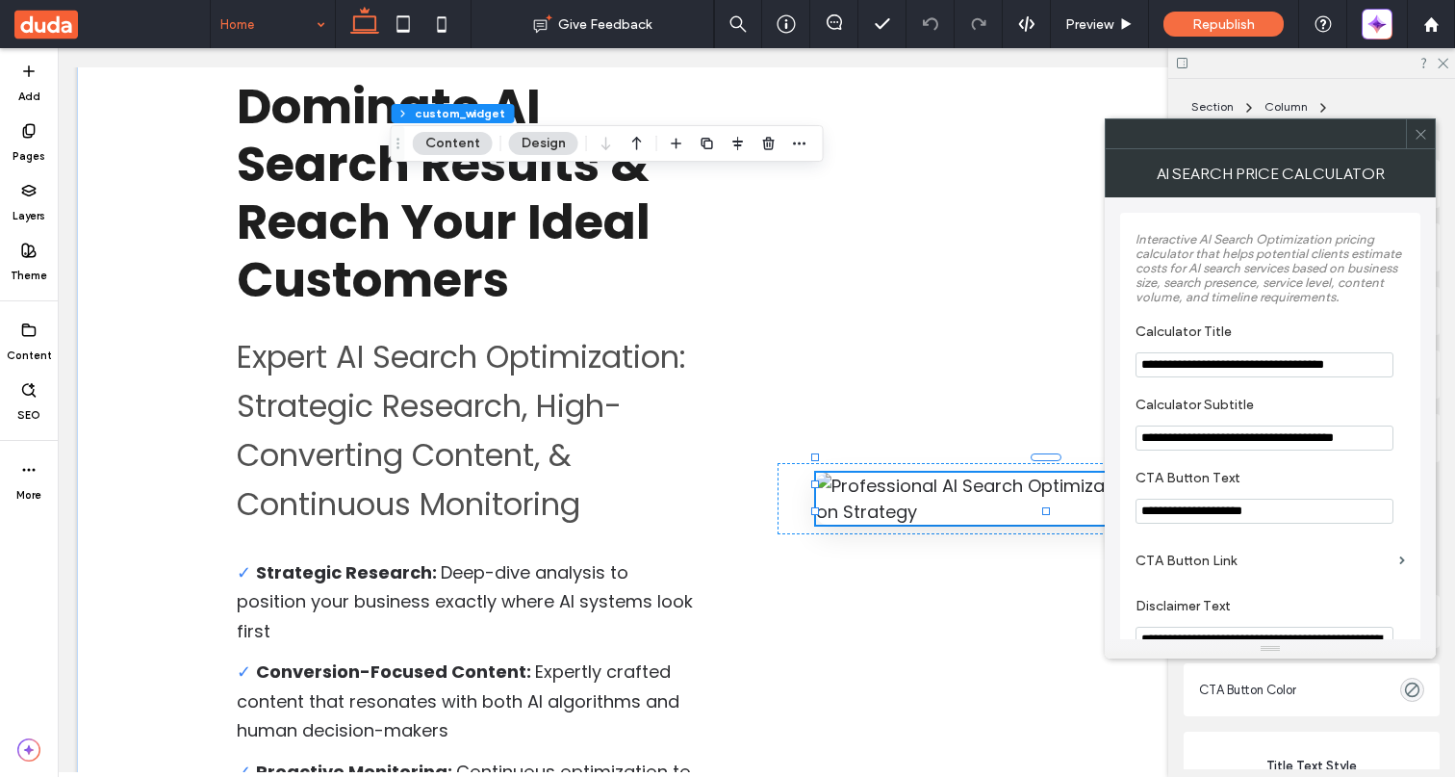
click at [1423, 132] on use at bounding box center [1421, 134] width 10 height 10
